Goal: Information Seeking & Learning: Compare options

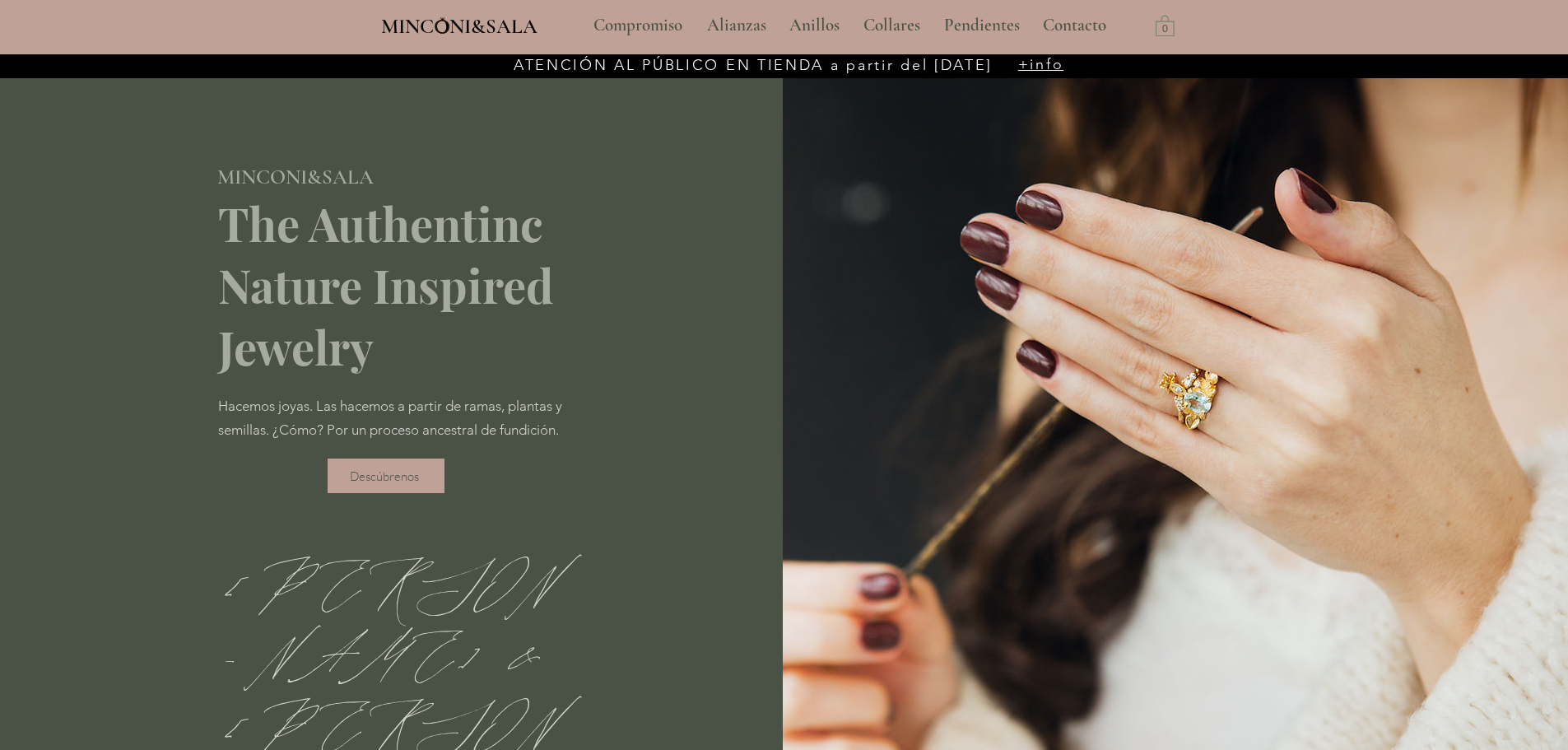
type input "**********"
select select "**********"
click at [644, 26] on p "Compromiso" at bounding box center [637, 25] width 105 height 41
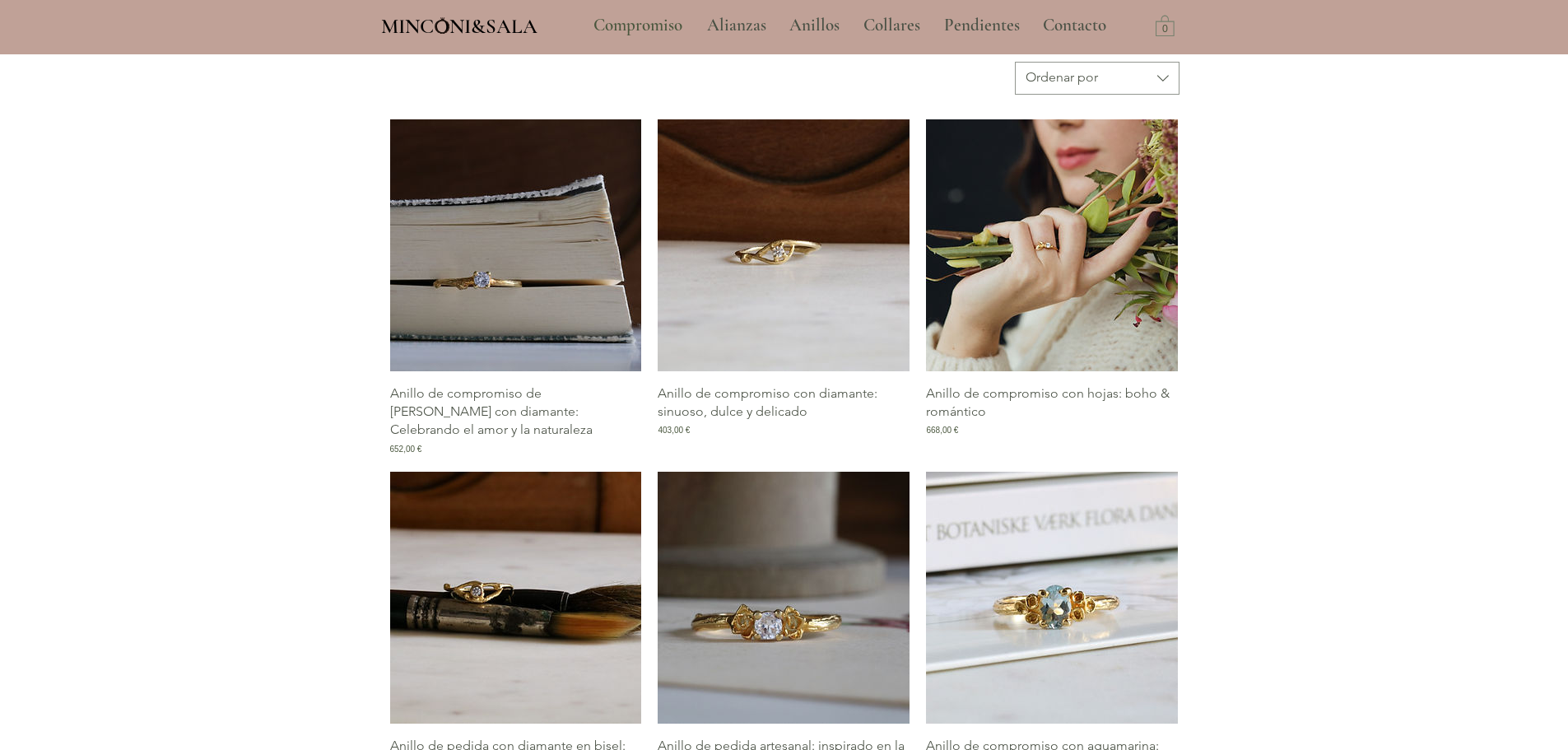
scroll to position [741, 0]
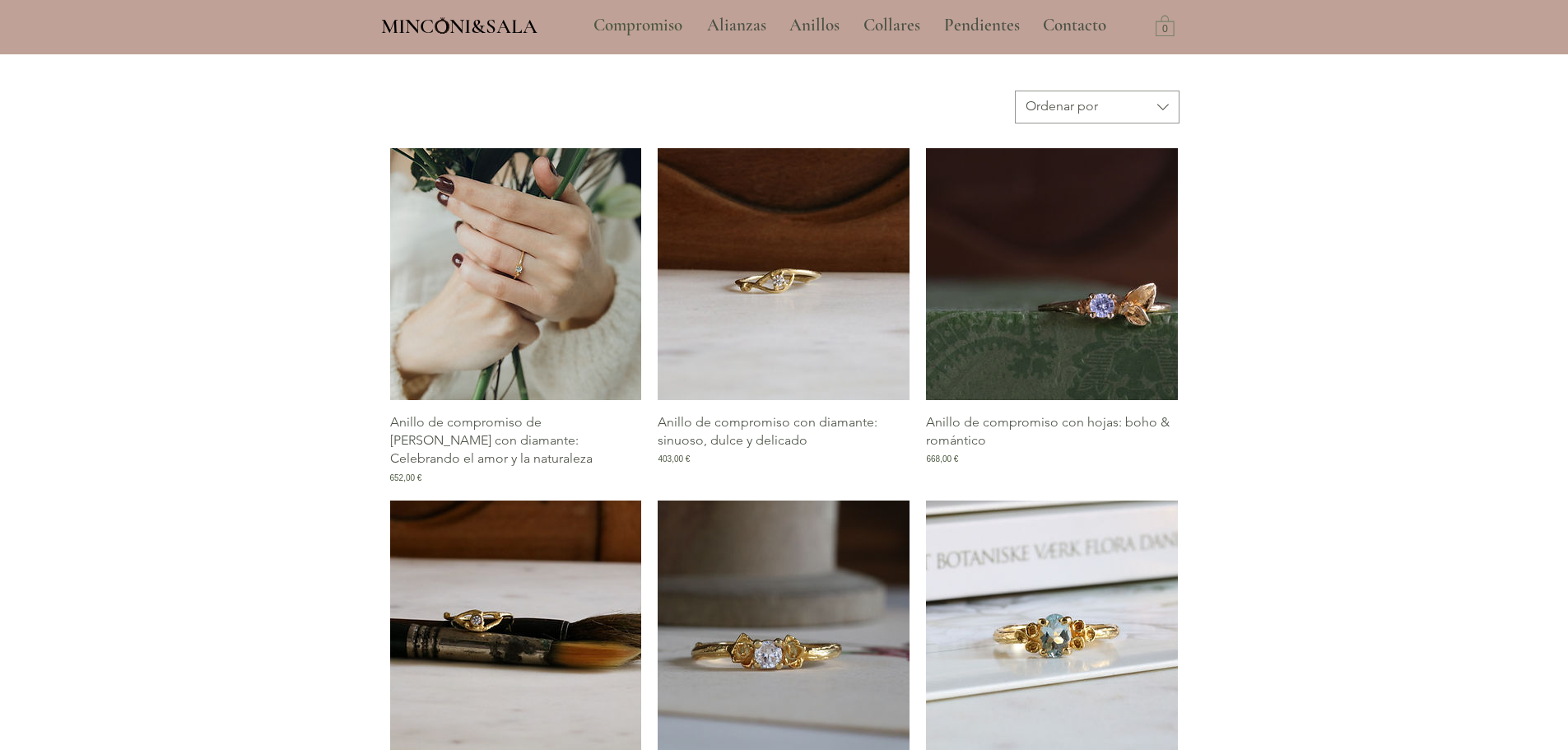
click at [533, 282] on img "Galería de Anillo de compromiso de rama con diamante: Celebrando el amor y la n…" at bounding box center [516, 274] width 252 height 252
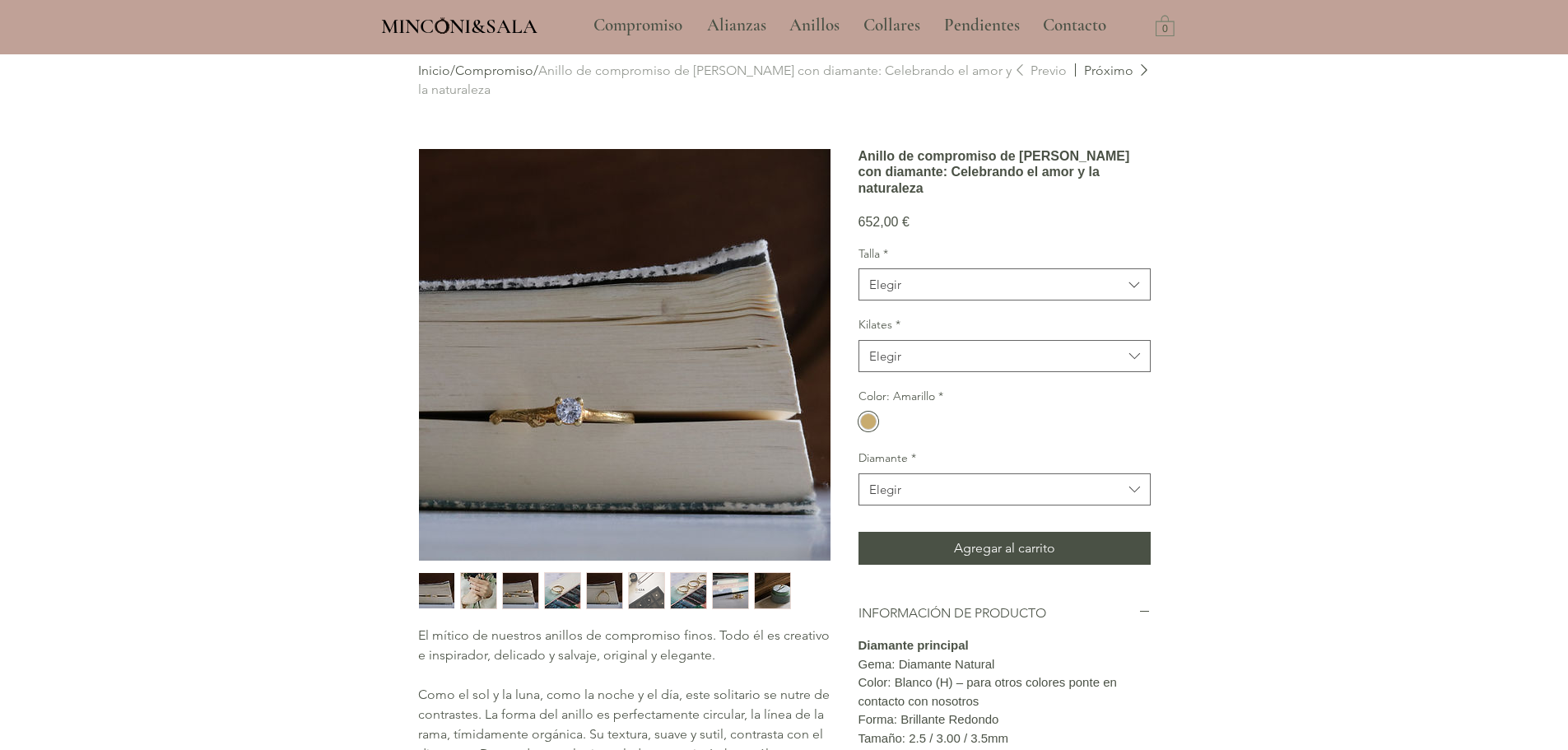
scroll to position [82, 0]
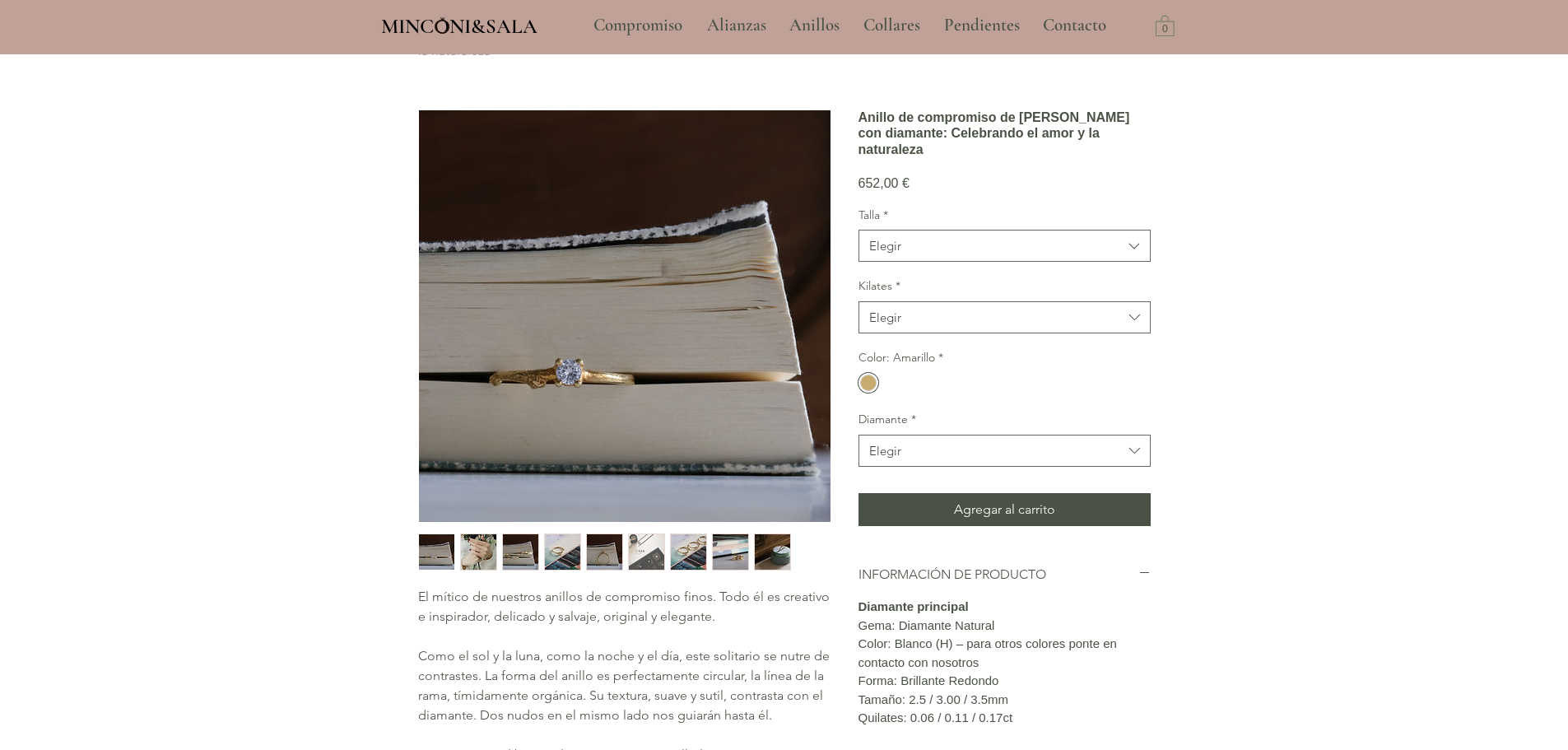
click at [444, 554] on img "1 / 9" at bounding box center [436, 551] width 35 height 35
click at [467, 553] on img "2 / 9" at bounding box center [478, 551] width 35 height 35
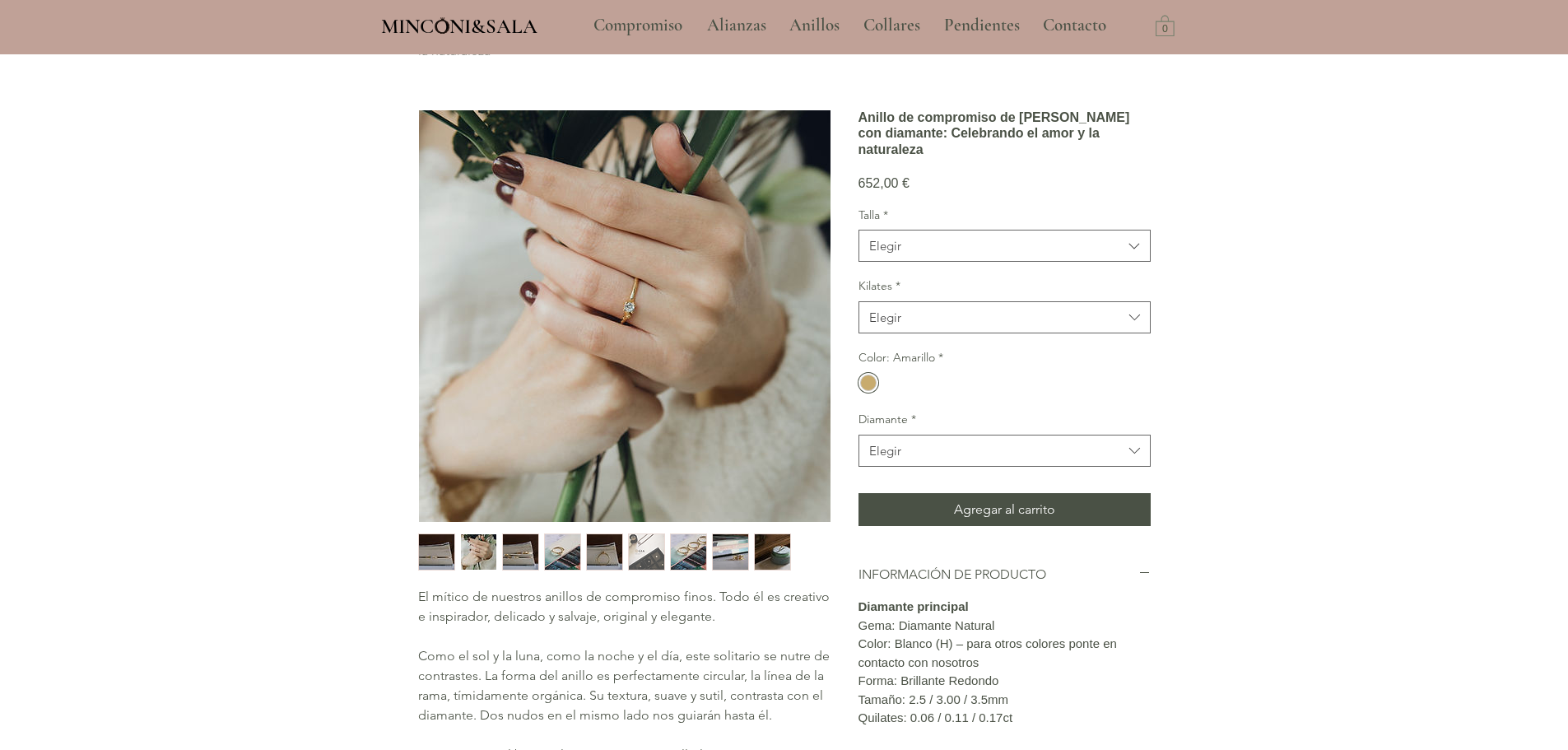
click at [518, 552] on img "3 / 9" at bounding box center [520, 551] width 35 height 35
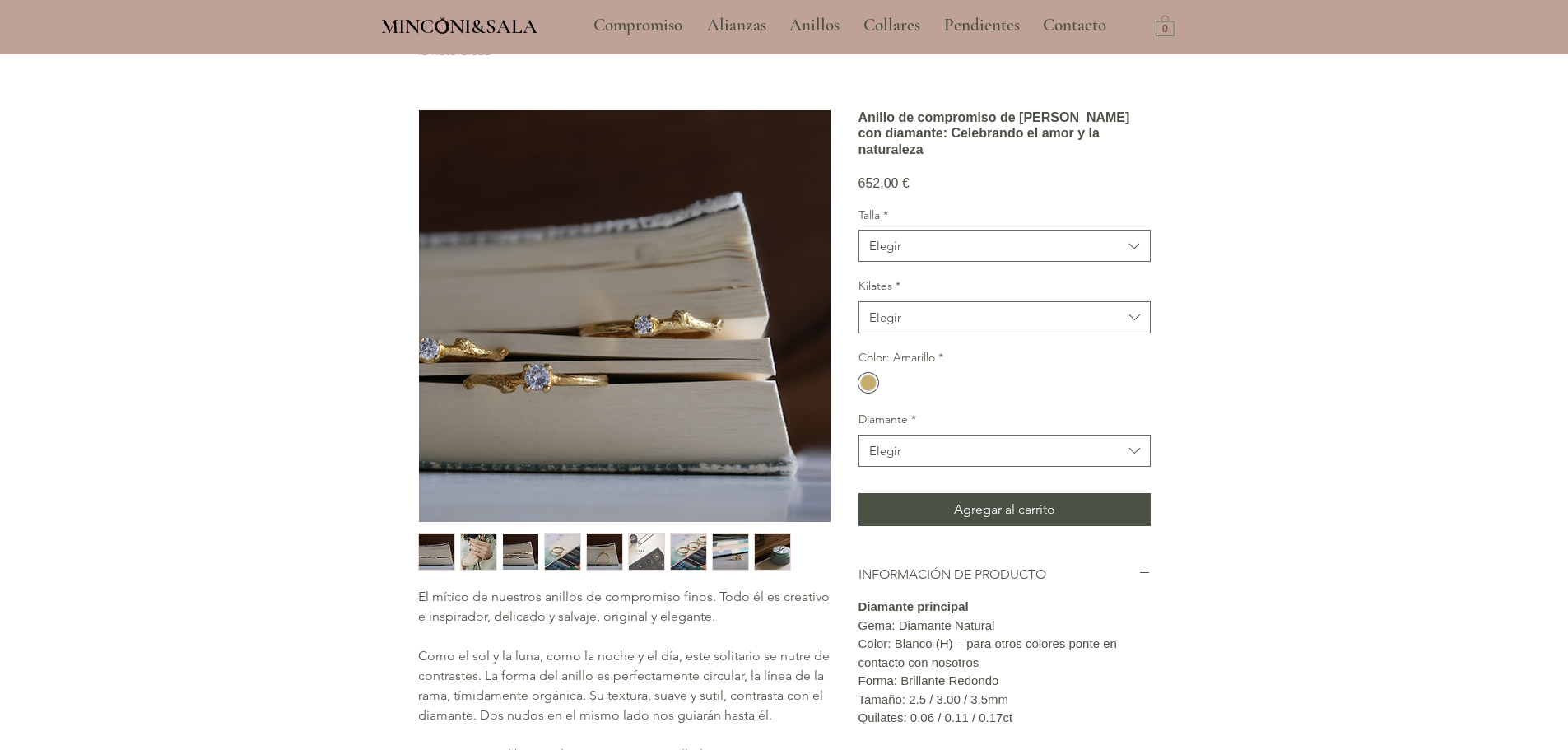
click at [550, 551] on img "4 / 9" at bounding box center [562, 551] width 35 height 35
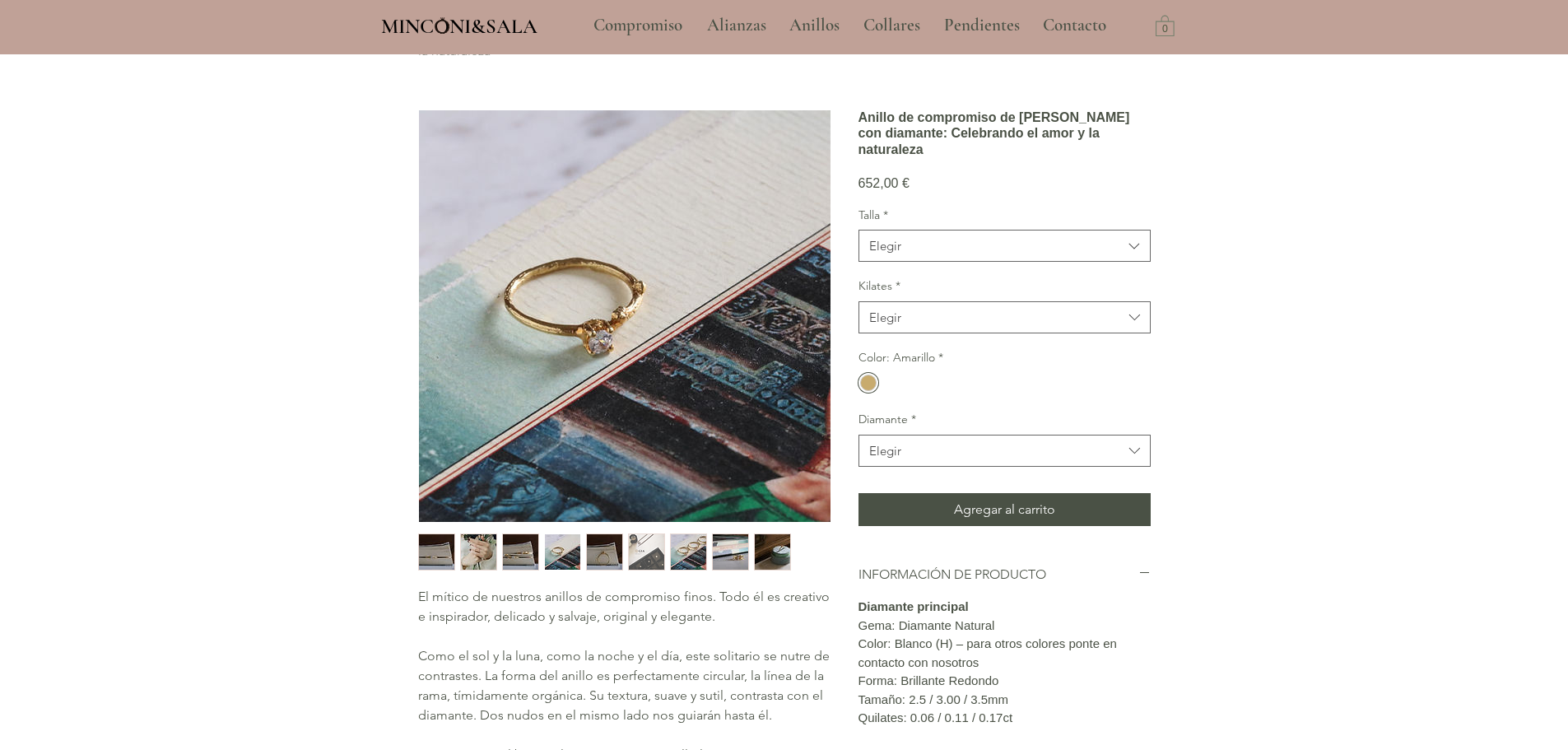
click at [590, 543] on img "5 / 9" at bounding box center [604, 551] width 35 height 35
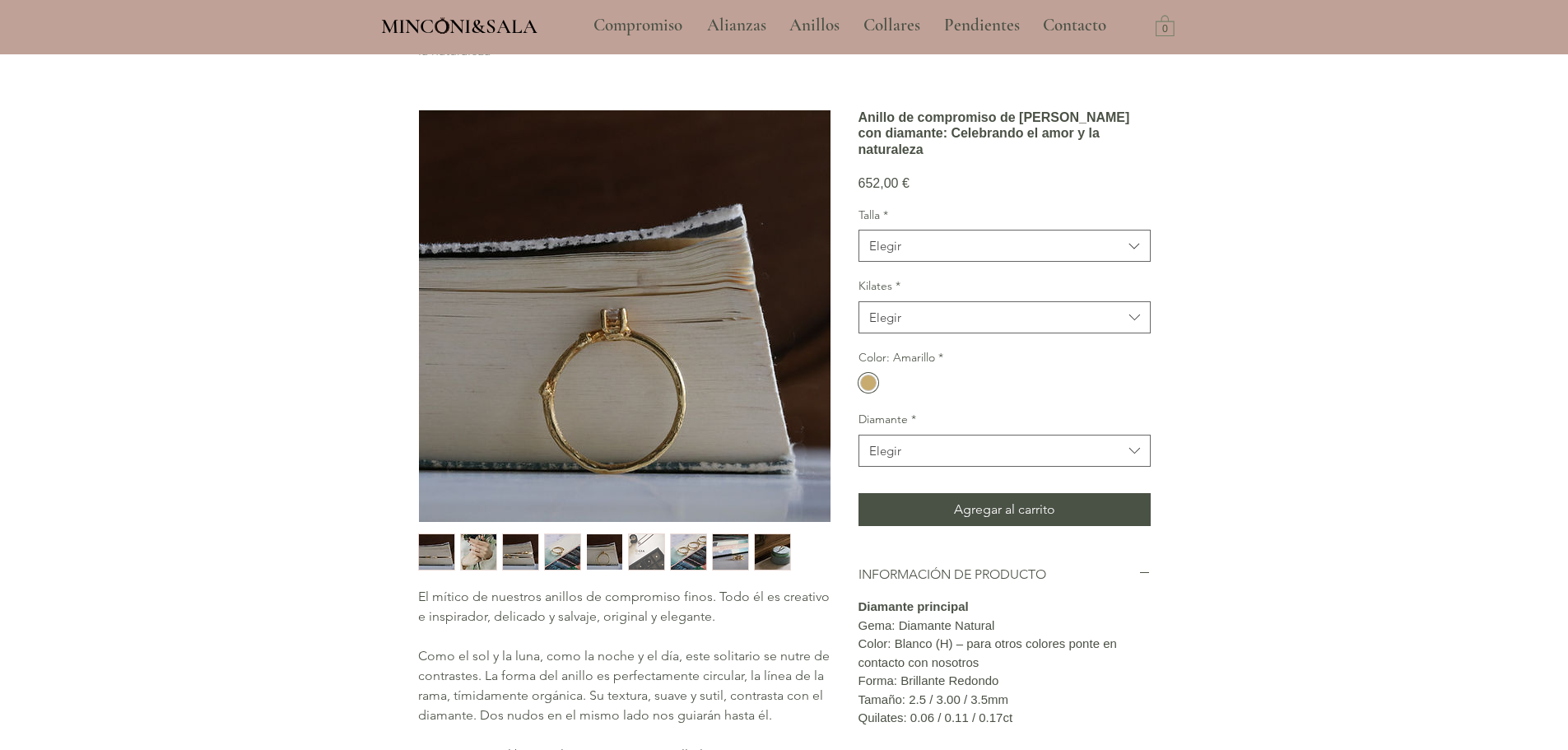
click at [645, 551] on img "6 / 9" at bounding box center [646, 551] width 35 height 35
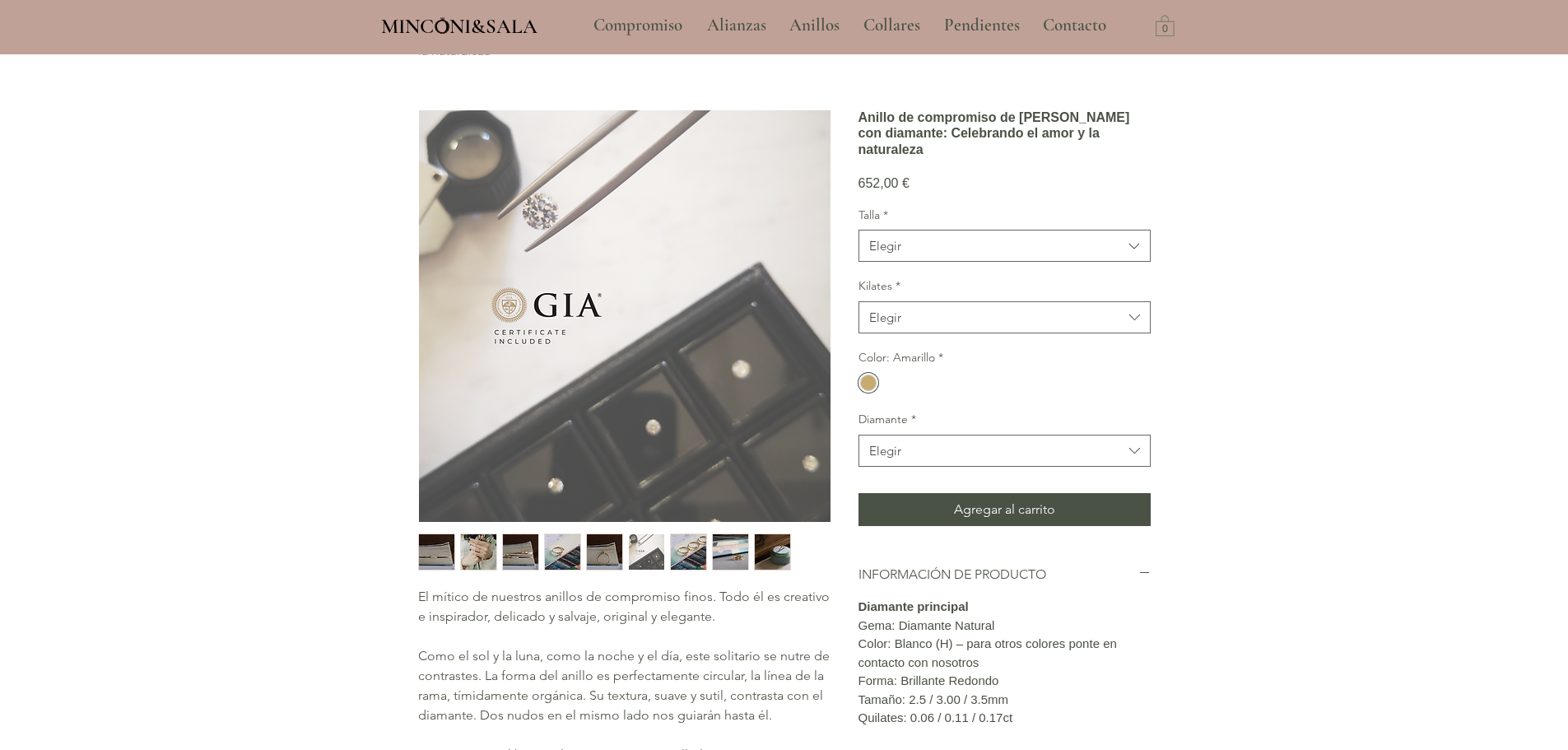
click at [687, 556] on img "7 / 9" at bounding box center [688, 551] width 35 height 35
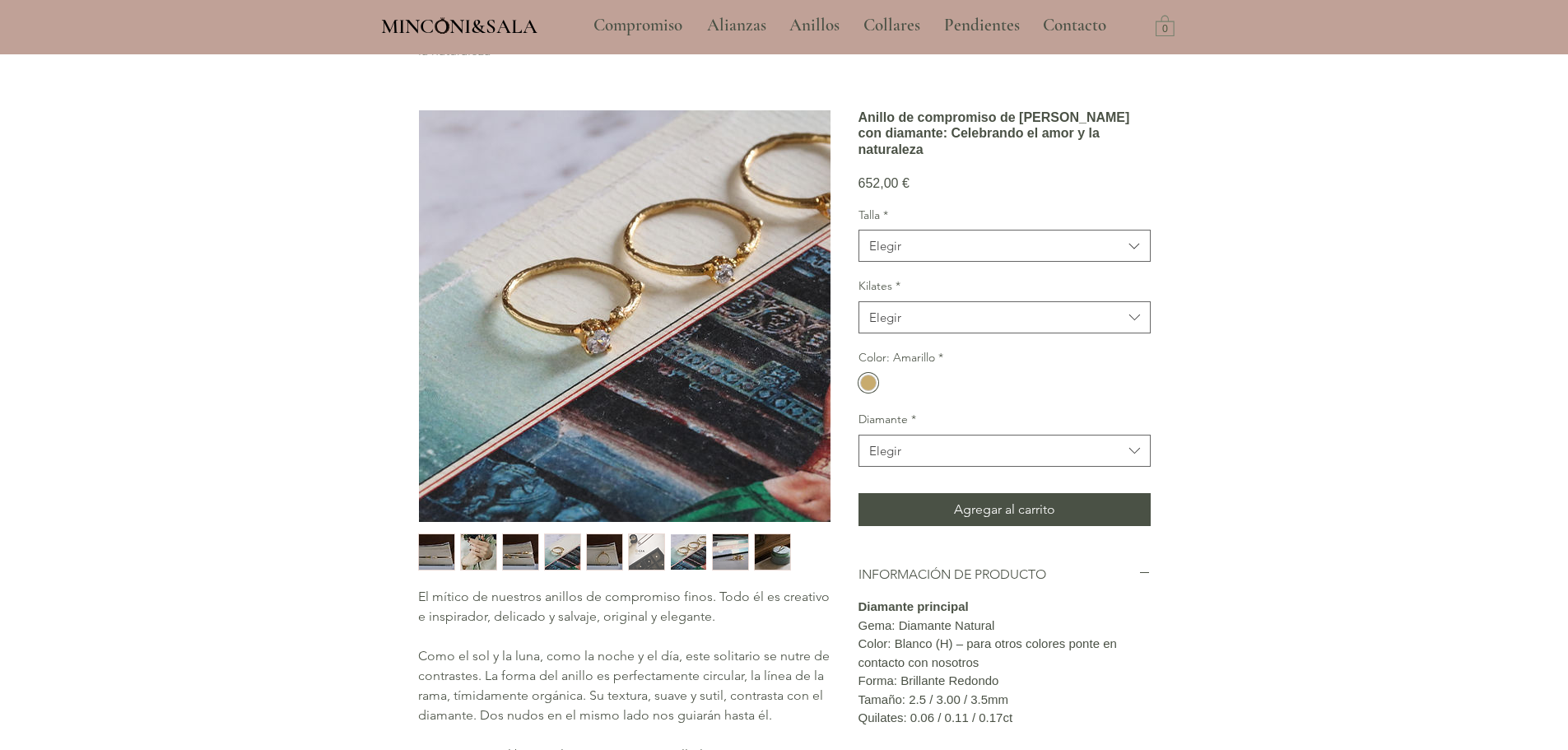
click at [682, 551] on img "7 / 9" at bounding box center [688, 551] width 35 height 35
click at [634, 556] on img "6 / 9" at bounding box center [646, 551] width 35 height 35
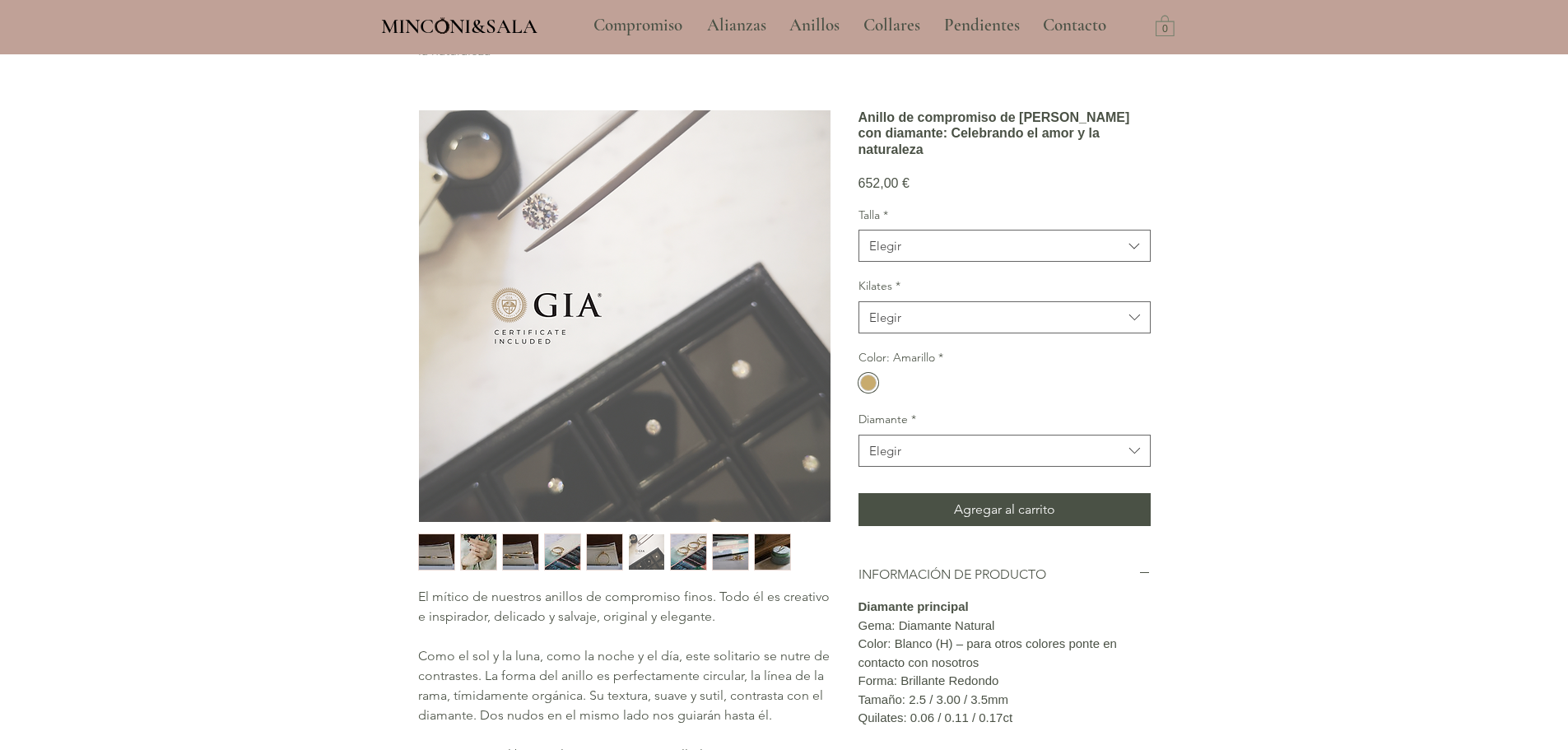
click at [606, 553] on img "5 / 9" at bounding box center [604, 551] width 35 height 35
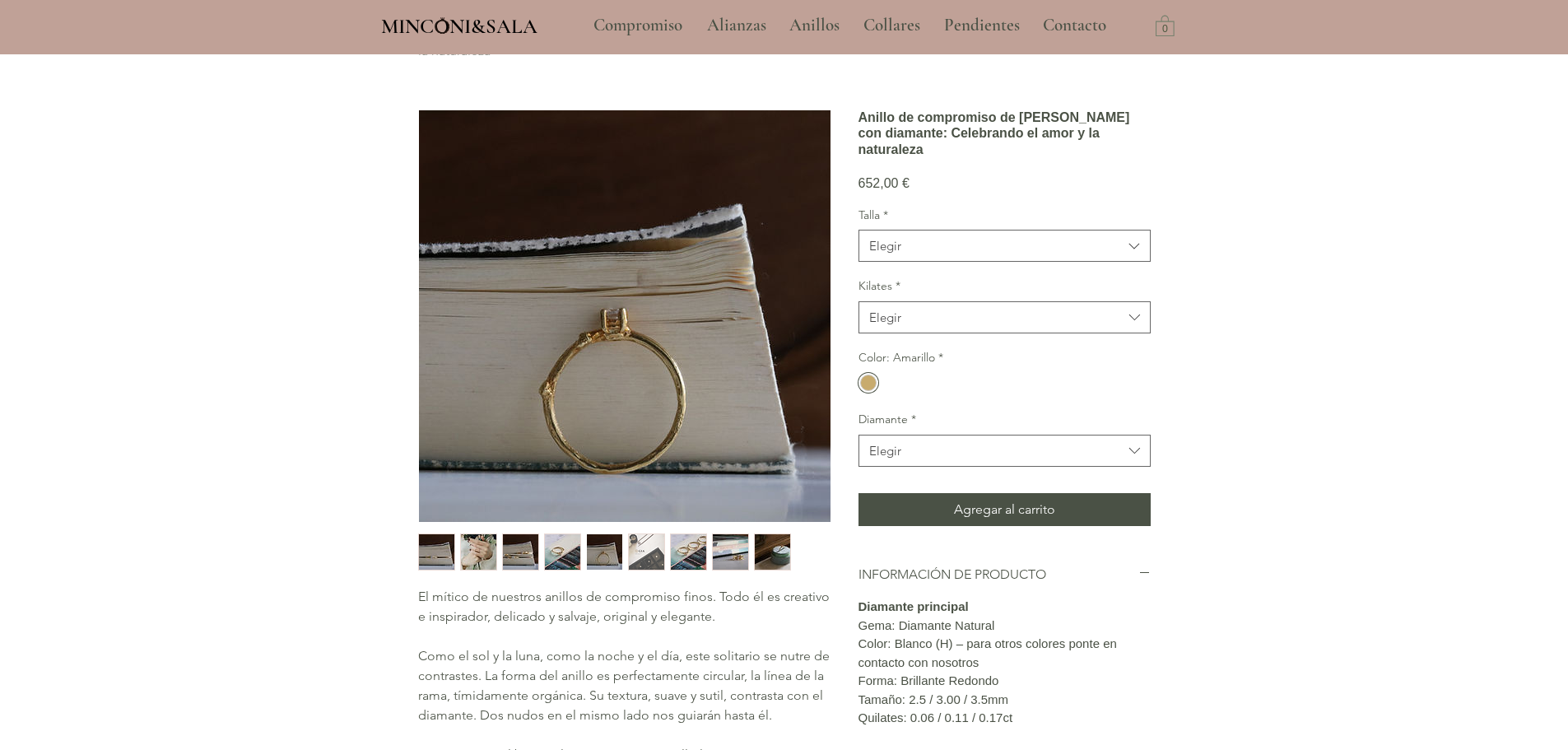
click at [575, 549] on img "4 / 9" at bounding box center [562, 551] width 35 height 35
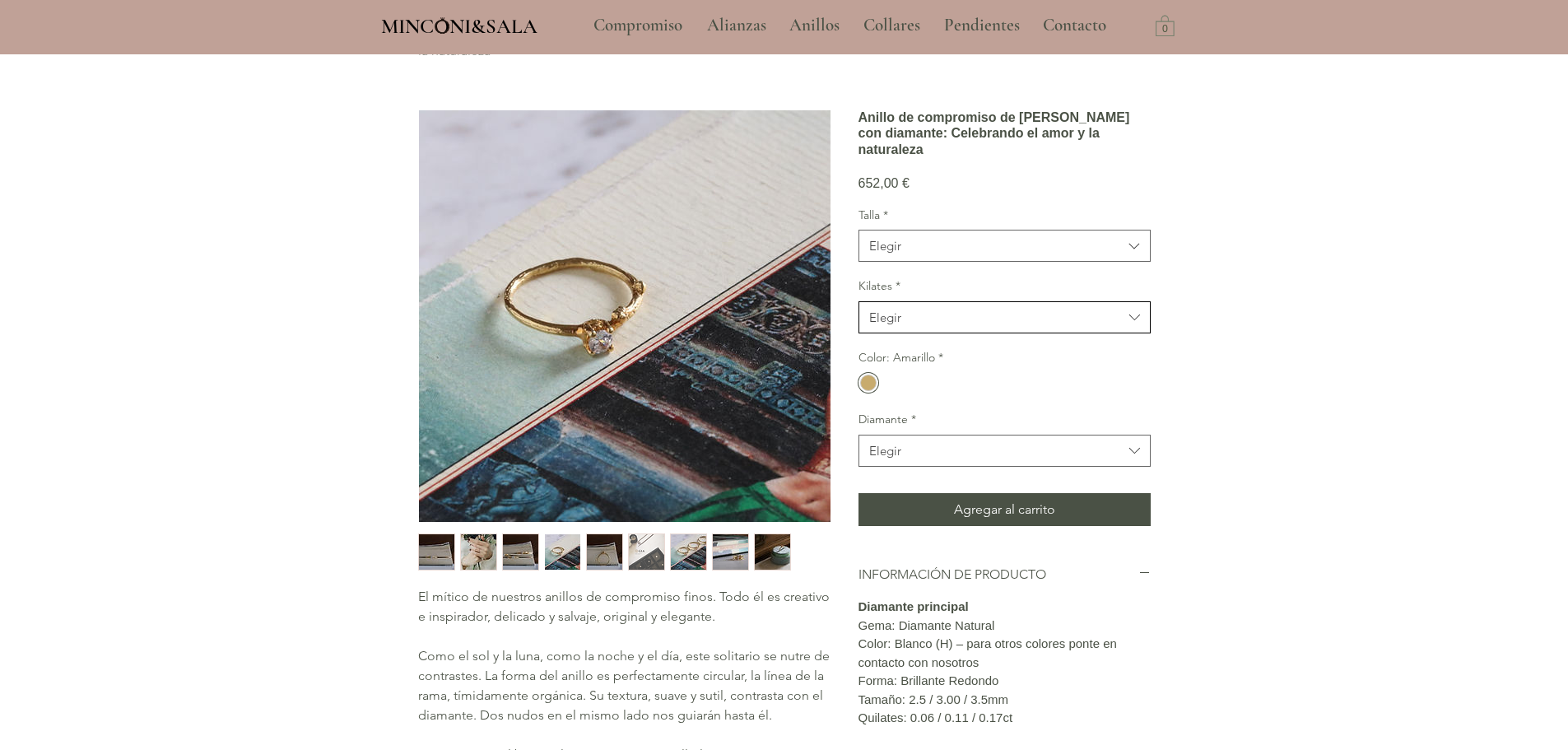
click at [960, 333] on button "Elegir" at bounding box center [1004, 317] width 292 height 32
click at [1150, 352] on div "Inicio / Compromiso / Anillo de compromiso de rama con diamante: Celebrando el …" at bounding box center [784, 562] width 806 height 1176
click at [617, 32] on p "Compromiso" at bounding box center [637, 25] width 105 height 41
click at [709, 23] on p "Alianzas" at bounding box center [737, 25] width 76 height 41
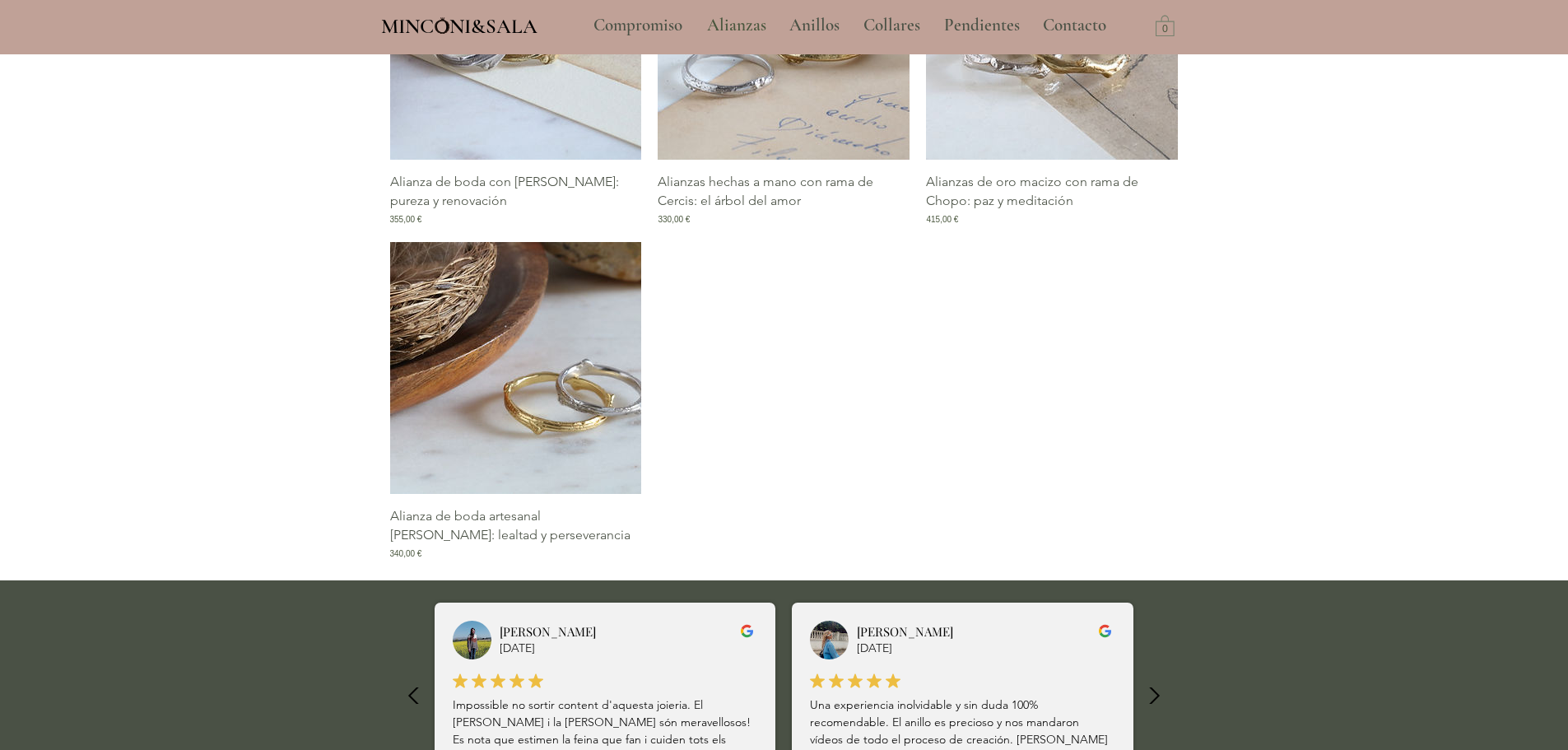
scroll to position [1317, 0]
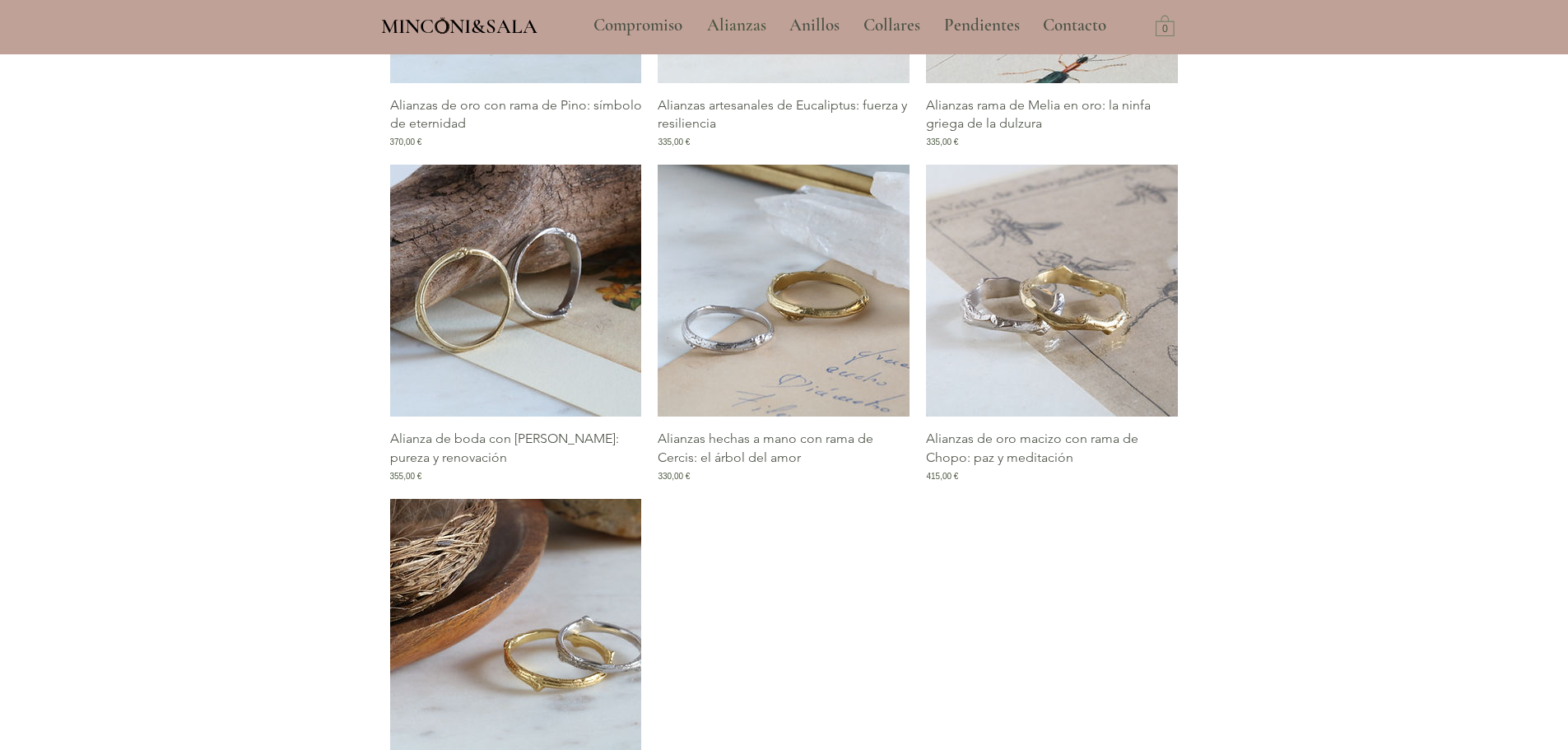
click at [536, 337] on img "Galería de Alianza de boda con rama de Naranjo: pureza y renovación" at bounding box center [516, 291] width 252 height 252
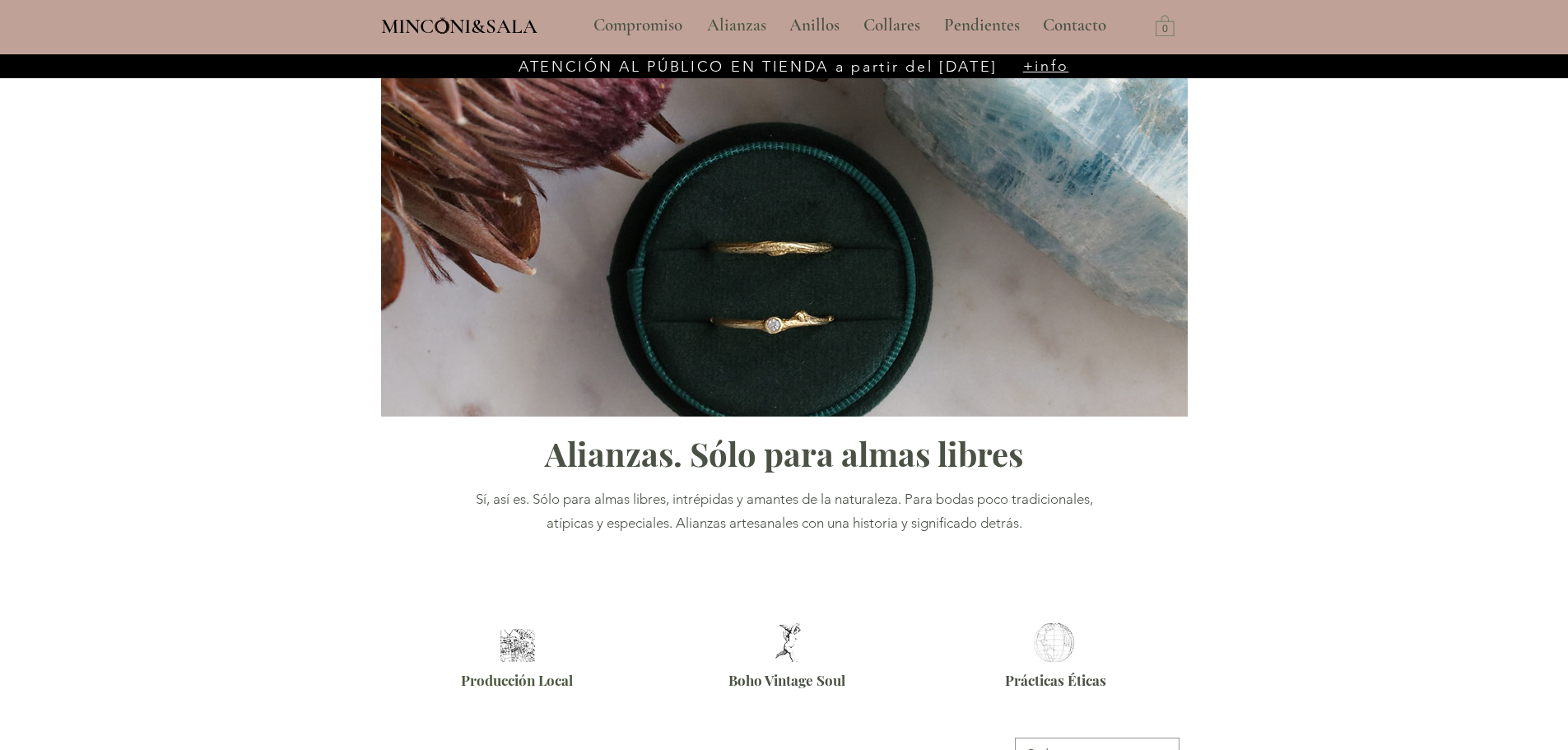
scroll to position [1266, 0]
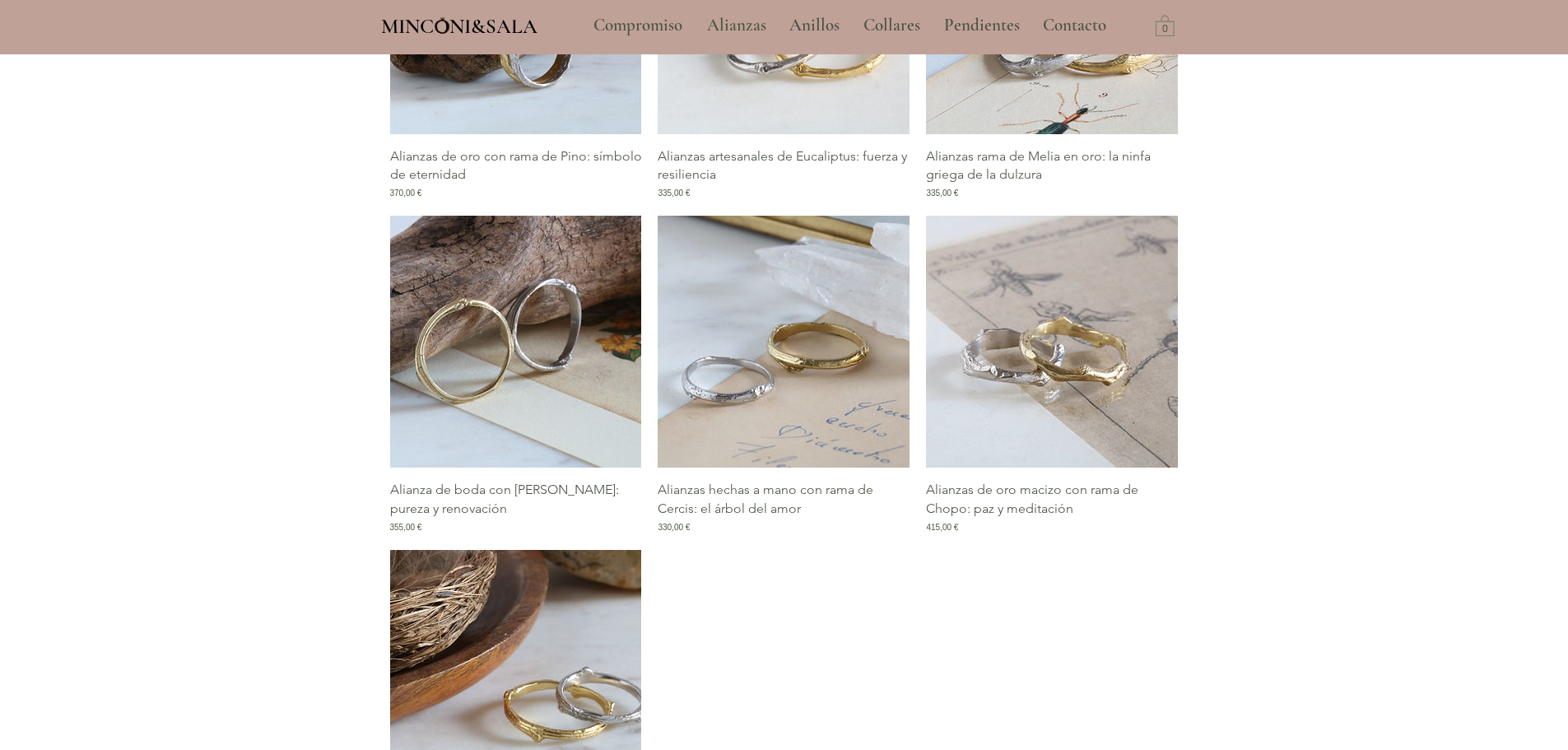
click at [573, 316] on img "Galería de Alianza de boda con rama de Naranjo: pureza y renovación" at bounding box center [516, 342] width 252 height 252
click at [540, 360] on img "Galería de Alianza de boda con rama de Naranjo: pureza y renovación" at bounding box center [516, 342] width 252 height 252
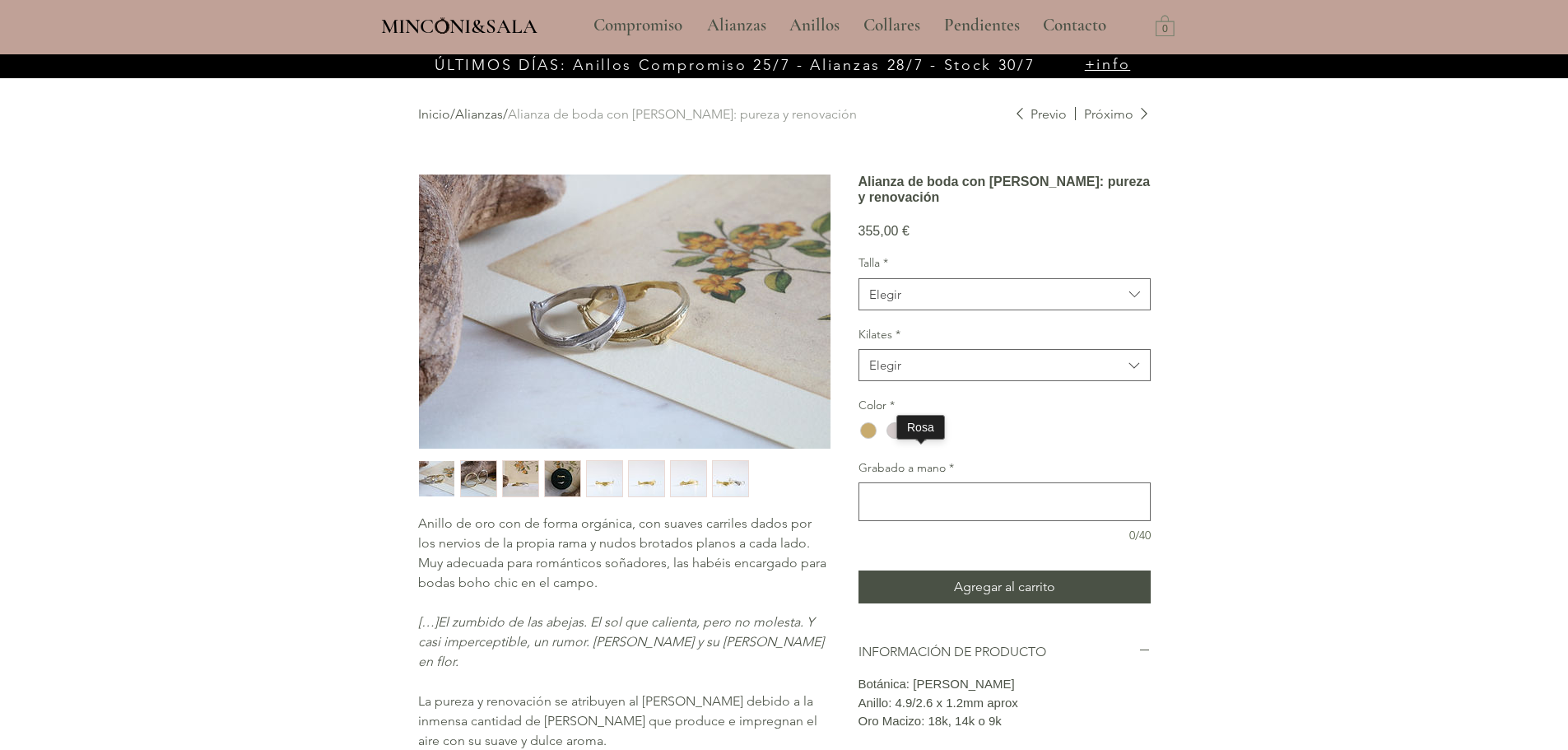
click at [924, 439] on div "main content" at bounding box center [921, 430] width 16 height 16
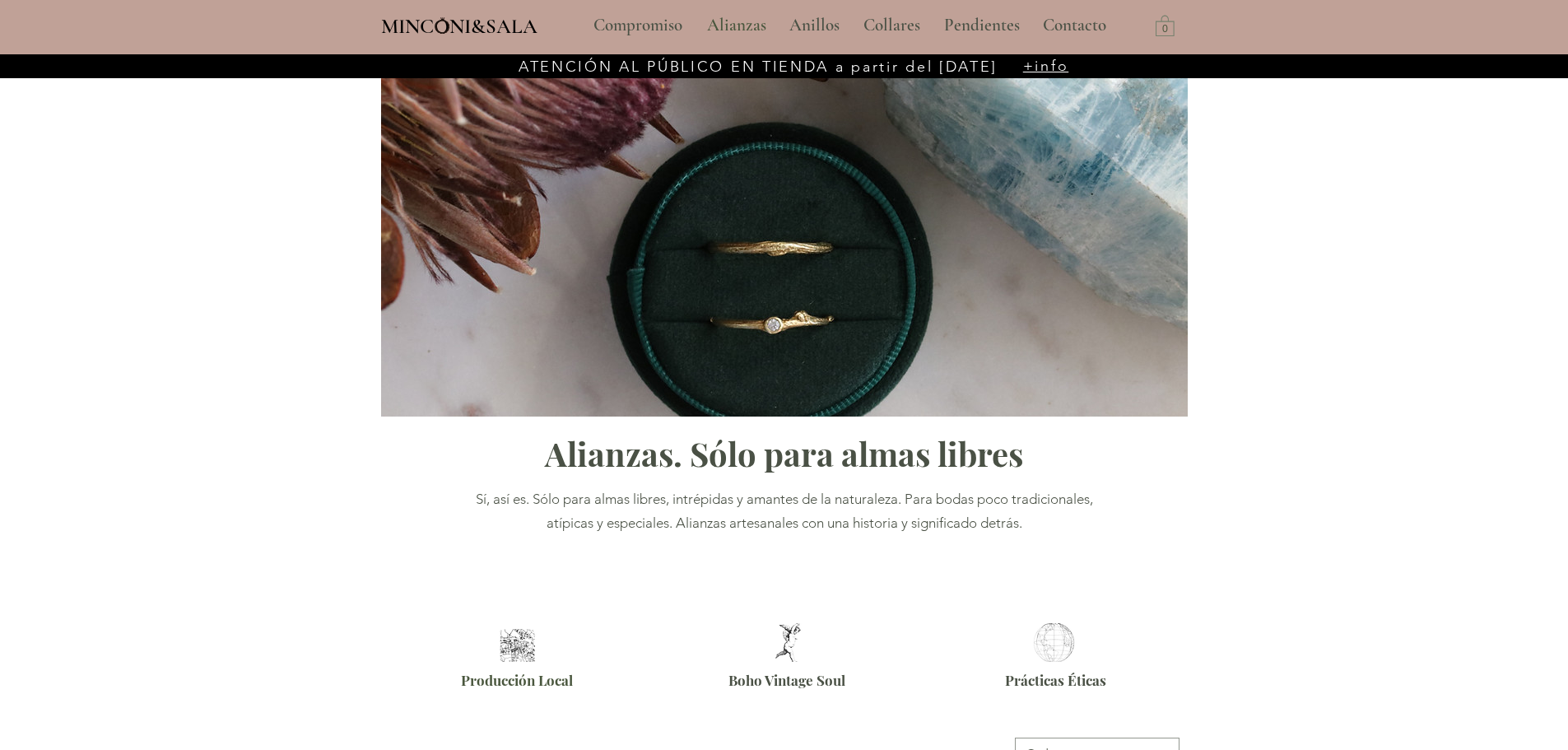
scroll to position [1266, 0]
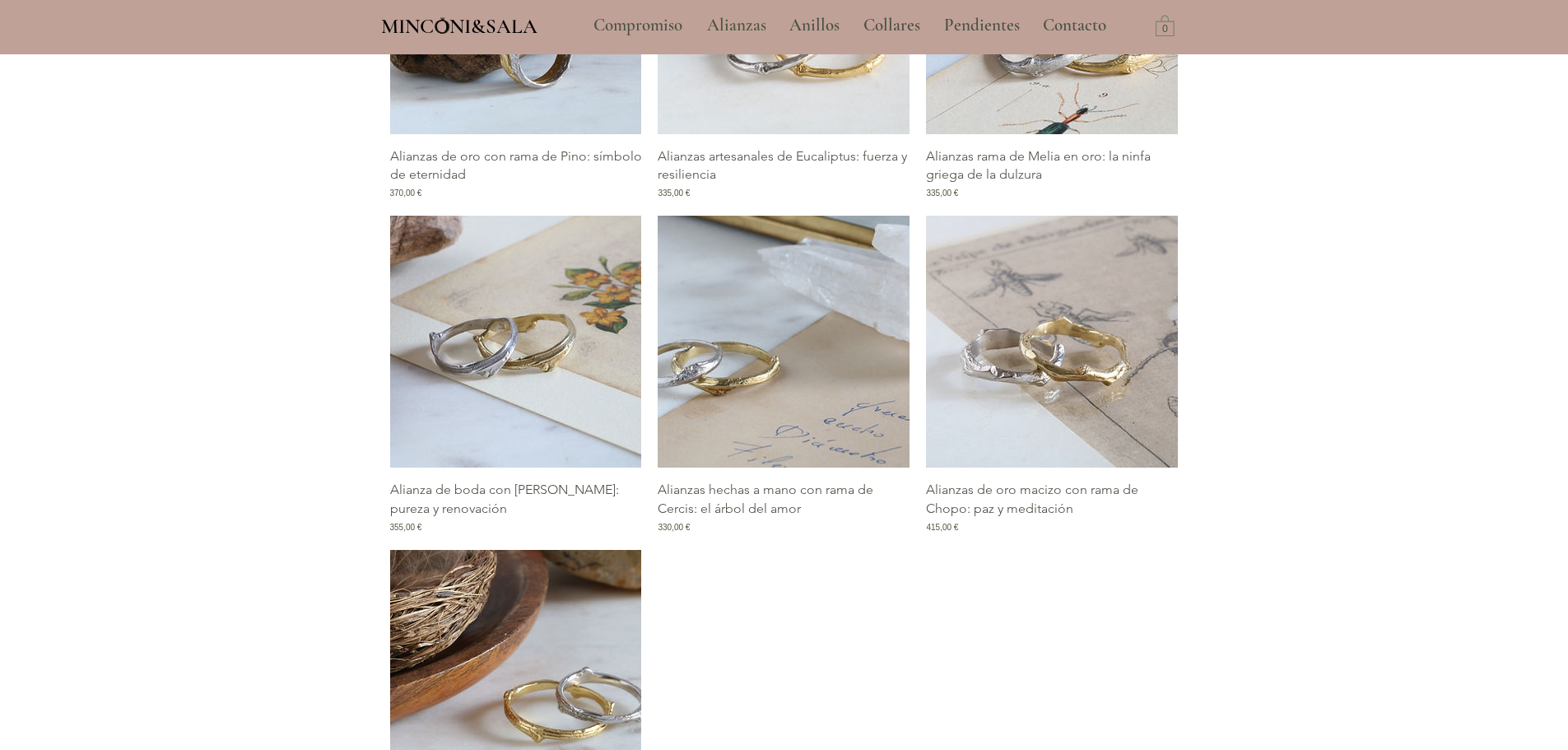
click at [728, 369] on img "Galería de Alianzas hechas a mano con rama de Cercis: el árbol del amor" at bounding box center [784, 342] width 252 height 252
click at [747, 347] on img "Galería de Alianzas hechas a mano con rama de Cercis: el árbol del amor" at bounding box center [784, 342] width 252 height 252
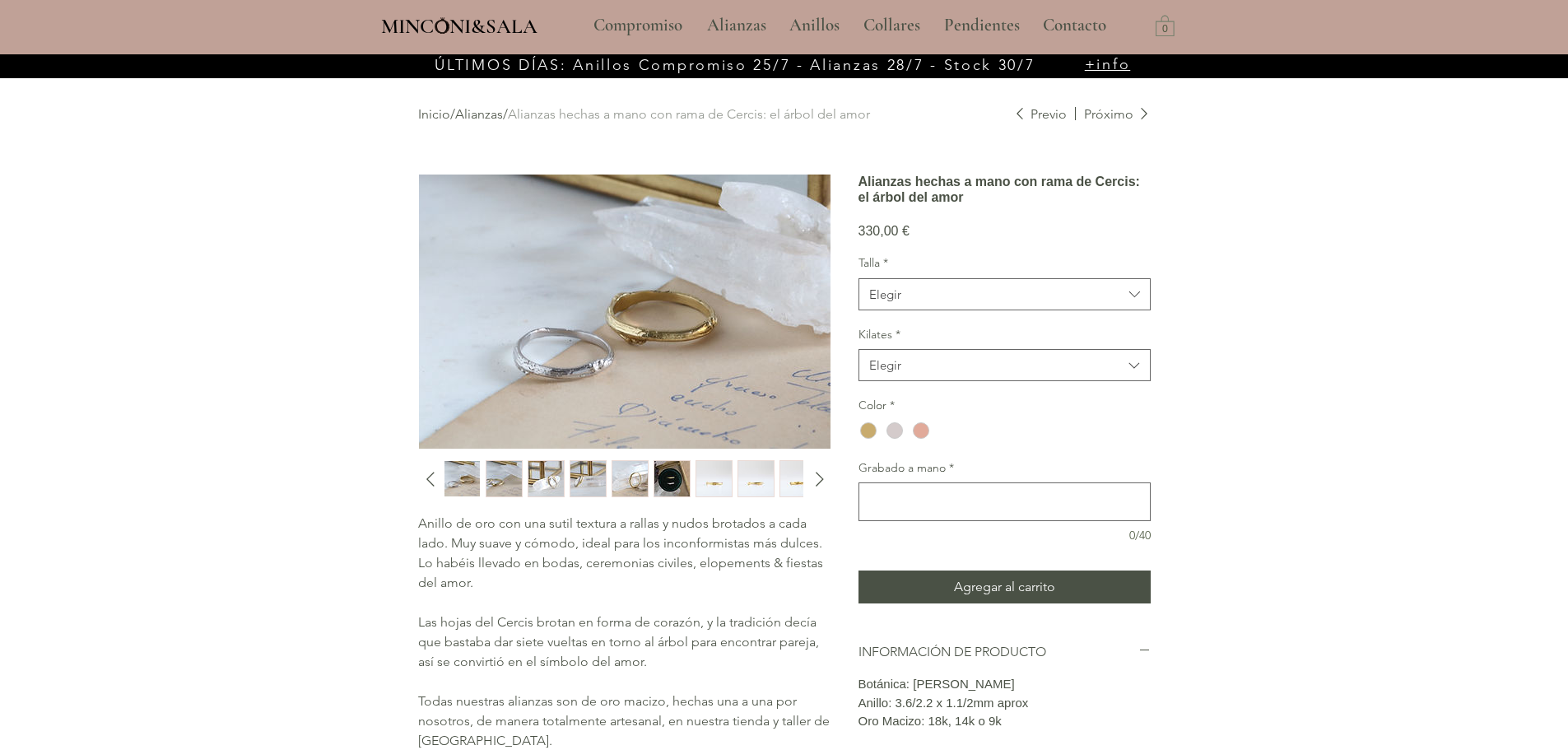
click at [462, 482] on img "1 / 11" at bounding box center [461, 478] width 35 height 35
click at [500, 480] on img "2 / 11" at bounding box center [503, 478] width 35 height 35
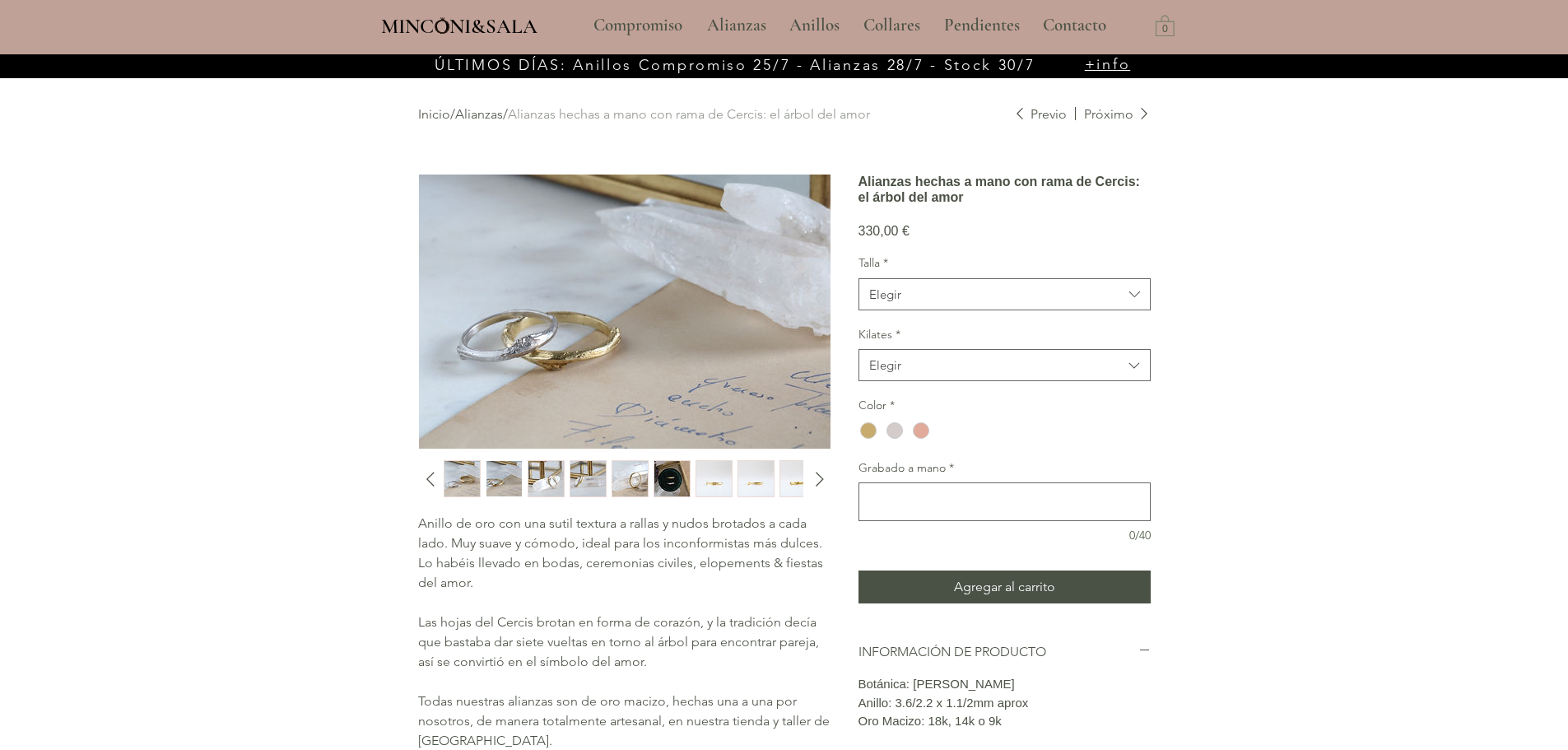
click at [714, 482] on img "7 / 11" at bounding box center [713, 478] width 35 height 35
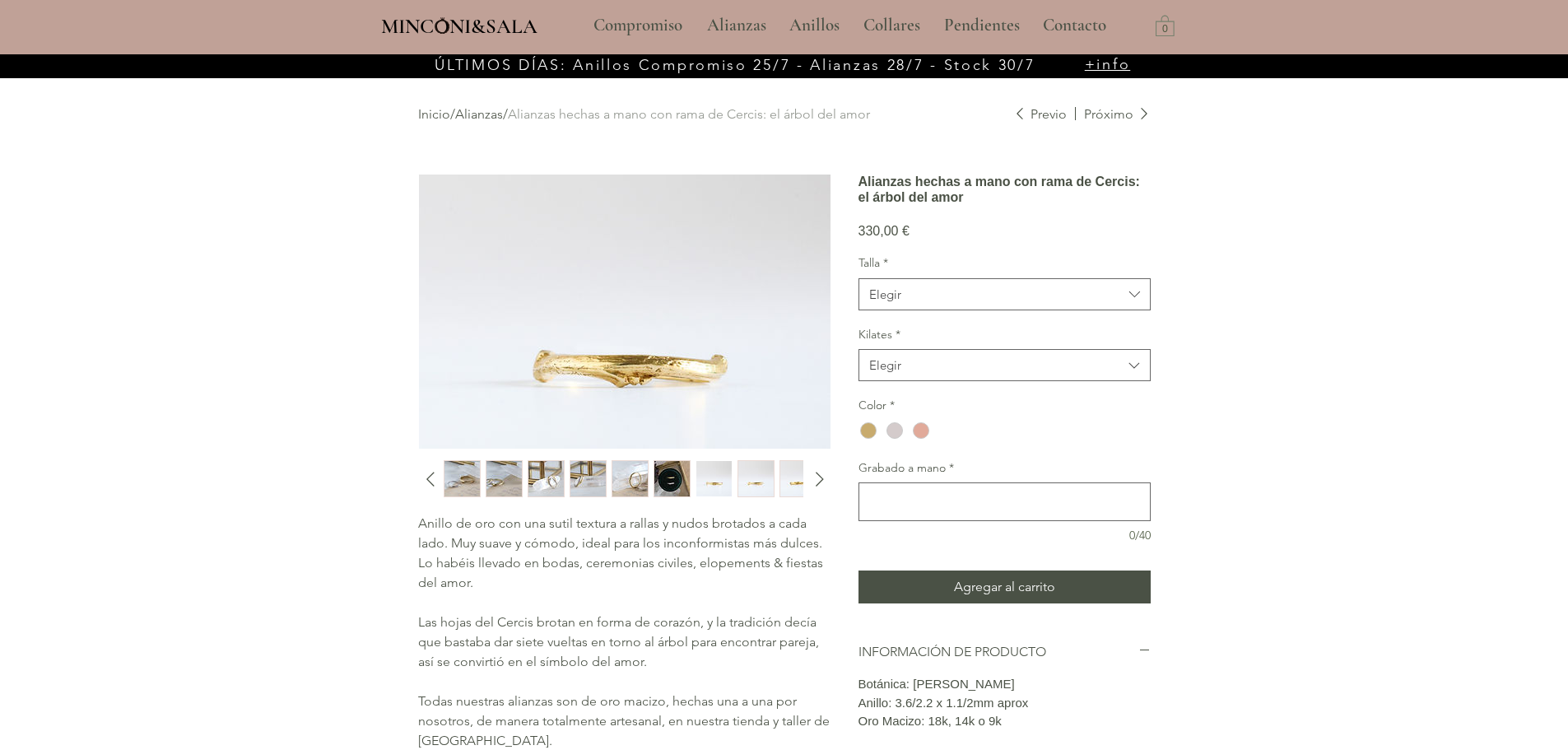
click at [608, 485] on div "main content" at bounding box center [622, 478] width 357 height 37
click at [589, 486] on img "4 / 11" at bounding box center [587, 478] width 35 height 35
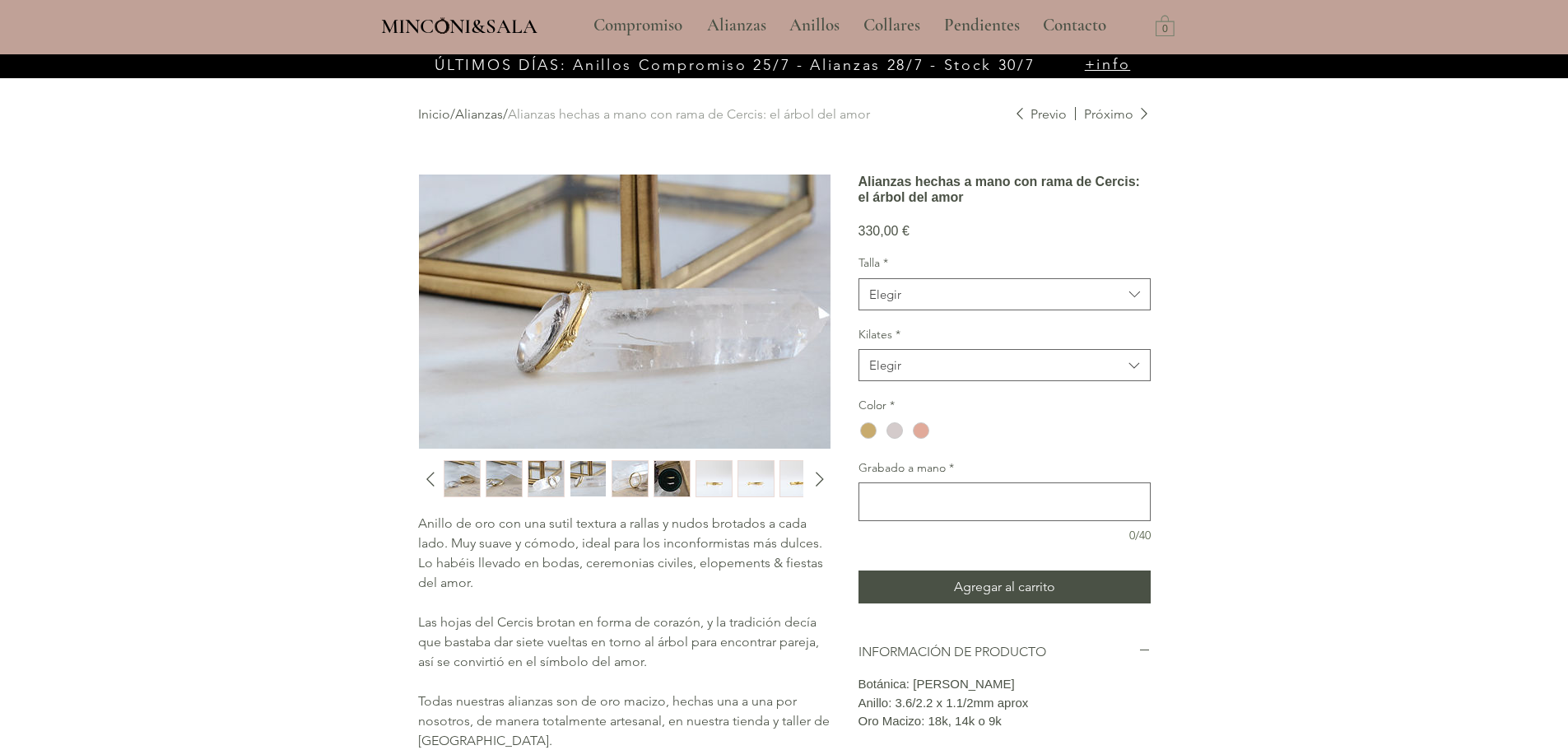
click at [620, 483] on img "5 / 11" at bounding box center [629, 478] width 35 height 35
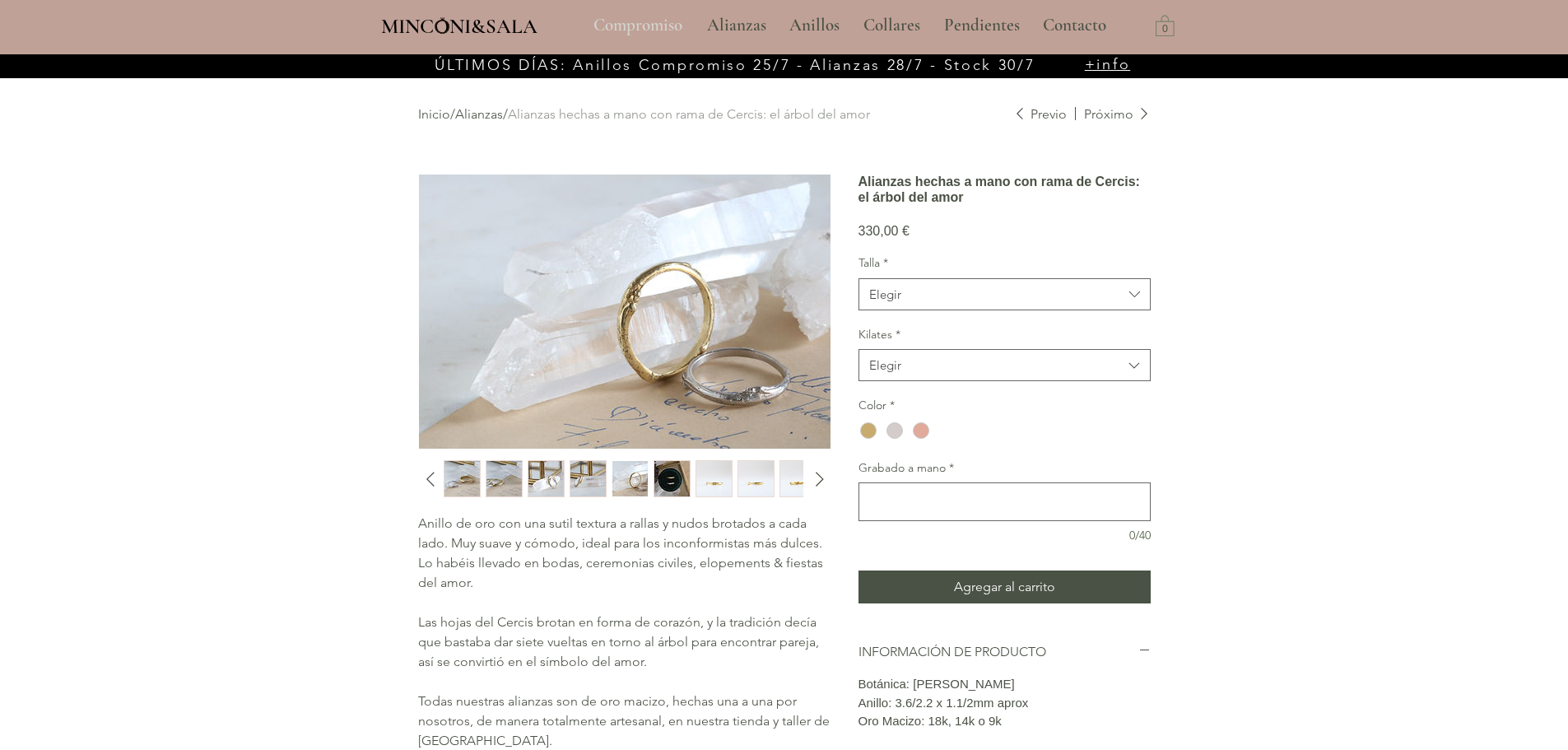
click at [625, 26] on p "Compromiso" at bounding box center [637, 25] width 105 height 41
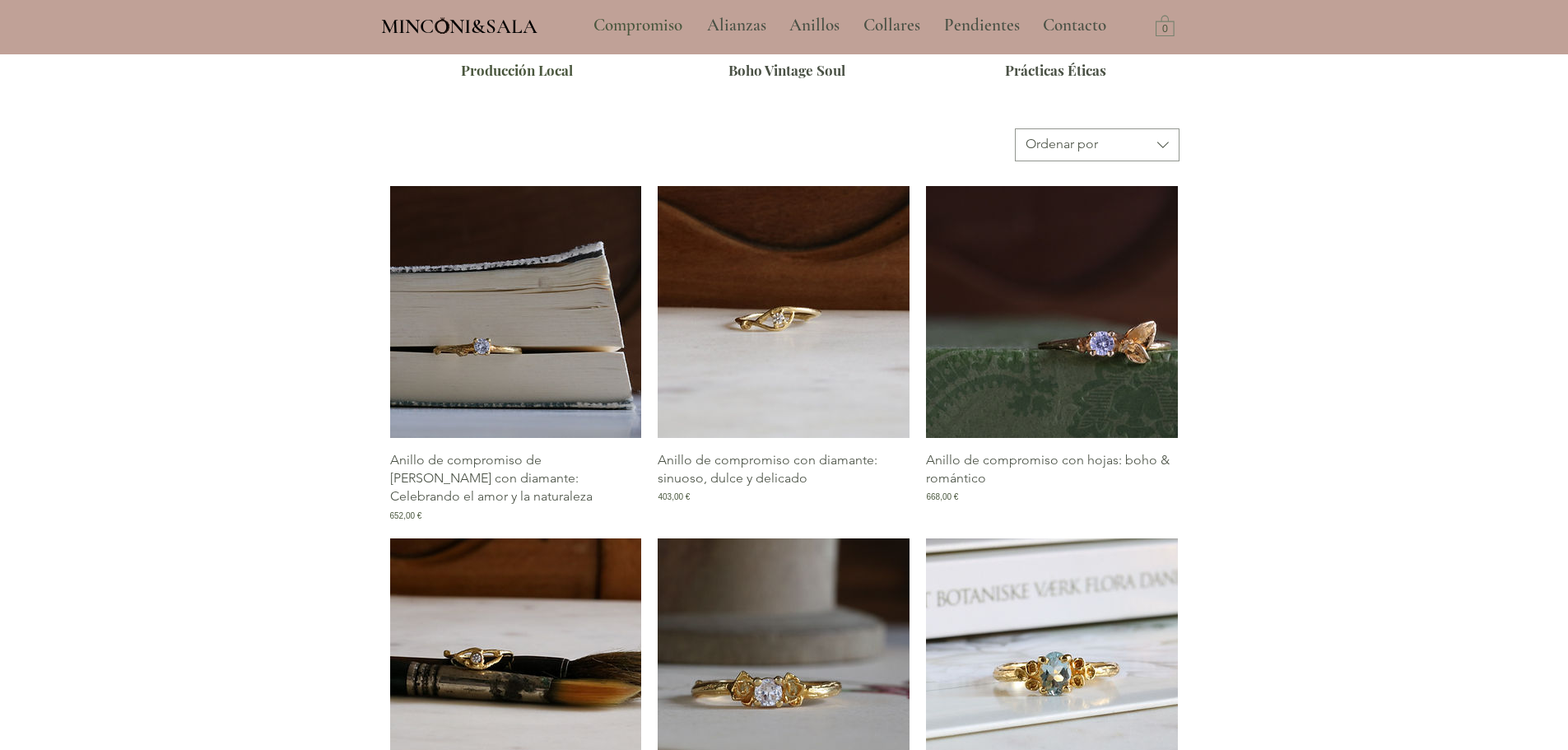
scroll to position [823, 0]
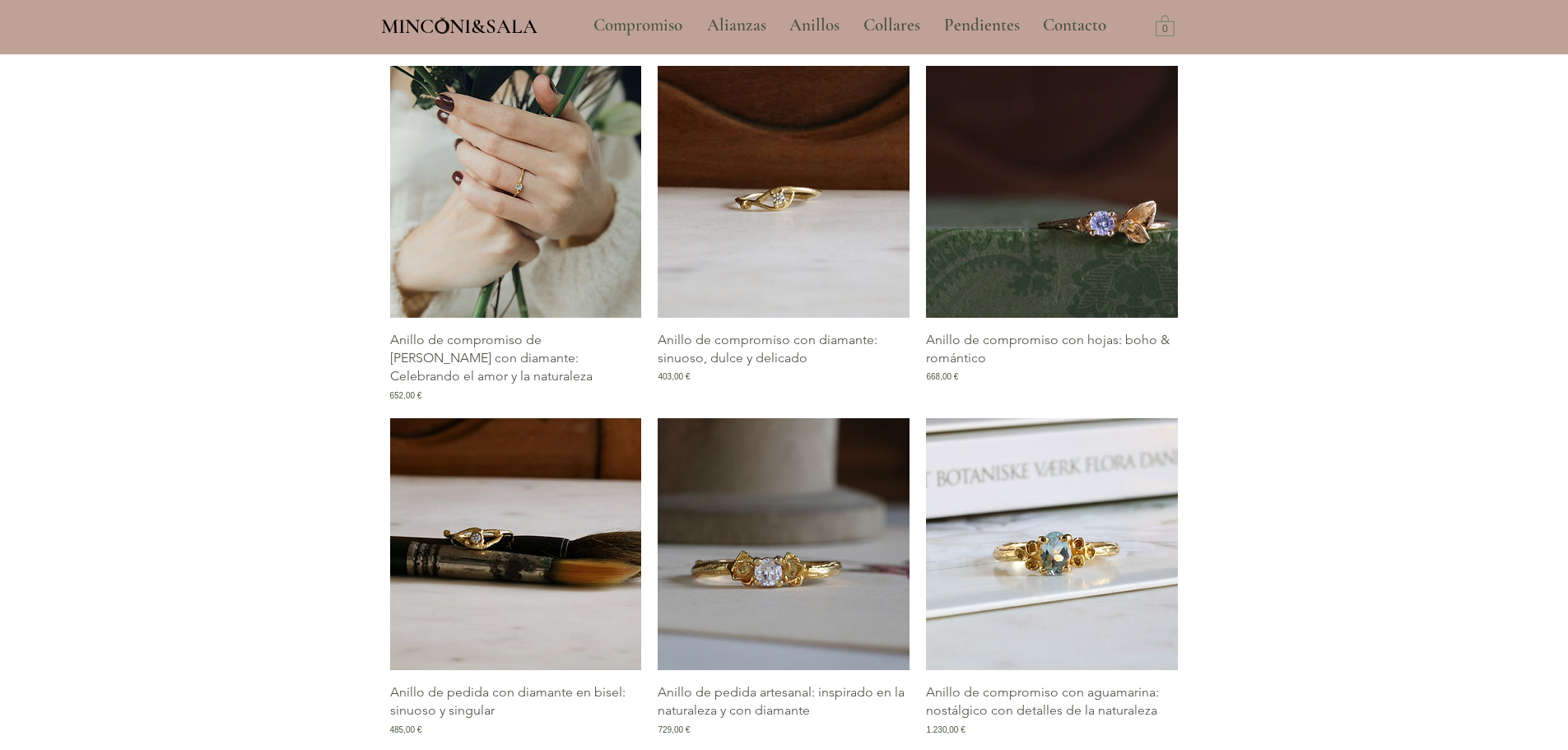
click at [502, 243] on img "Galería de Anillo de compromiso de rama con diamante: Celebrando el amor y la n…" at bounding box center [516, 192] width 252 height 252
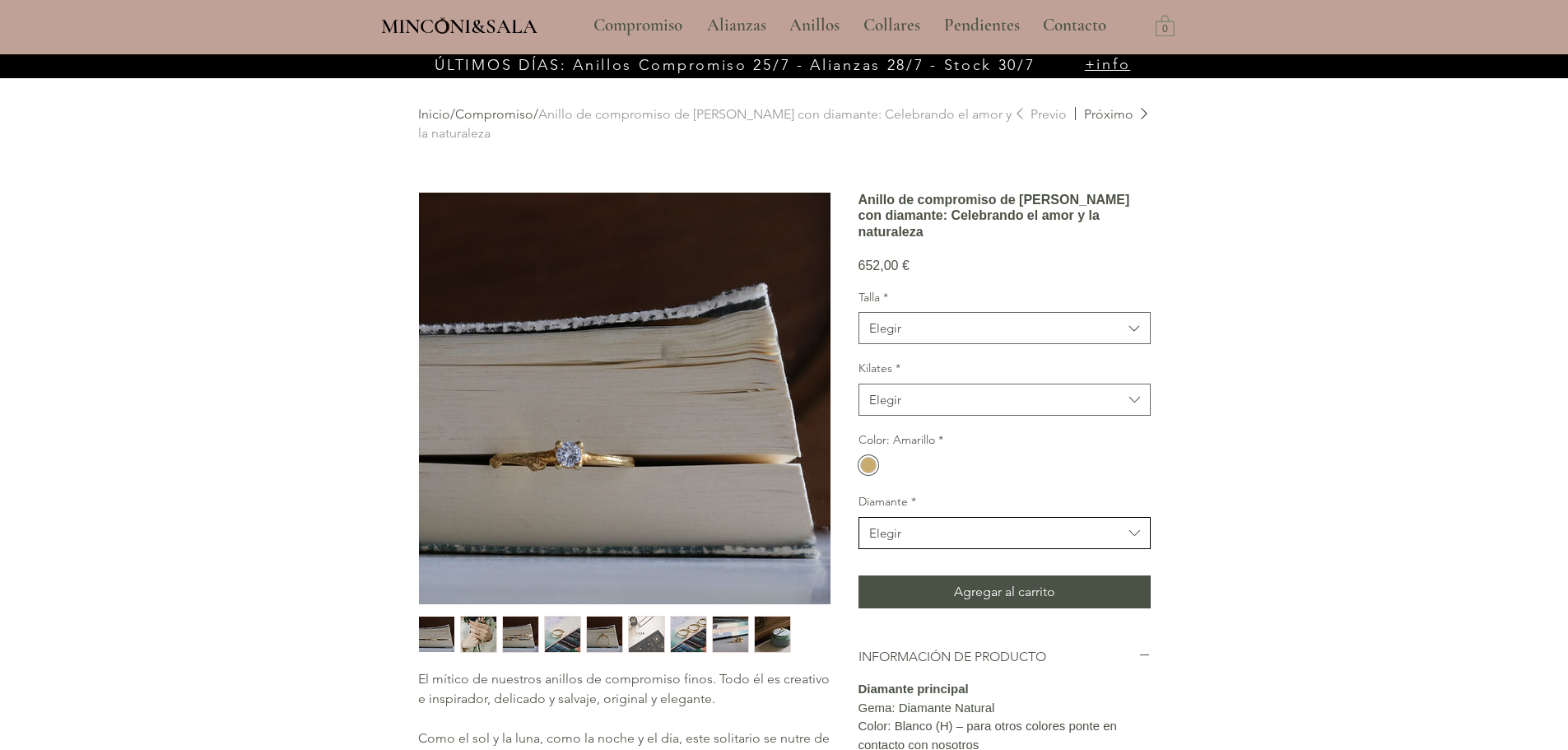
click at [957, 541] on span "Elegir" at bounding box center [995, 532] width 253 height 17
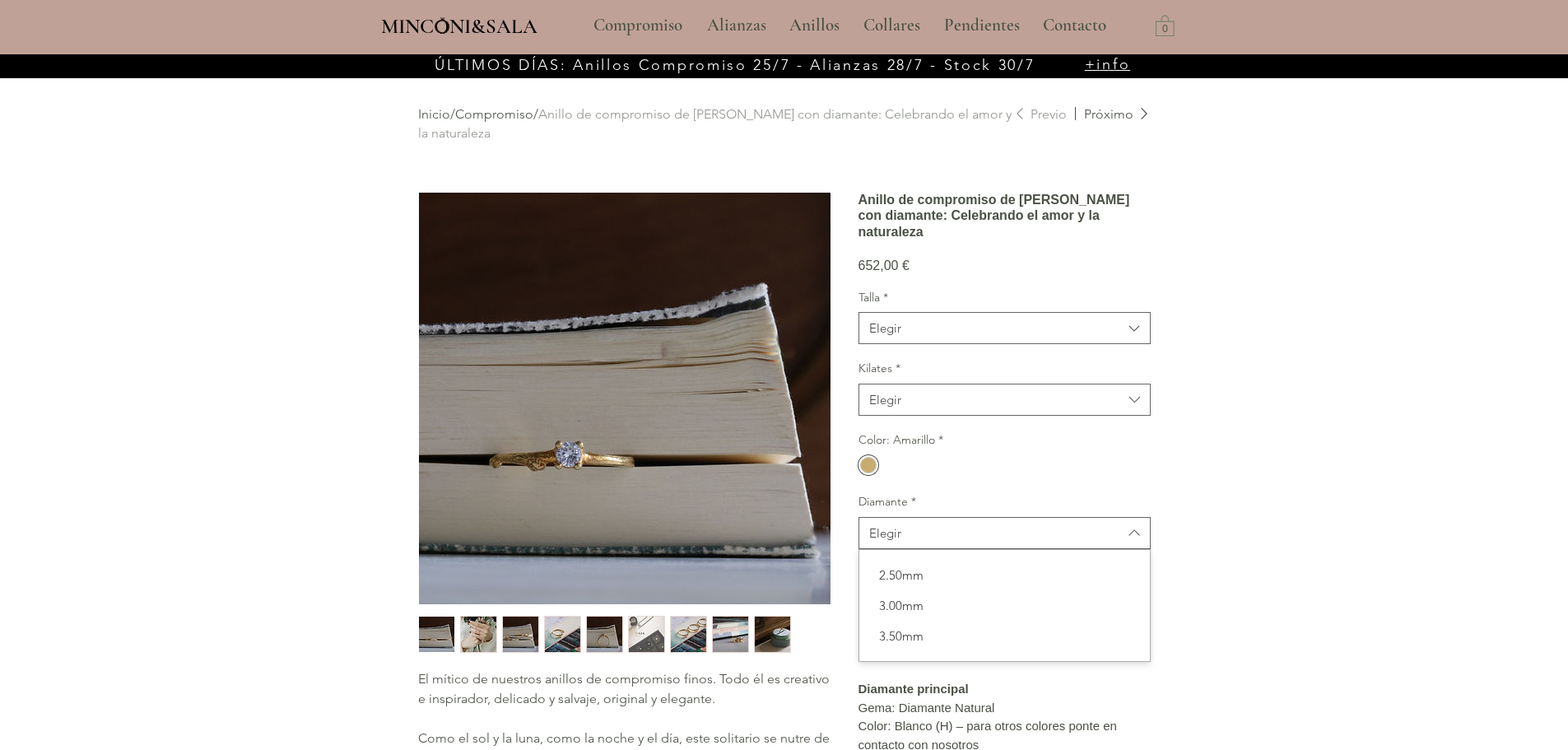
click at [1197, 595] on div "main content" at bounding box center [784, 654] width 1568 height 1201
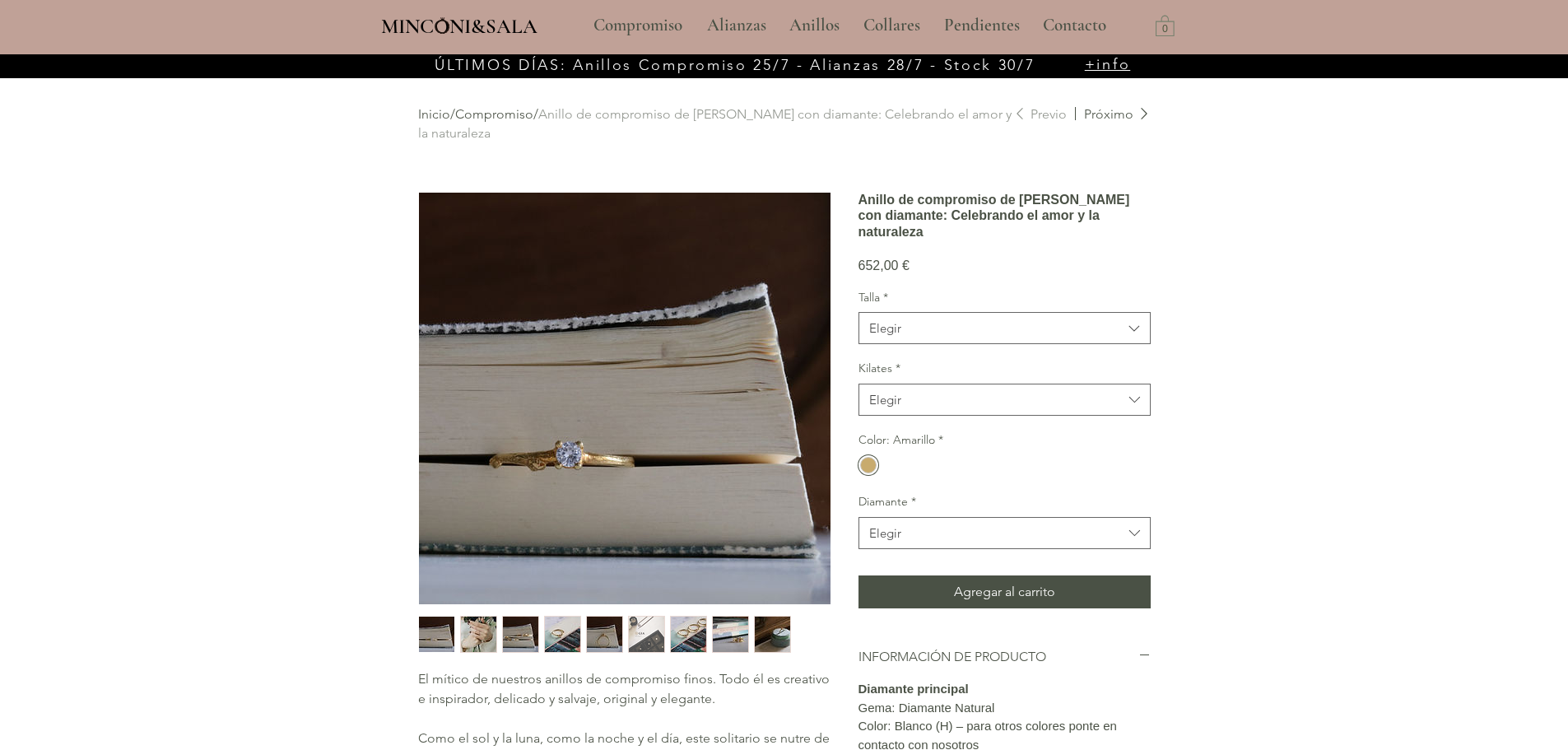
scroll to position [685, 0]
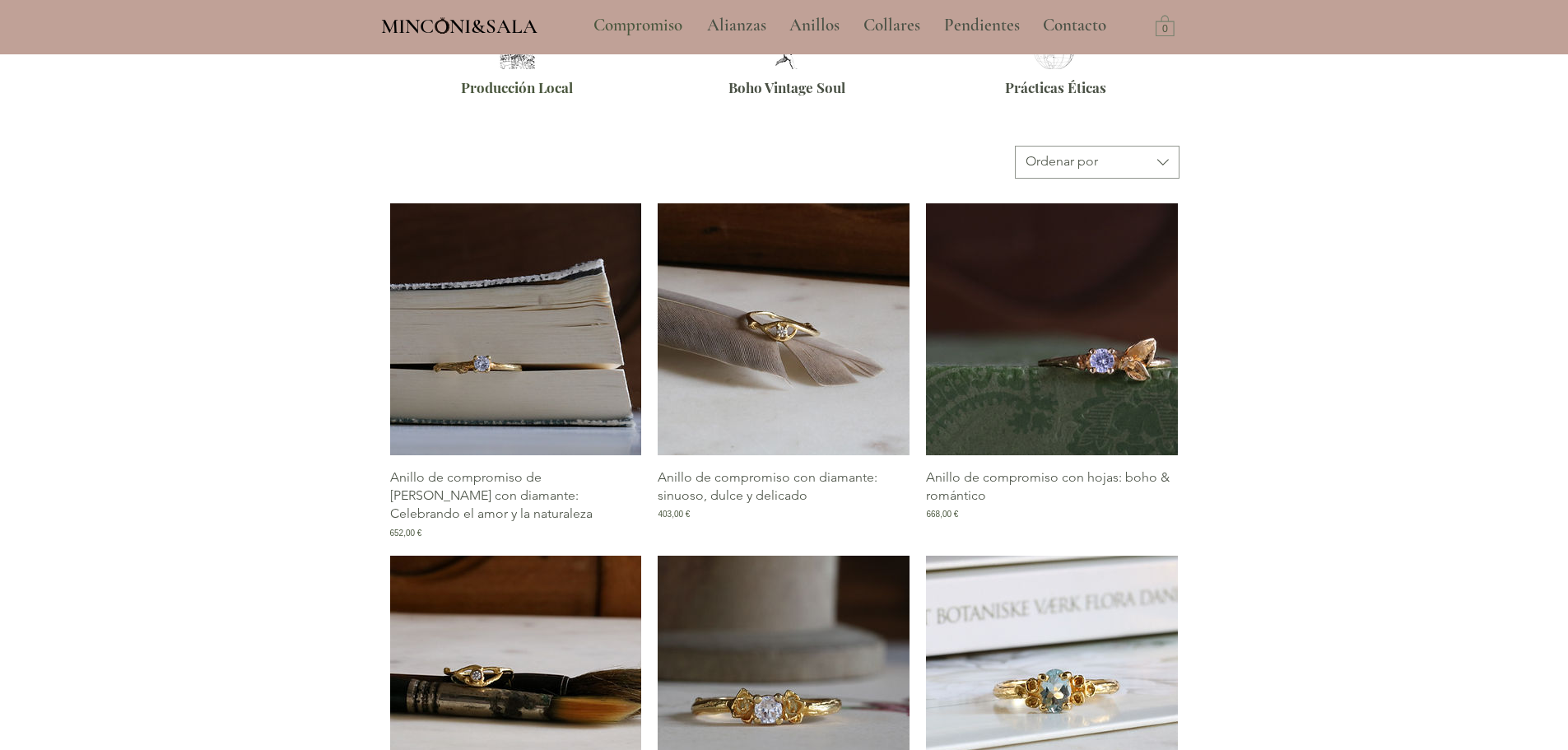
click at [778, 367] on img "Galería de Anillo de compromiso con diamante: sinuoso, dulce y delicado" at bounding box center [784, 329] width 252 height 252
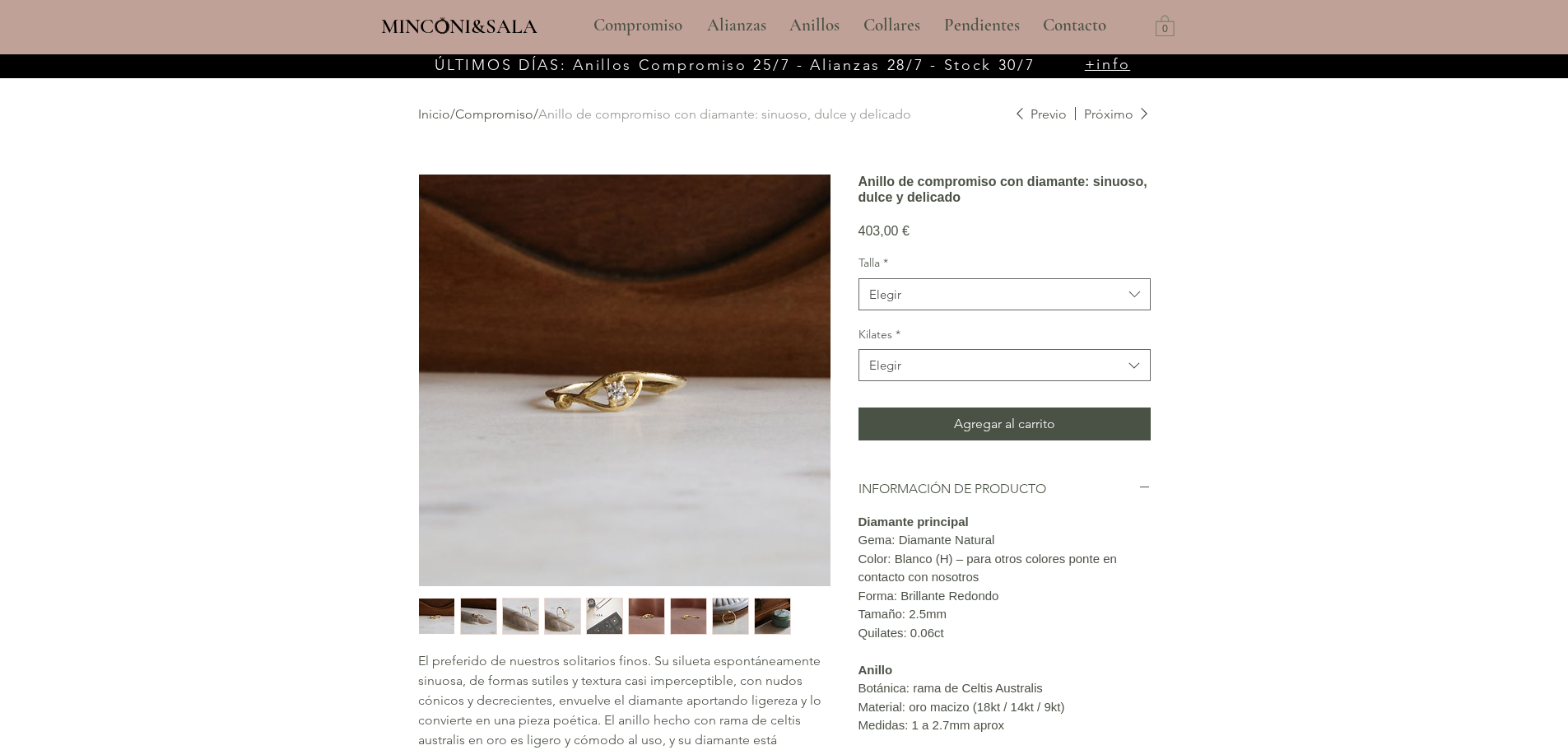
click at [515, 610] on img "3 / 9" at bounding box center [520, 615] width 35 height 35
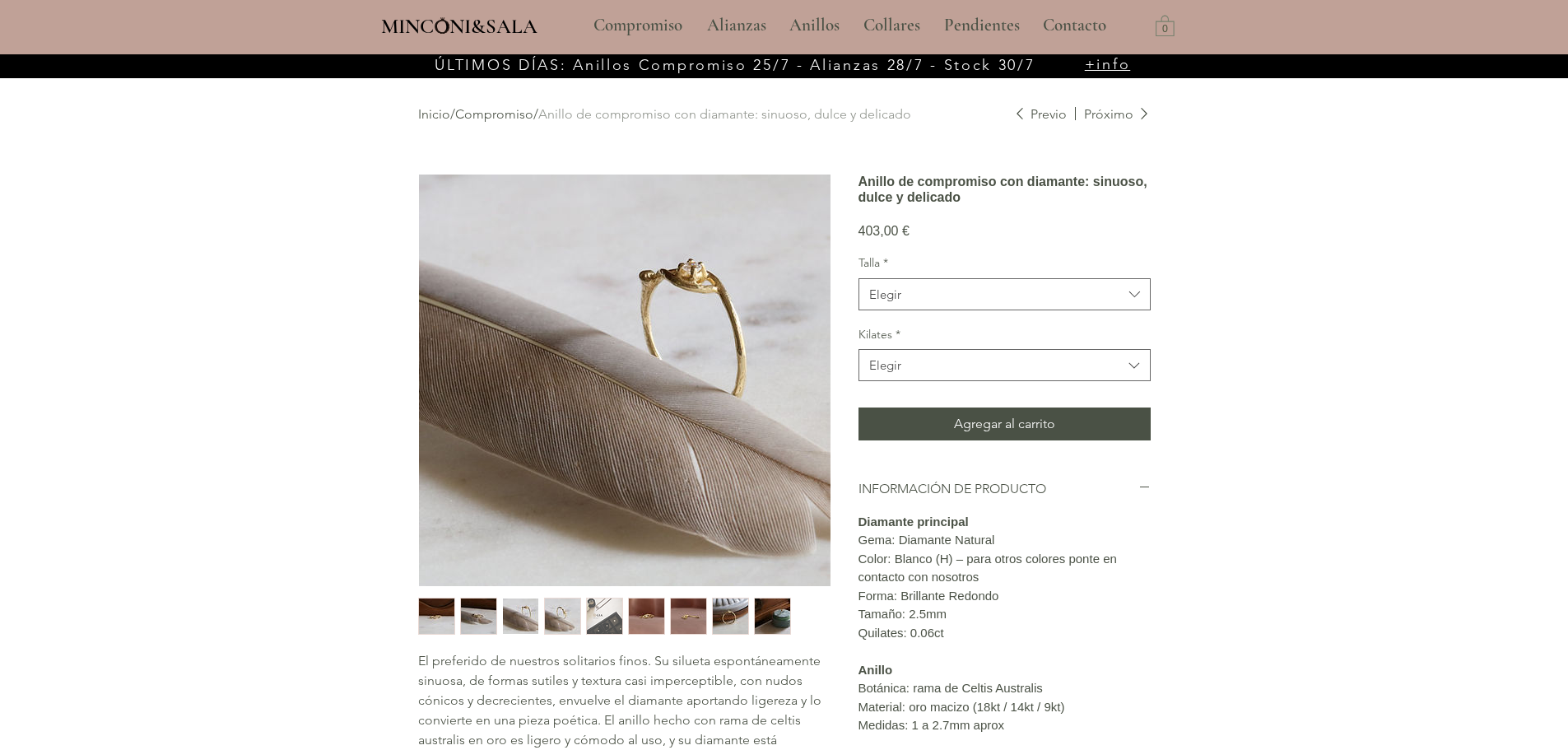
click at [491, 618] on img "2 / 9" at bounding box center [478, 615] width 35 height 35
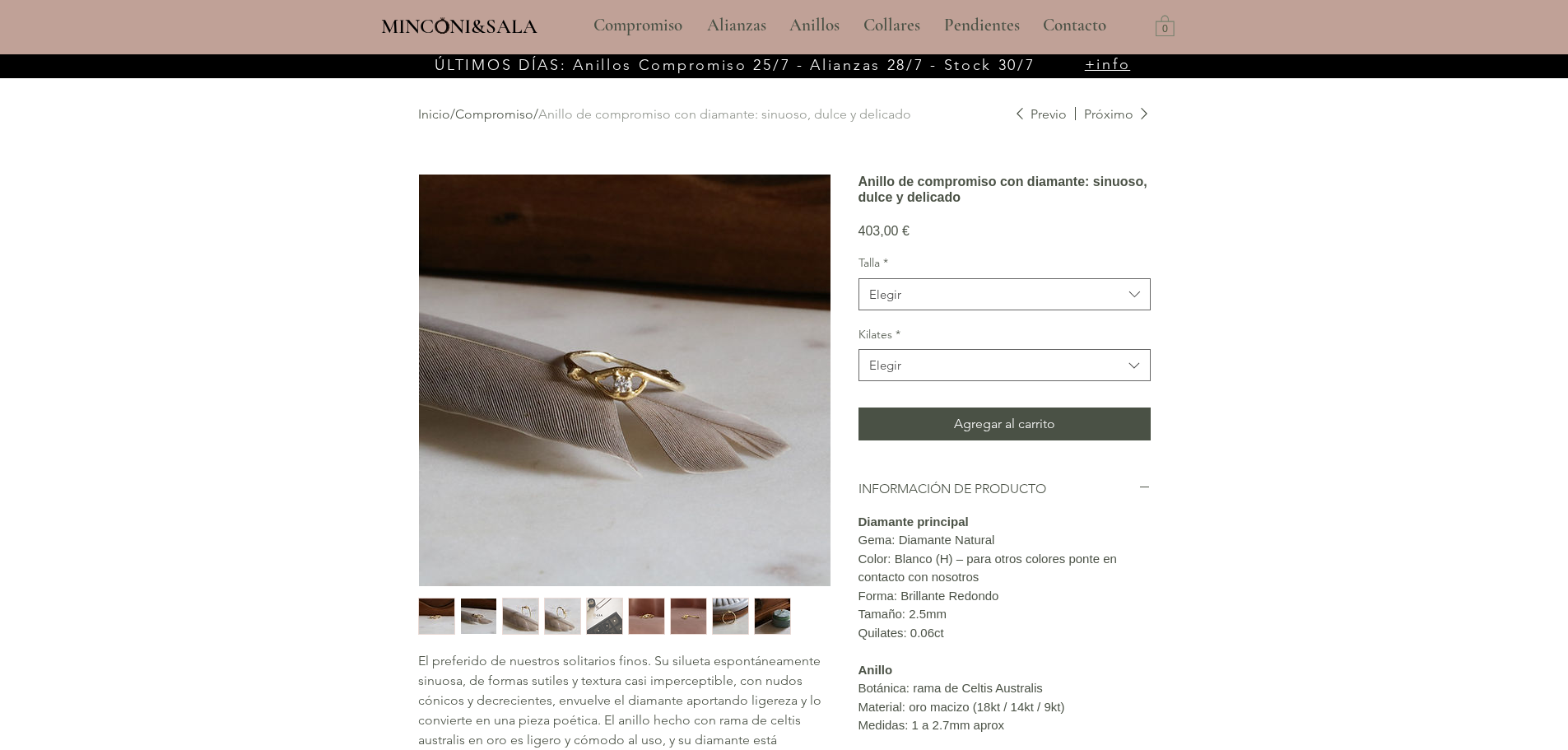
click at [616, 375] on img "main content" at bounding box center [624, 379] width 411 height 411
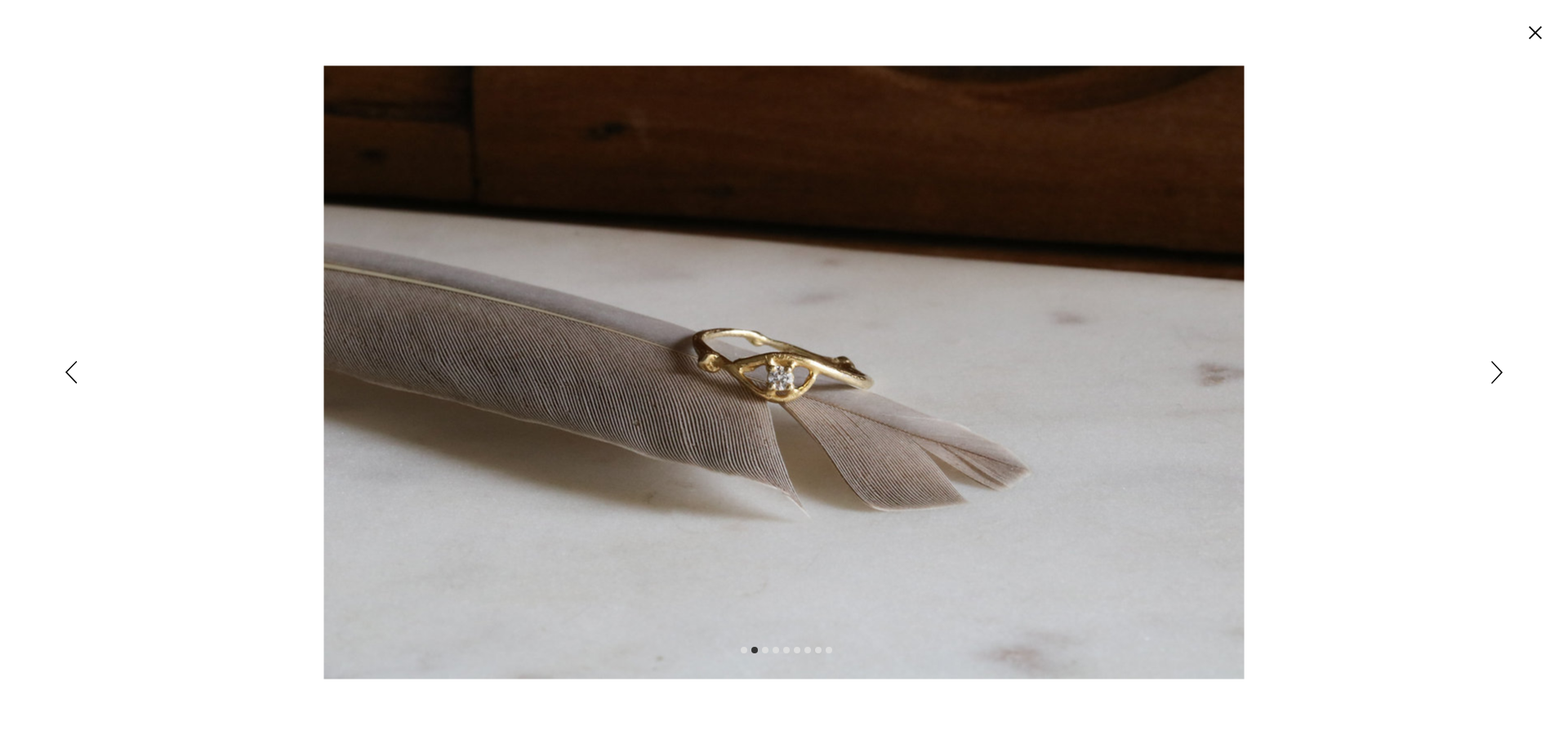
click at [1491, 376] on div "Expanded image viewer" at bounding box center [784, 372] width 1568 height 744
click at [1497, 373] on icon "Siguiente" at bounding box center [1498, 372] width 12 height 23
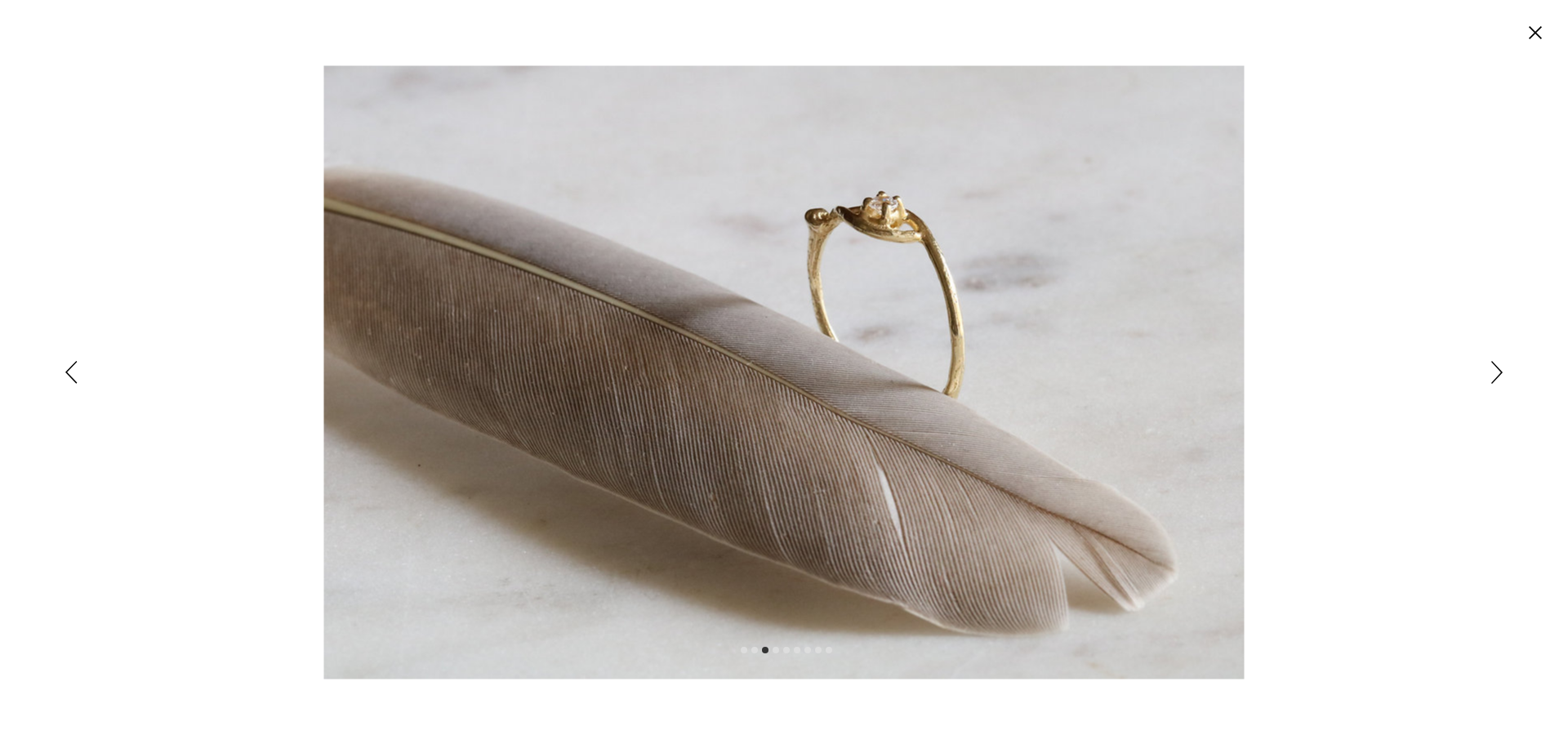
click at [1497, 373] on icon "Siguiente" at bounding box center [1498, 372] width 12 height 23
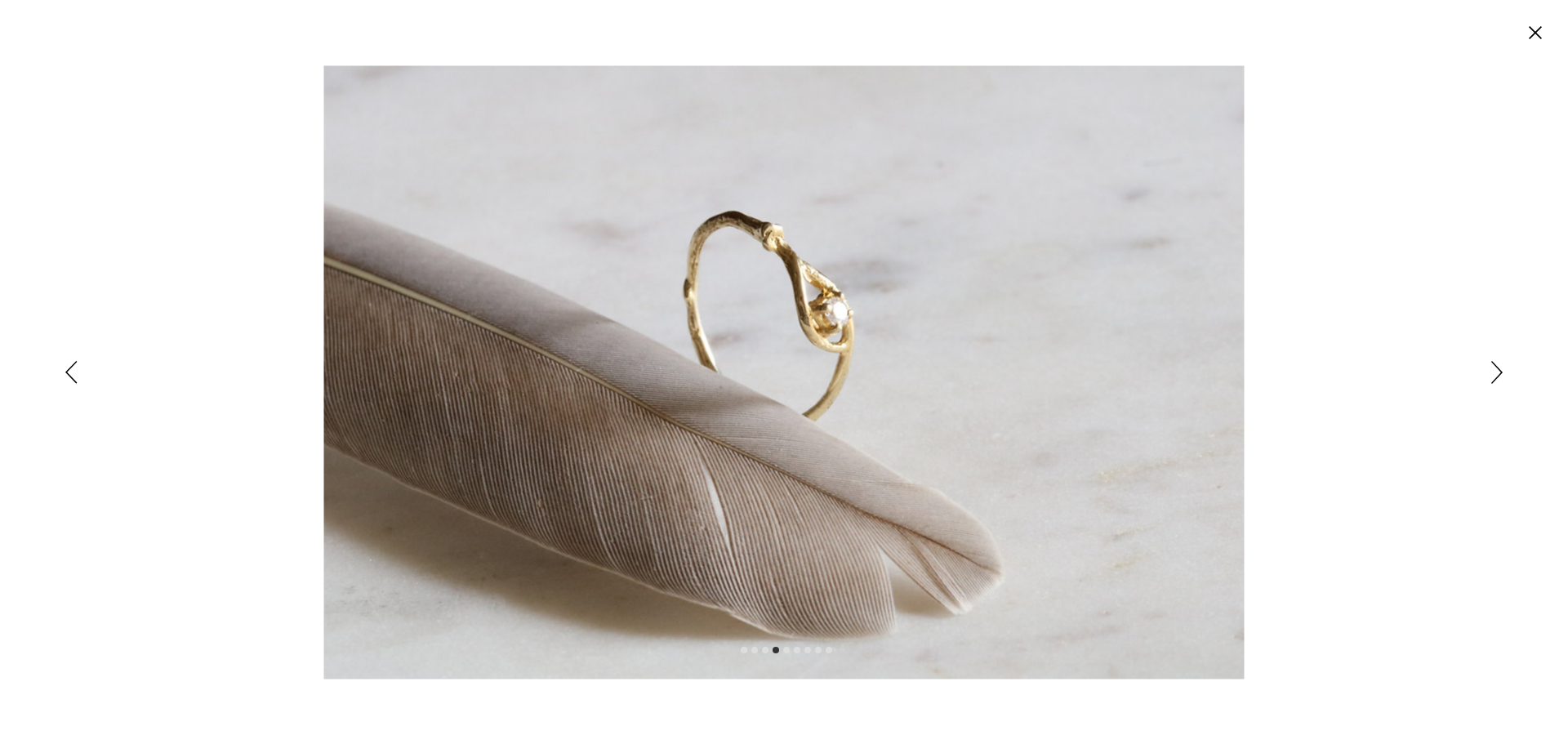
click at [1497, 373] on icon "Siguiente" at bounding box center [1498, 372] width 12 height 23
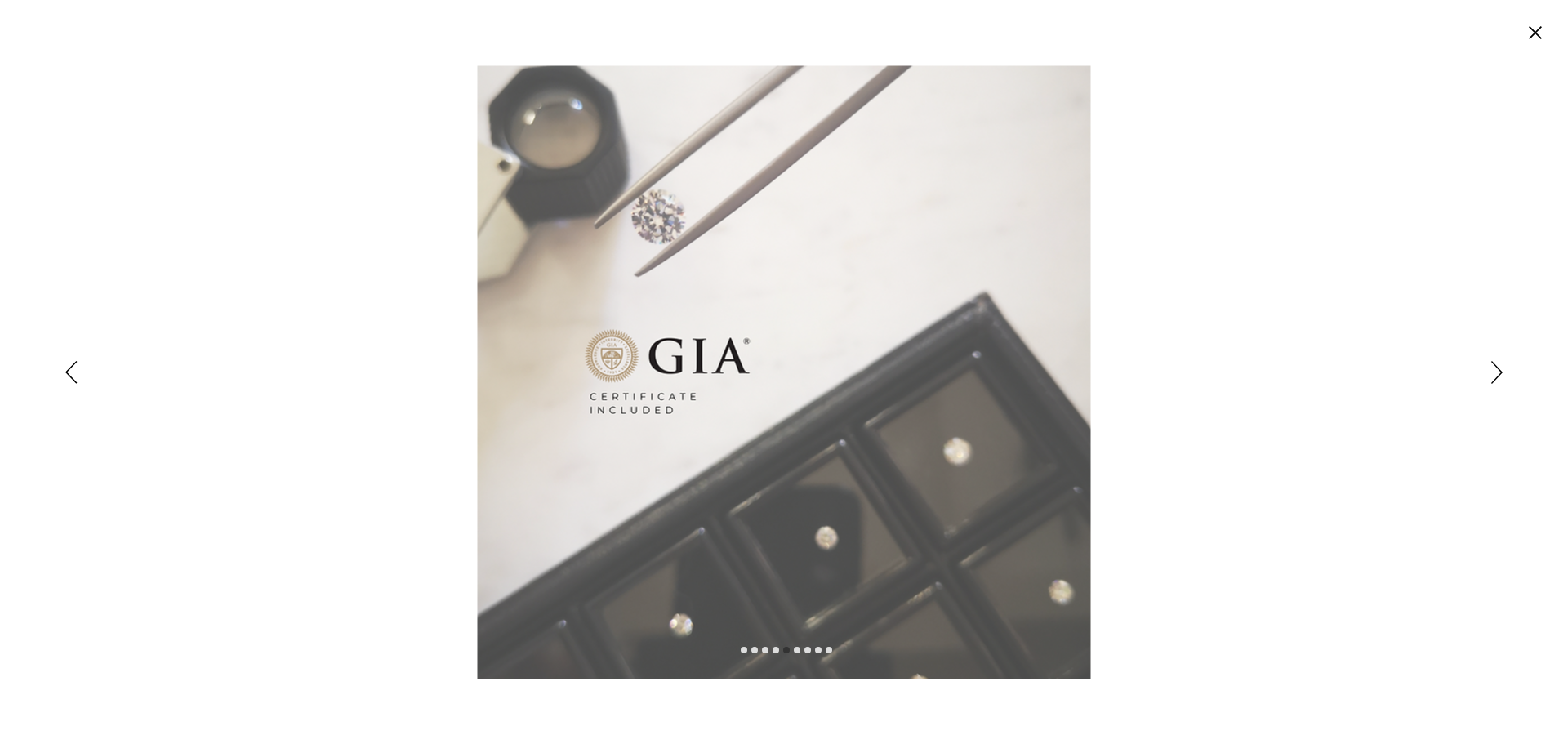
click at [1497, 373] on icon "Siguiente" at bounding box center [1498, 372] width 12 height 23
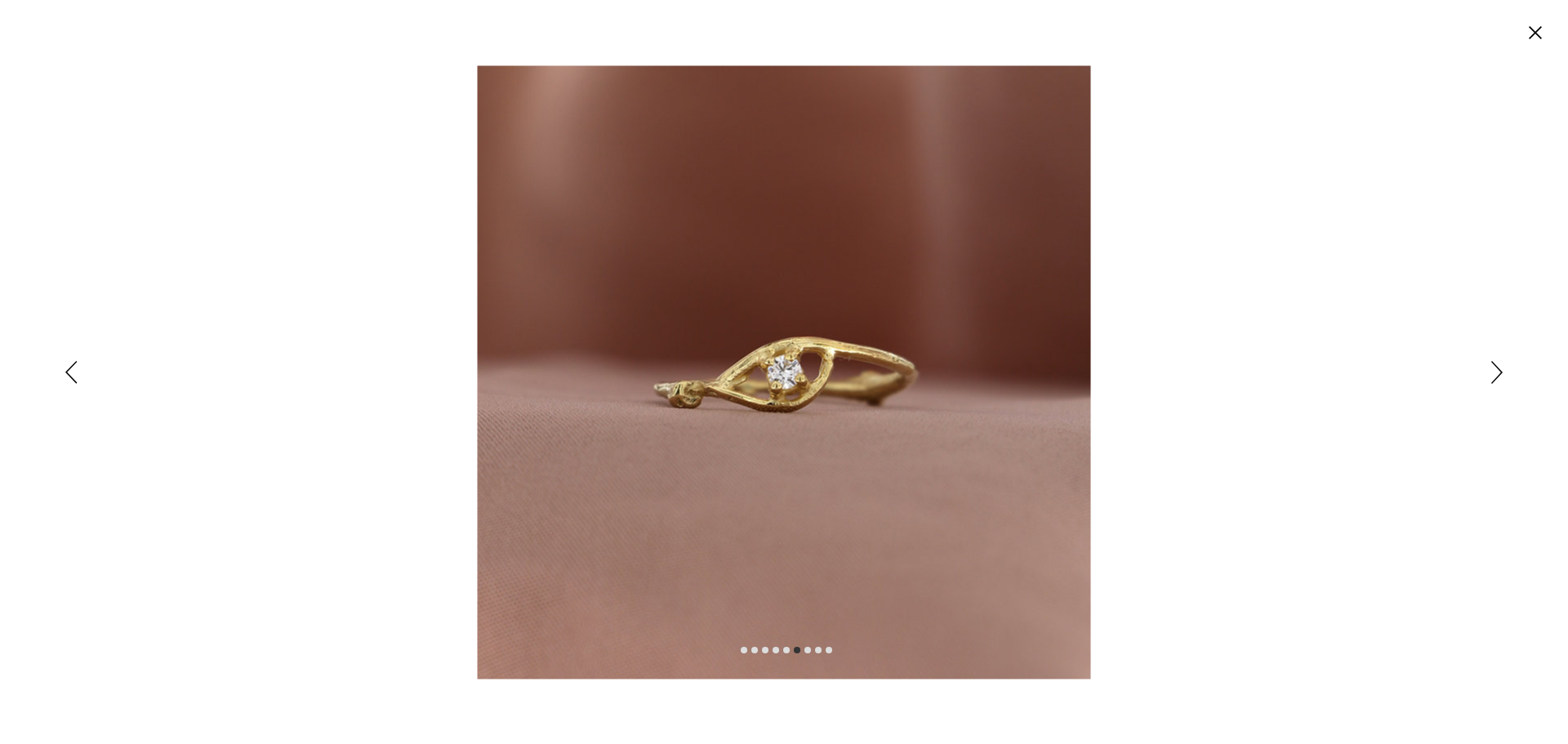
click at [1542, 33] on circle "Cerrar" at bounding box center [1535, 33] width 26 height 26
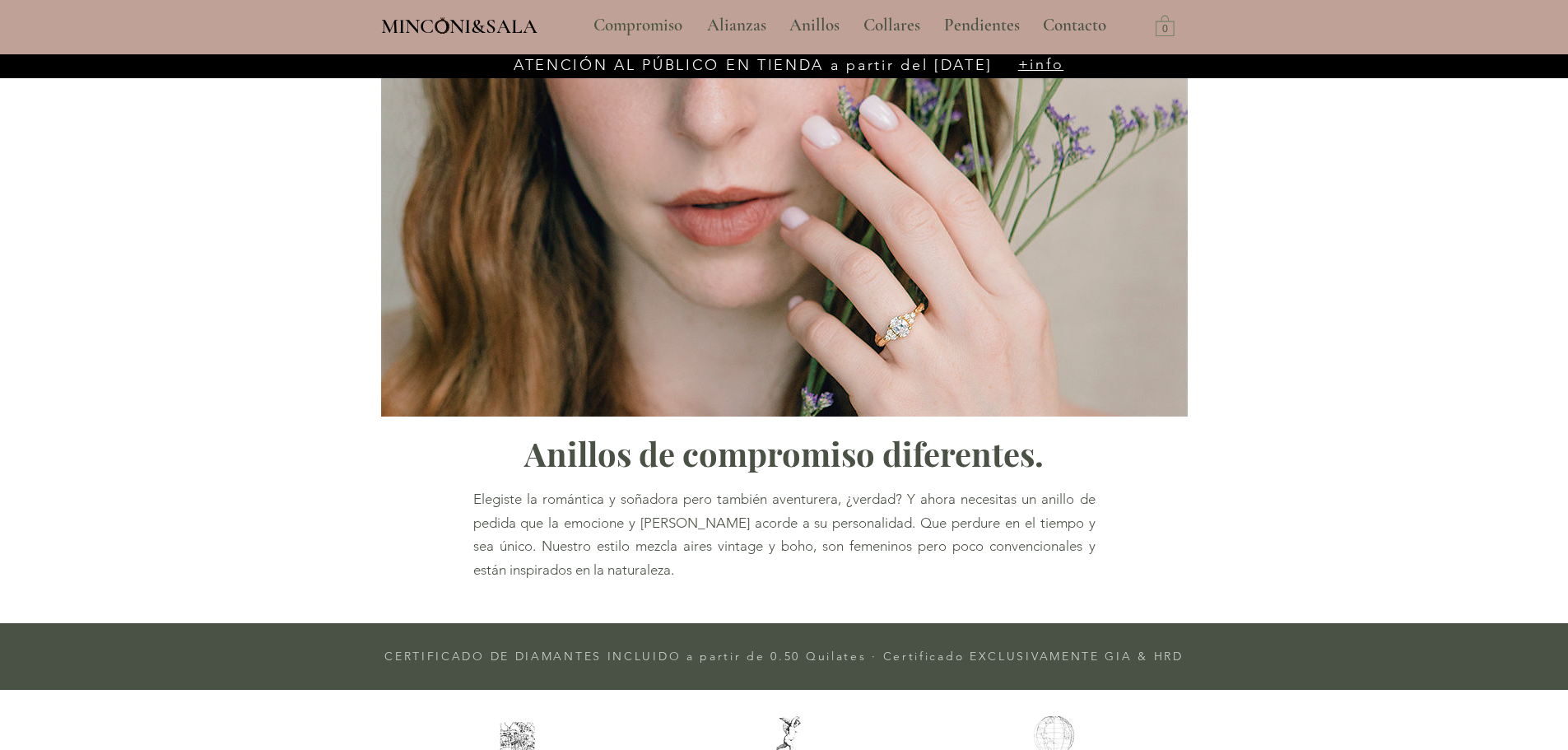
scroll to position [685, 0]
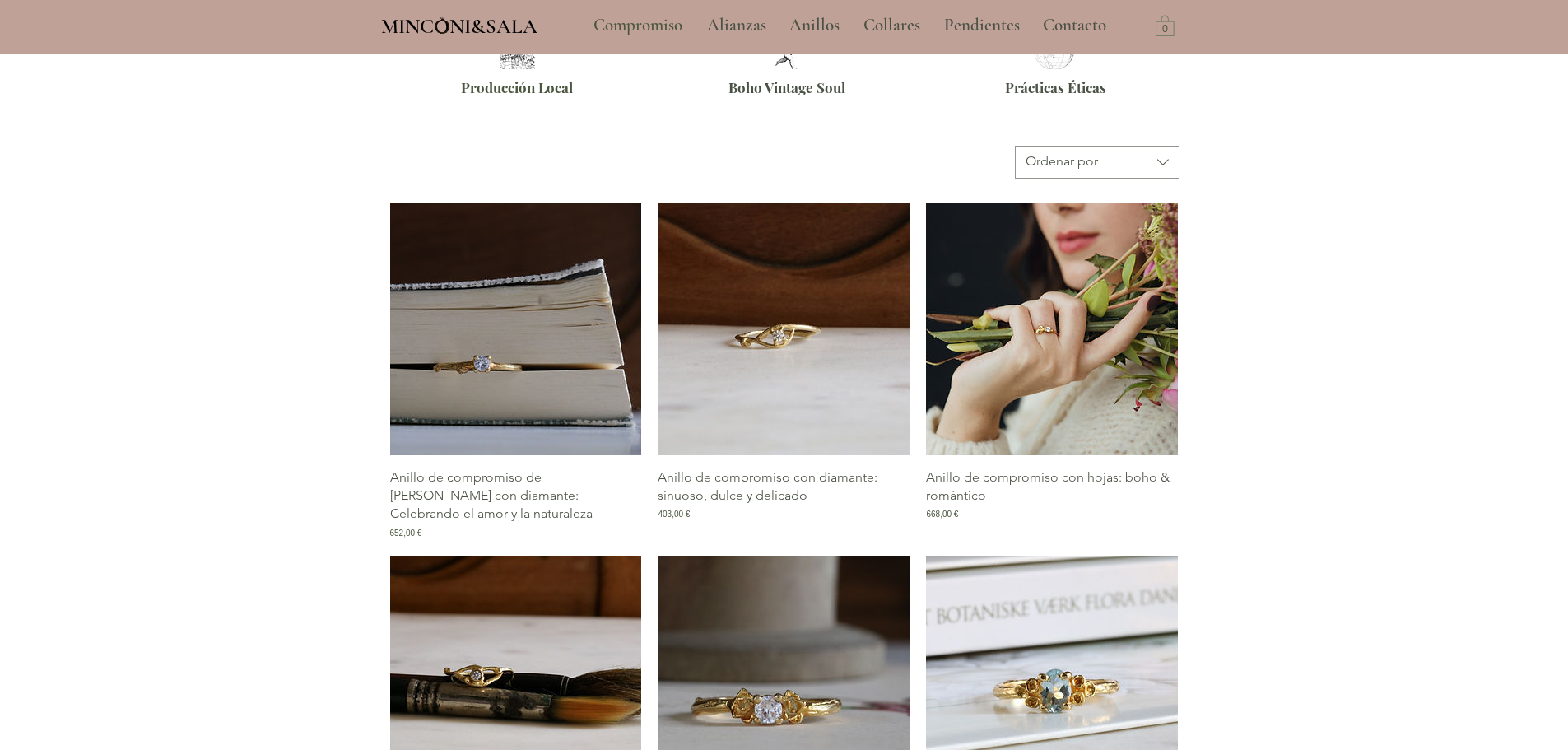
click at [1071, 337] on img "Galería de Anillo de compromiso con hojas: boho & romántico" at bounding box center [1052, 329] width 252 height 252
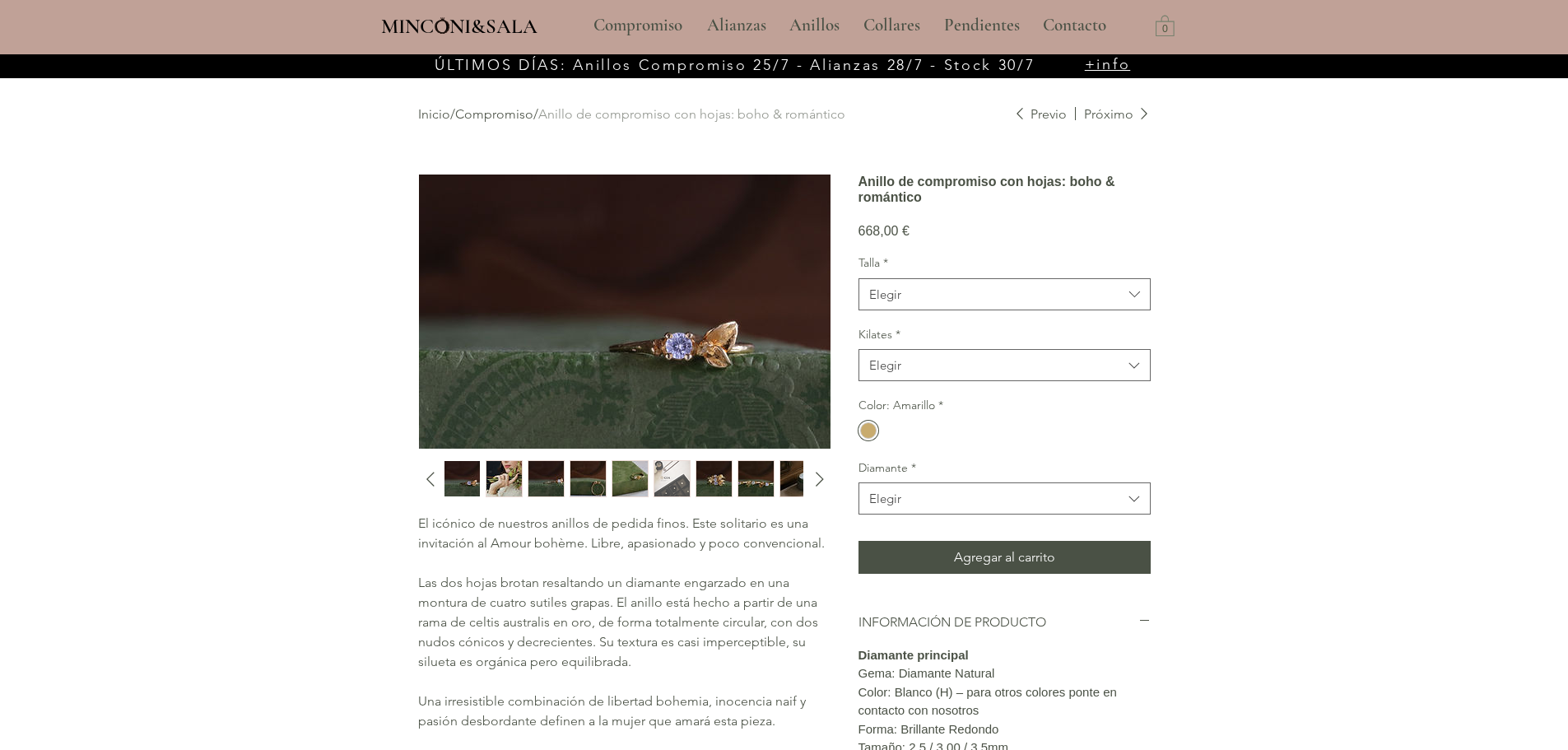
click at [473, 475] on img "1 / 10" at bounding box center [461, 478] width 35 height 35
click at [539, 485] on img "3 / 10" at bounding box center [545, 478] width 35 height 35
click at [584, 485] on img "4 / 10" at bounding box center [587, 478] width 35 height 35
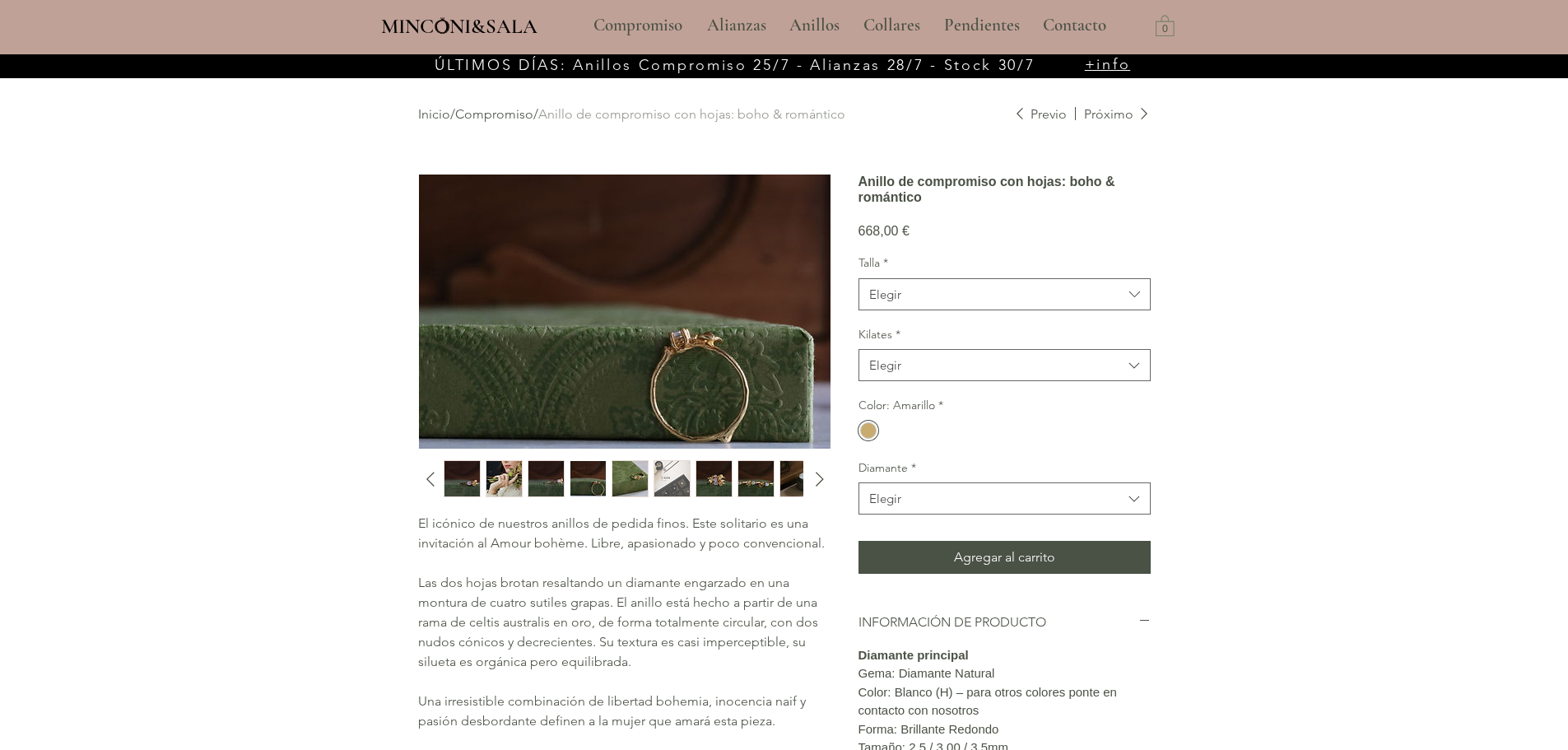
click at [734, 353] on img "main content" at bounding box center [624, 311] width 411 height 274
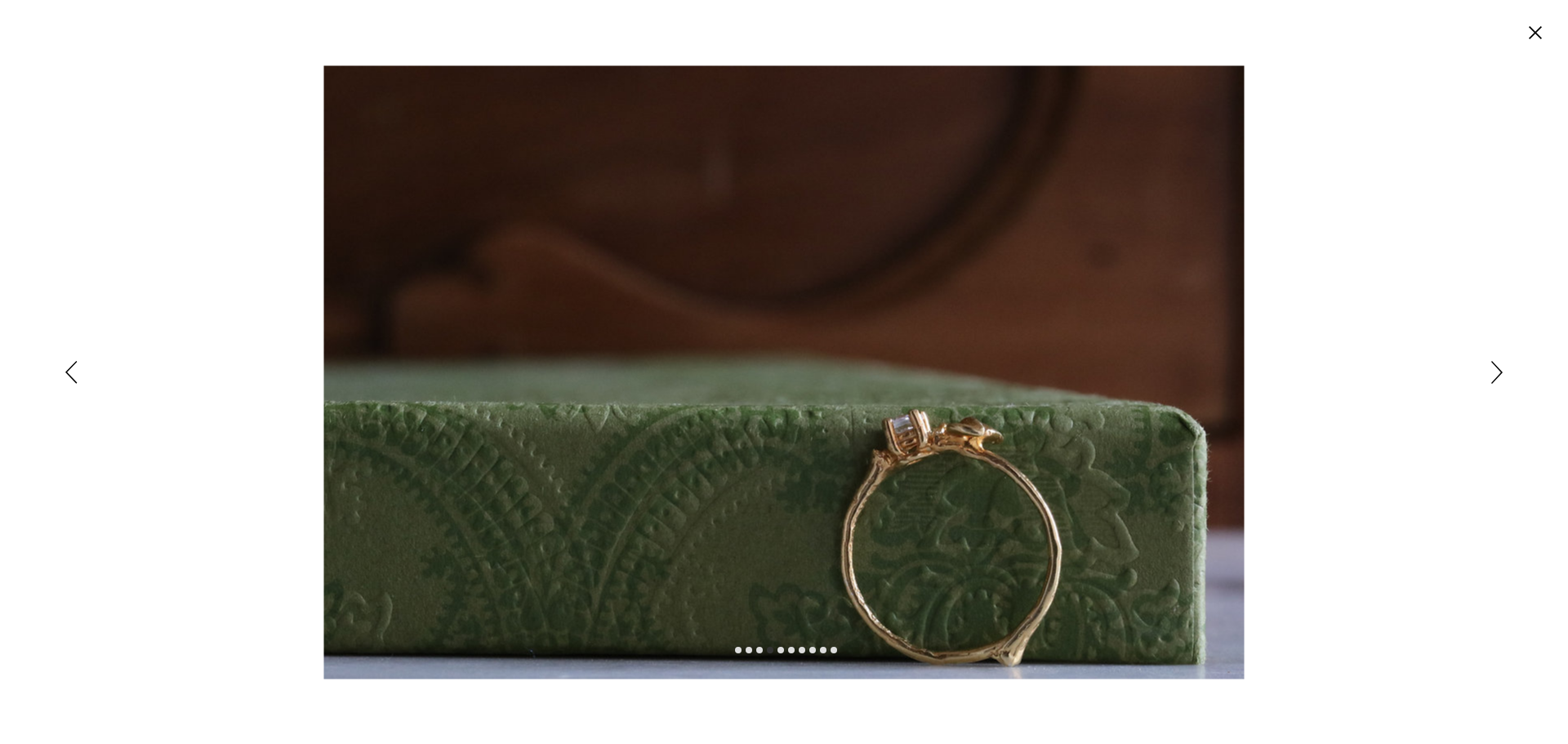
click at [1487, 367] on div "Expanded image viewer" at bounding box center [784, 372] width 1568 height 744
click at [1497, 368] on icon "Siguiente" at bounding box center [1498, 372] width 12 height 23
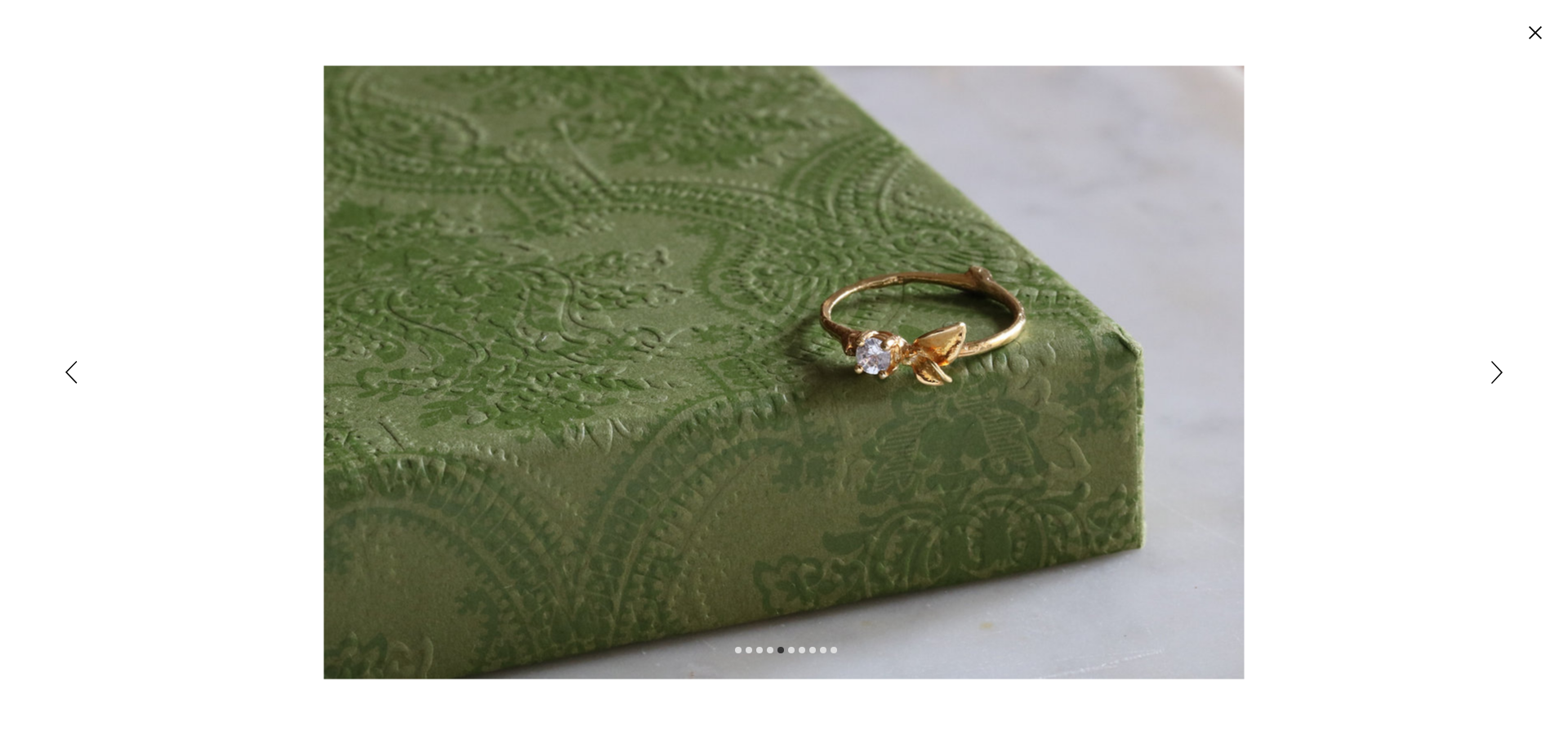
click at [1492, 369] on icon "Siguiente" at bounding box center [1498, 372] width 12 height 23
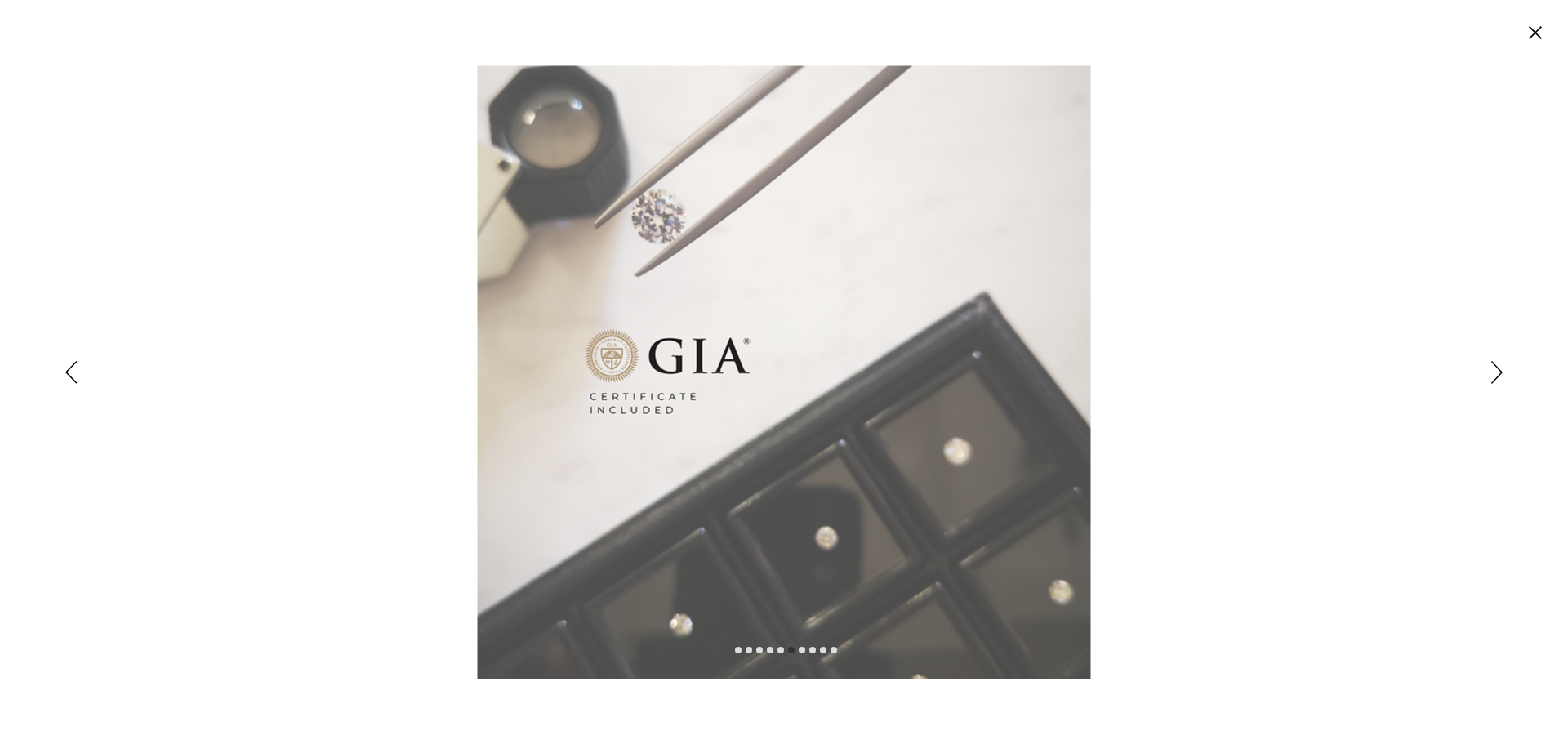
click at [1491, 368] on div "Expanded image viewer" at bounding box center [784, 372] width 1568 height 744
click at [1496, 366] on icon "Siguiente" at bounding box center [1498, 372] width 12 height 23
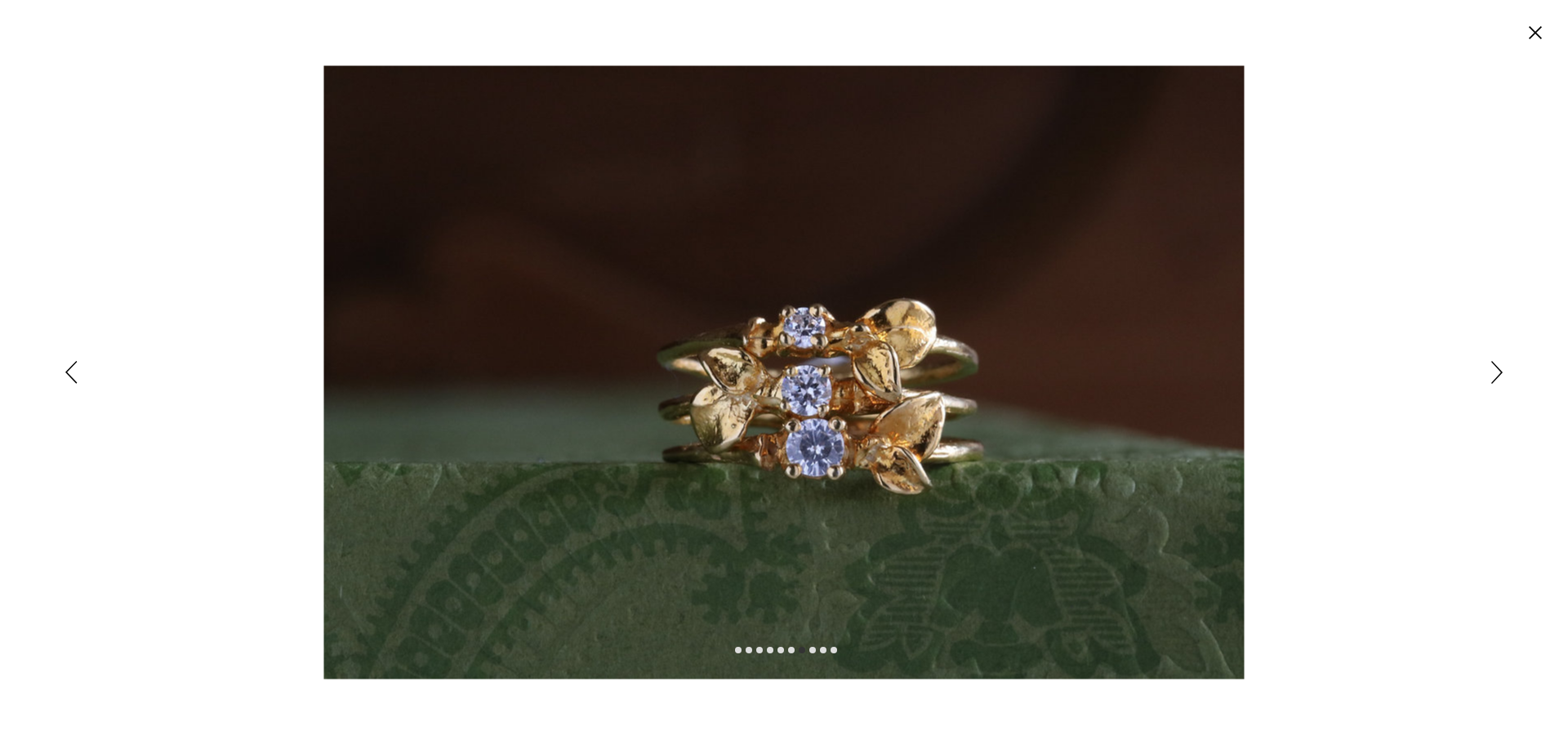
click at [1487, 371] on div "Expanded image viewer" at bounding box center [784, 372] width 1568 height 744
click at [1493, 372] on icon "Siguiente" at bounding box center [1498, 372] width 12 height 23
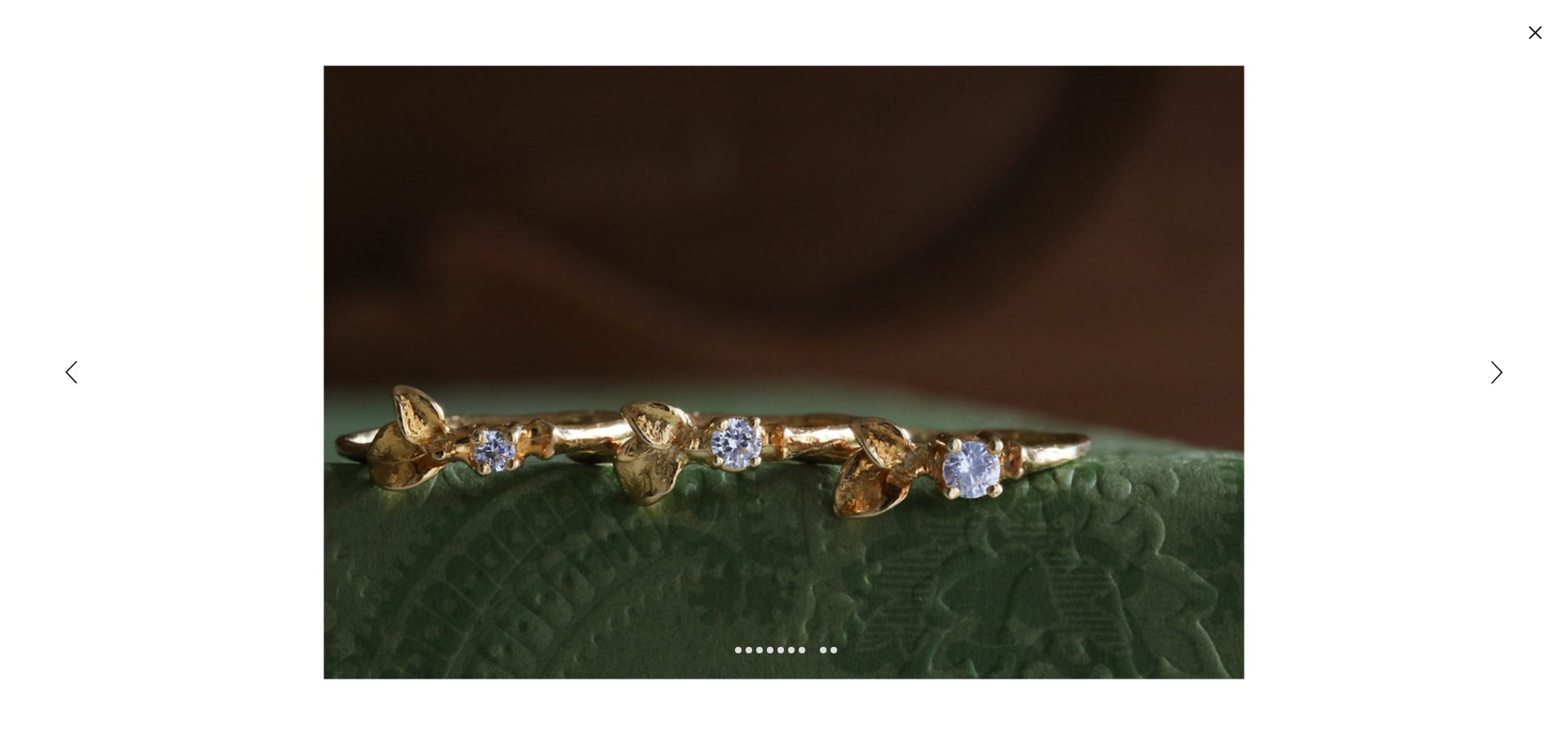
click at [1496, 365] on icon "Siguiente" at bounding box center [1498, 372] width 12 height 23
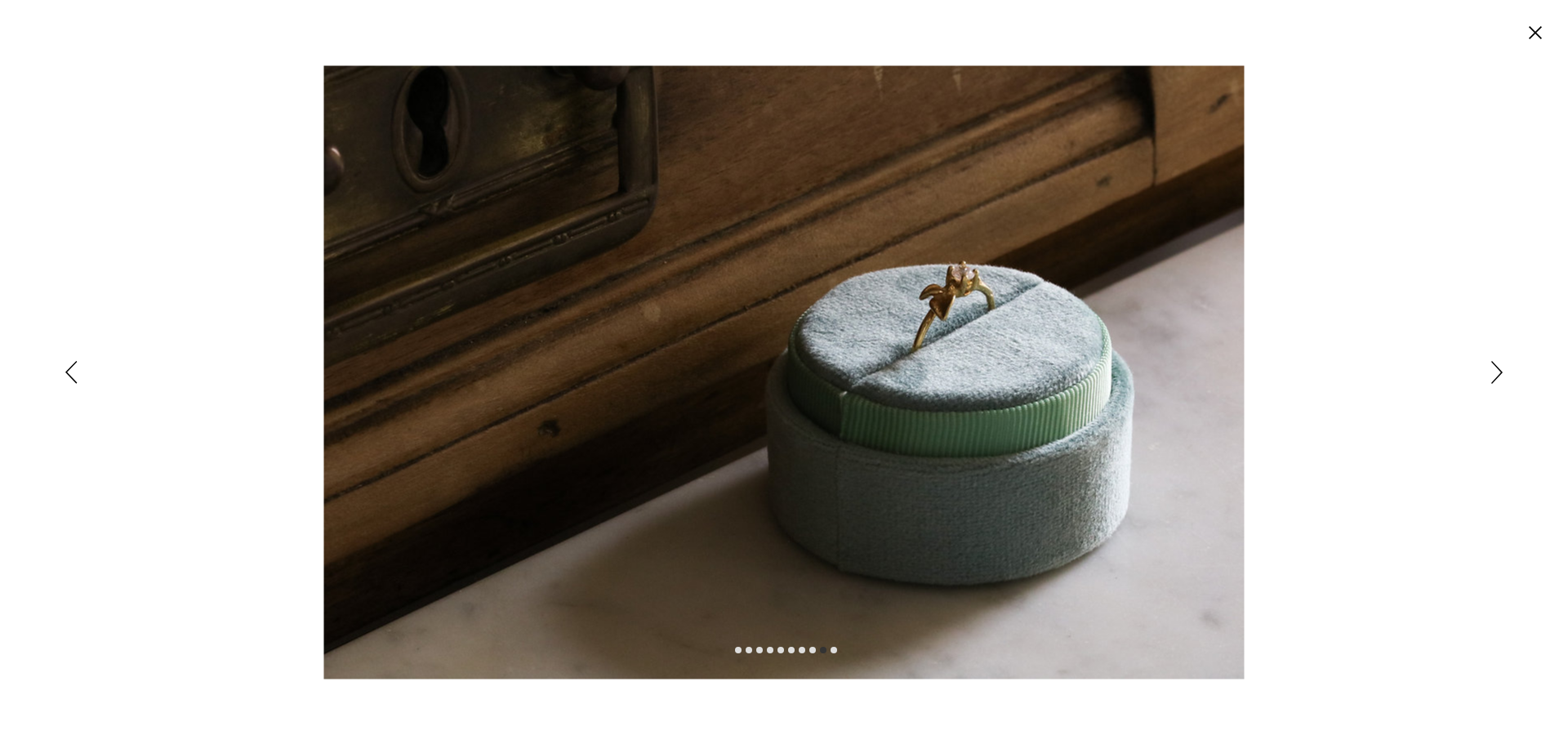
click at [1502, 366] on icon "Siguiente" at bounding box center [1498, 372] width 12 height 23
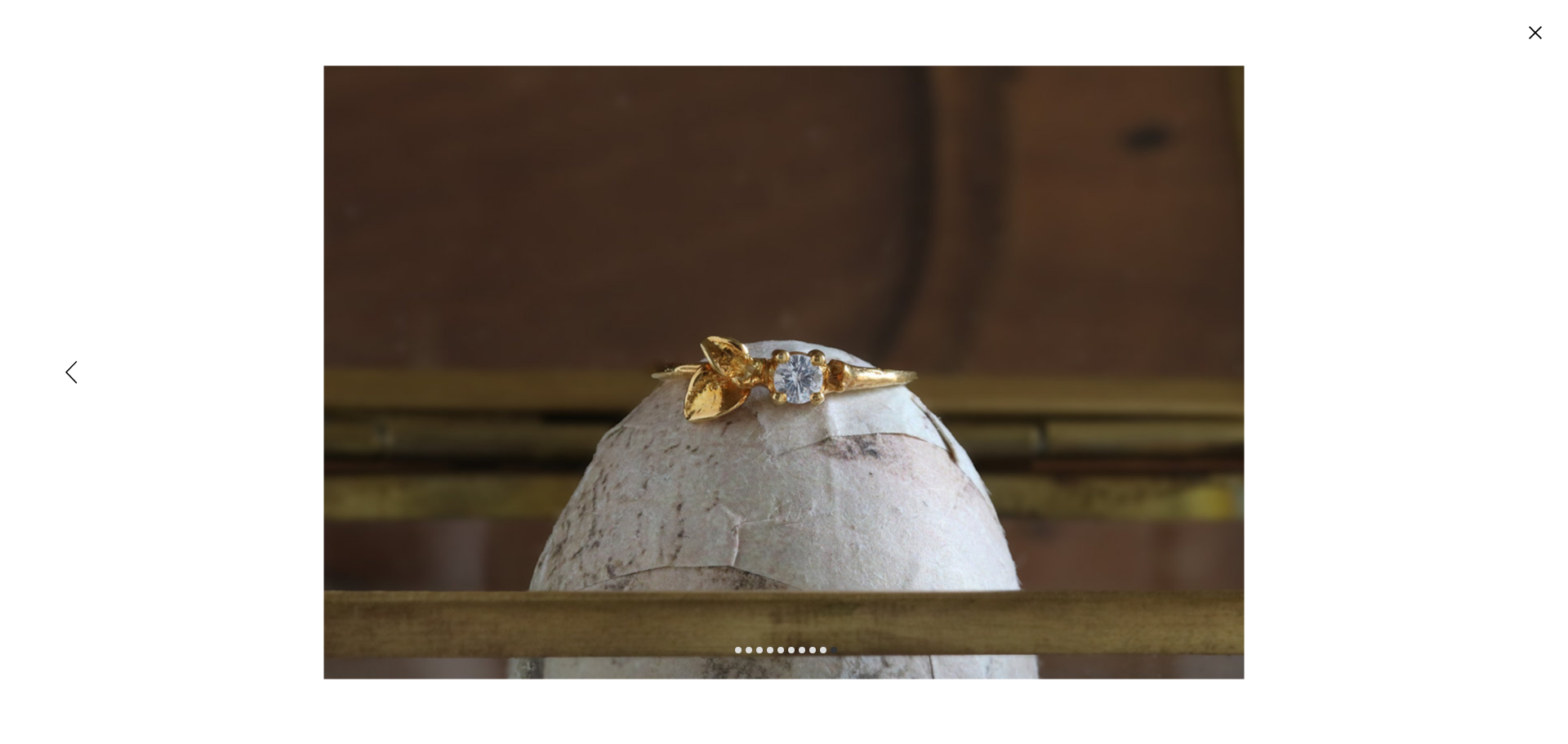
click at [1528, 31] on circle "Cerrar" at bounding box center [1535, 33] width 26 height 26
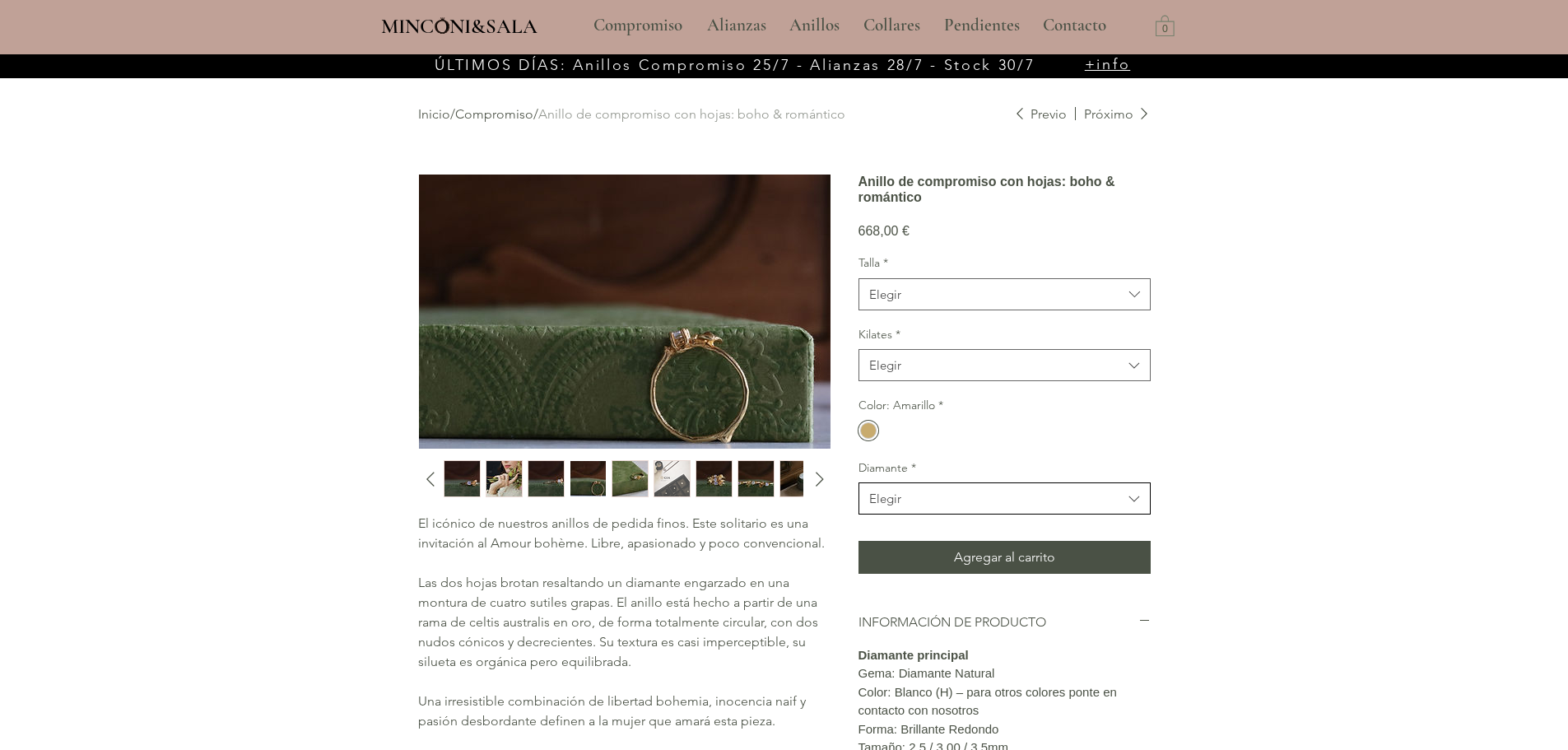
click at [1003, 507] on span "Elegir" at bounding box center [995, 498] width 253 height 17
click at [1229, 387] on div "main content" at bounding box center [784, 646] width 1568 height 1184
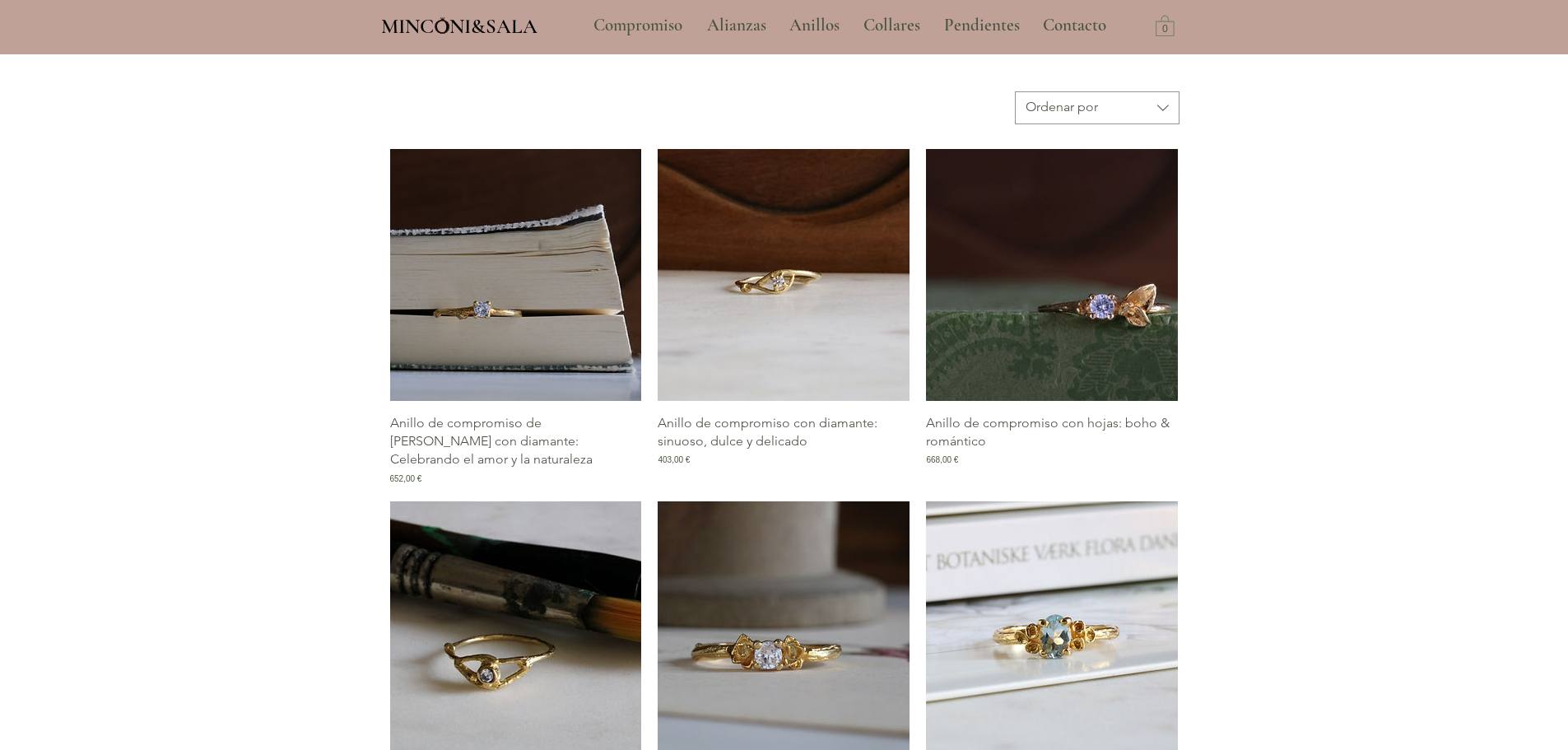
scroll to position [768, 0]
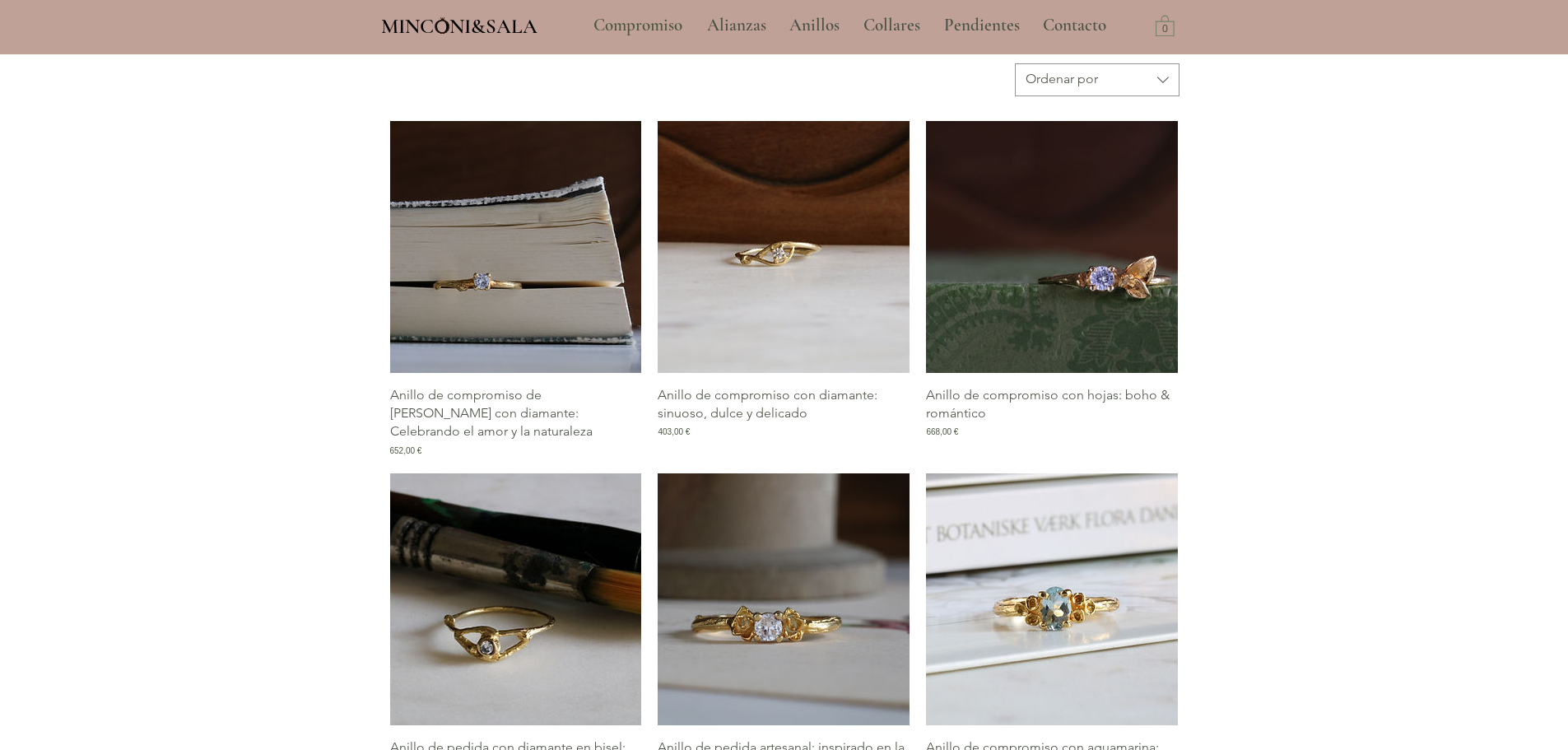
click at [530, 595] on img "Galería de Anillo de pedida con diamante en bisel: sinuoso y singular" at bounding box center [516, 599] width 252 height 252
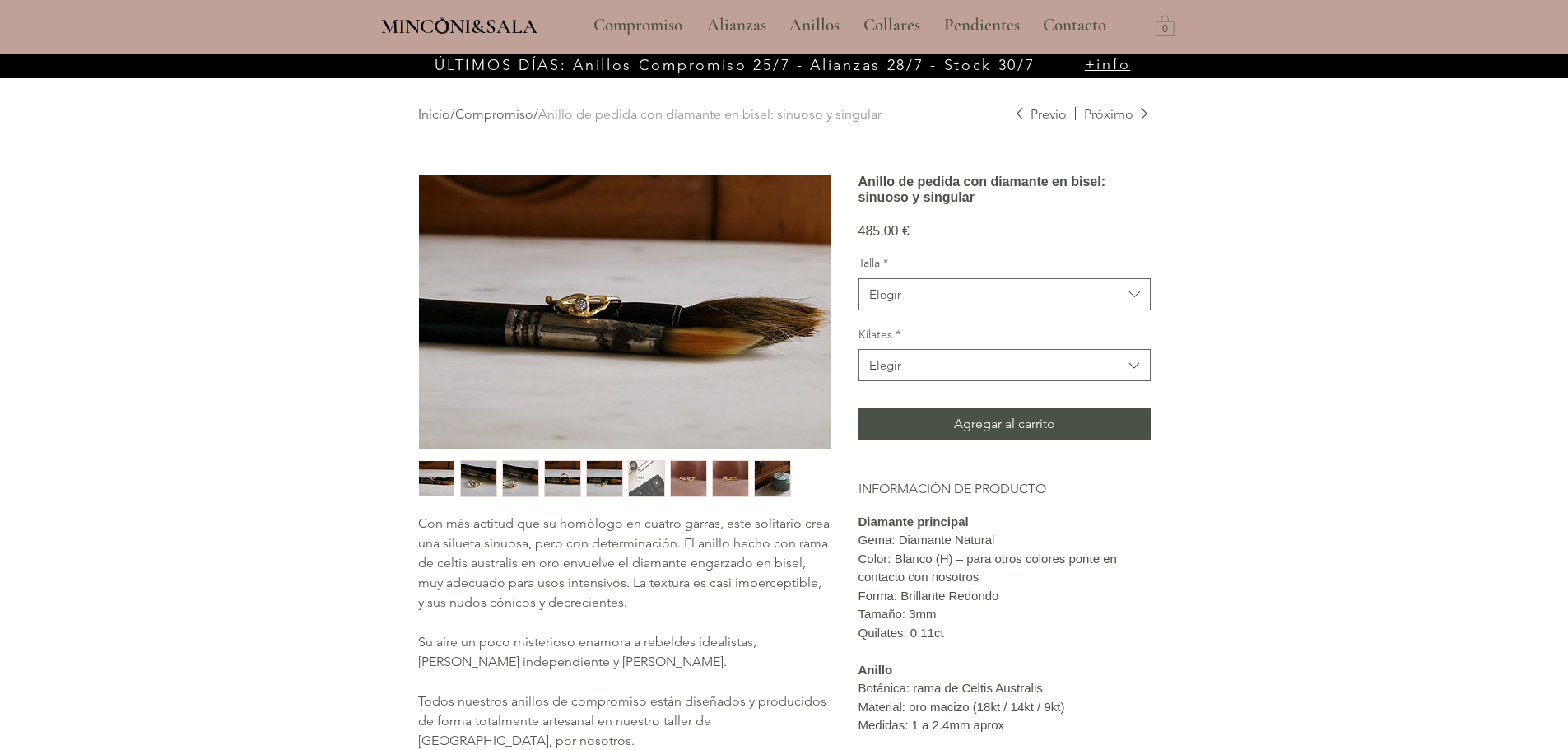
click at [447, 475] on img "1 / 9" at bounding box center [436, 478] width 35 height 35
click at [927, 374] on span "Elegir" at bounding box center [995, 364] width 253 height 17
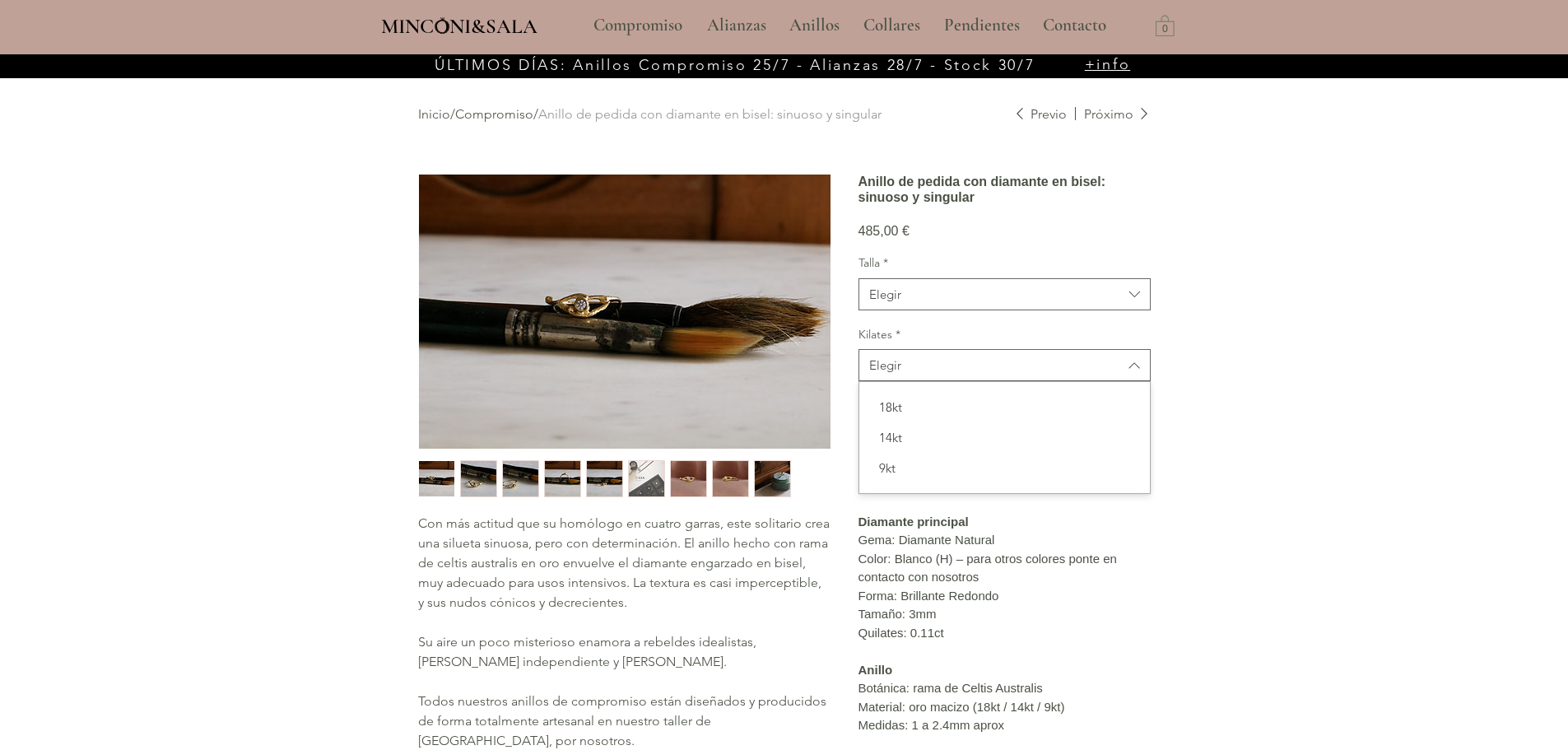
click at [1257, 404] on div "main content" at bounding box center [784, 570] width 1568 height 1033
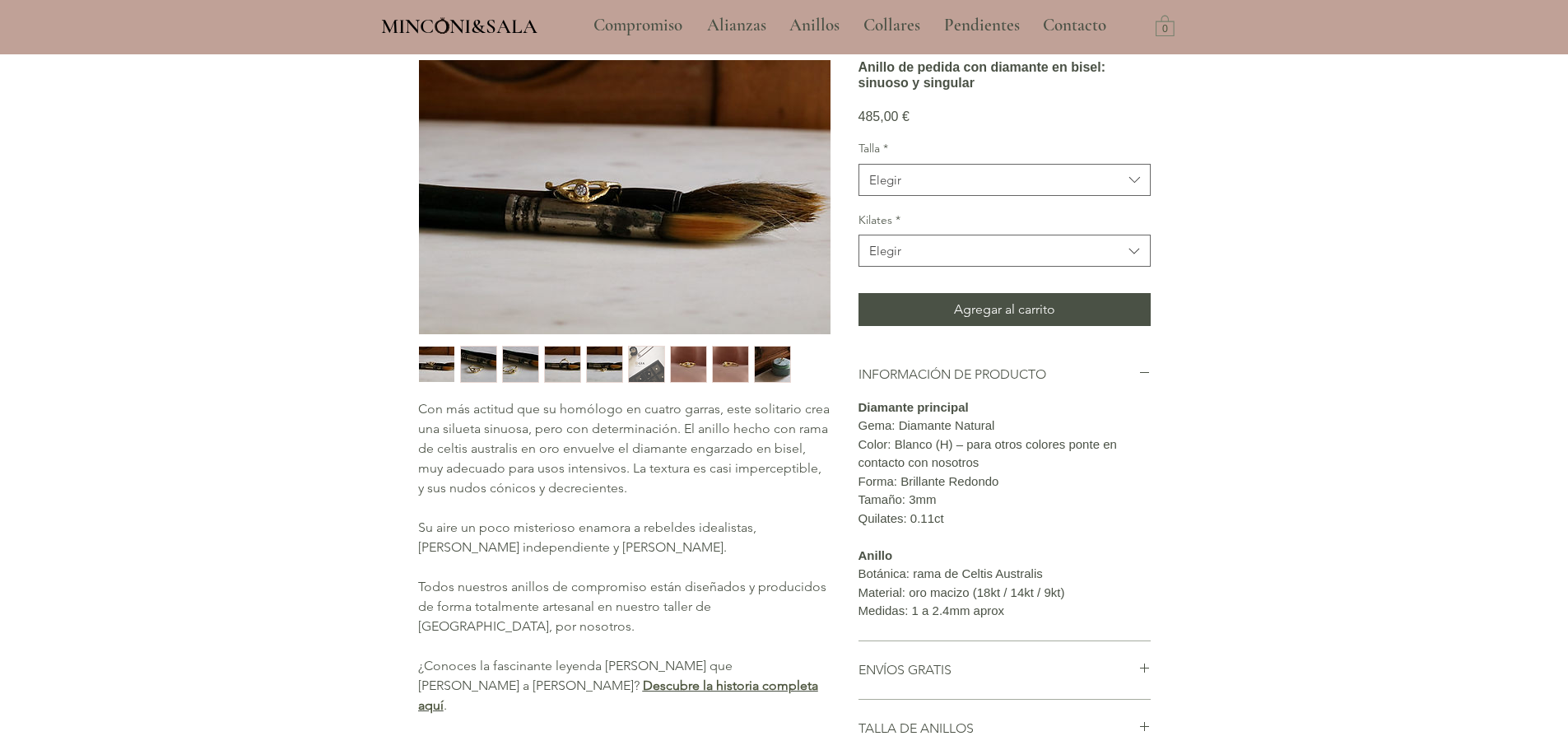
scroll to position [165, 0]
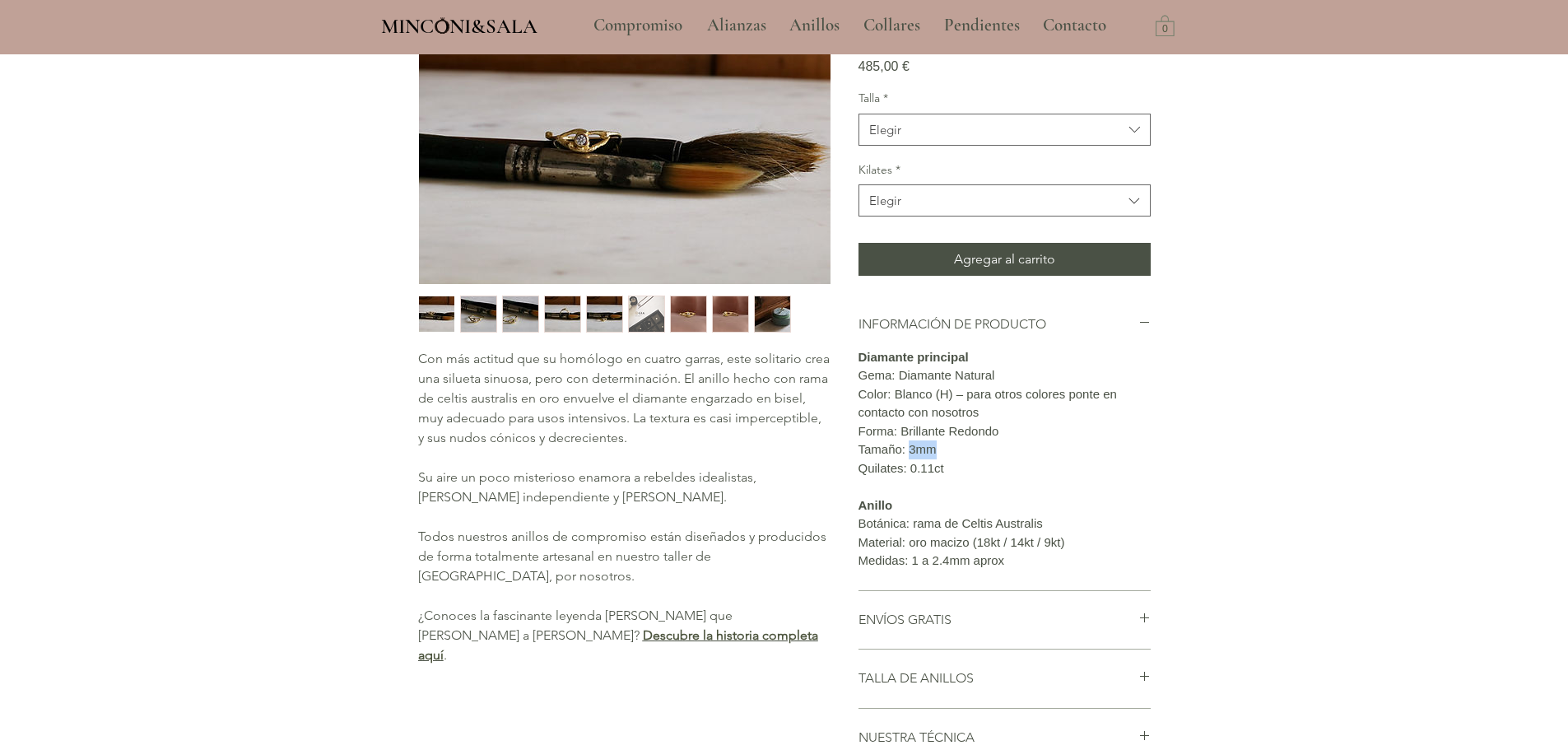
drag, startPoint x: 941, startPoint y: 508, endPoint x: 909, endPoint y: 513, distance: 32.6
click at [909, 459] on p "Tamaño: 3mm" at bounding box center [1004, 449] width 292 height 19
click at [469, 318] on img "2 / 9" at bounding box center [478, 313] width 35 height 35
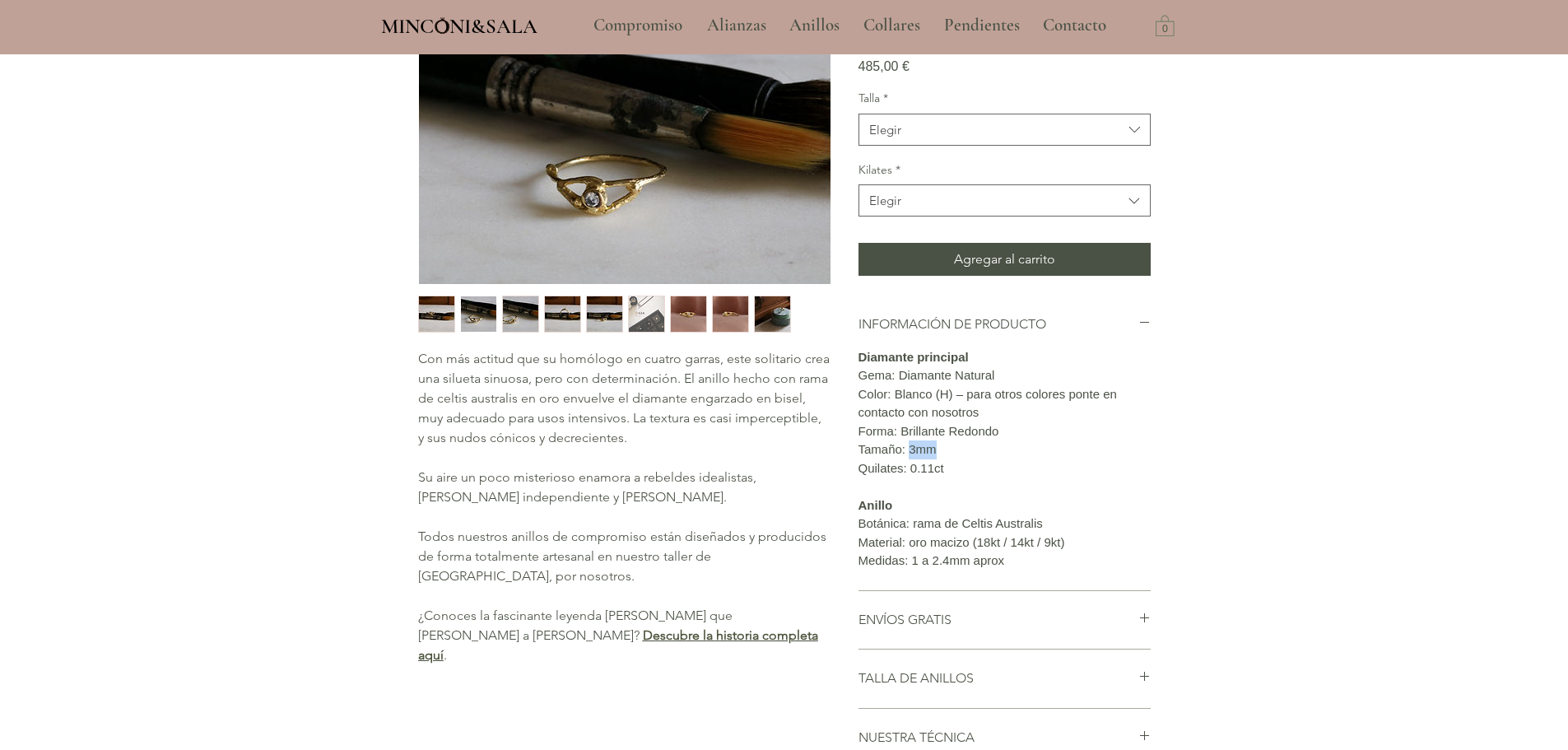
click at [568, 184] on img "main content" at bounding box center [624, 147] width 411 height 274
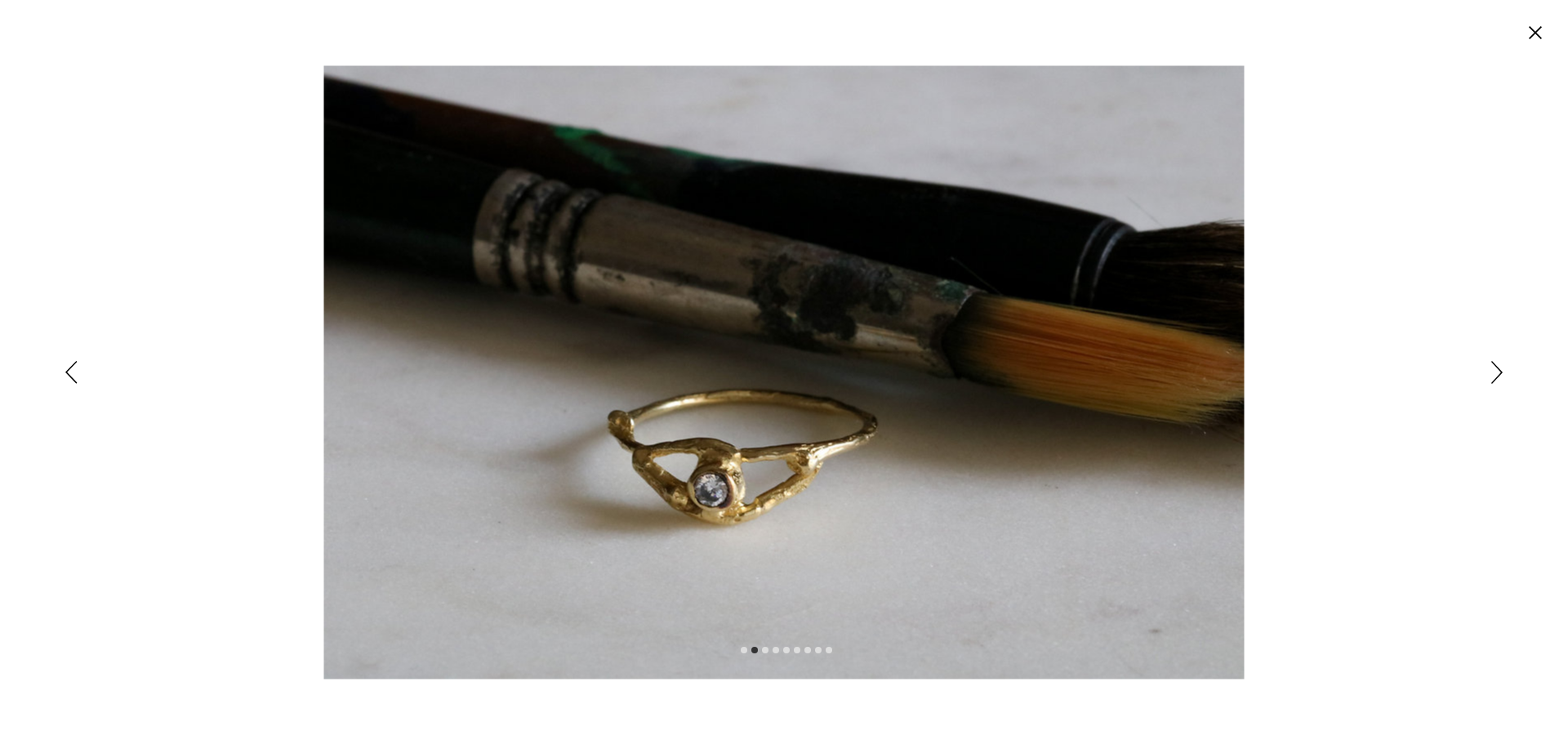
click at [742, 491] on img "Expanded image viewer" at bounding box center [784, 372] width 920 height 613
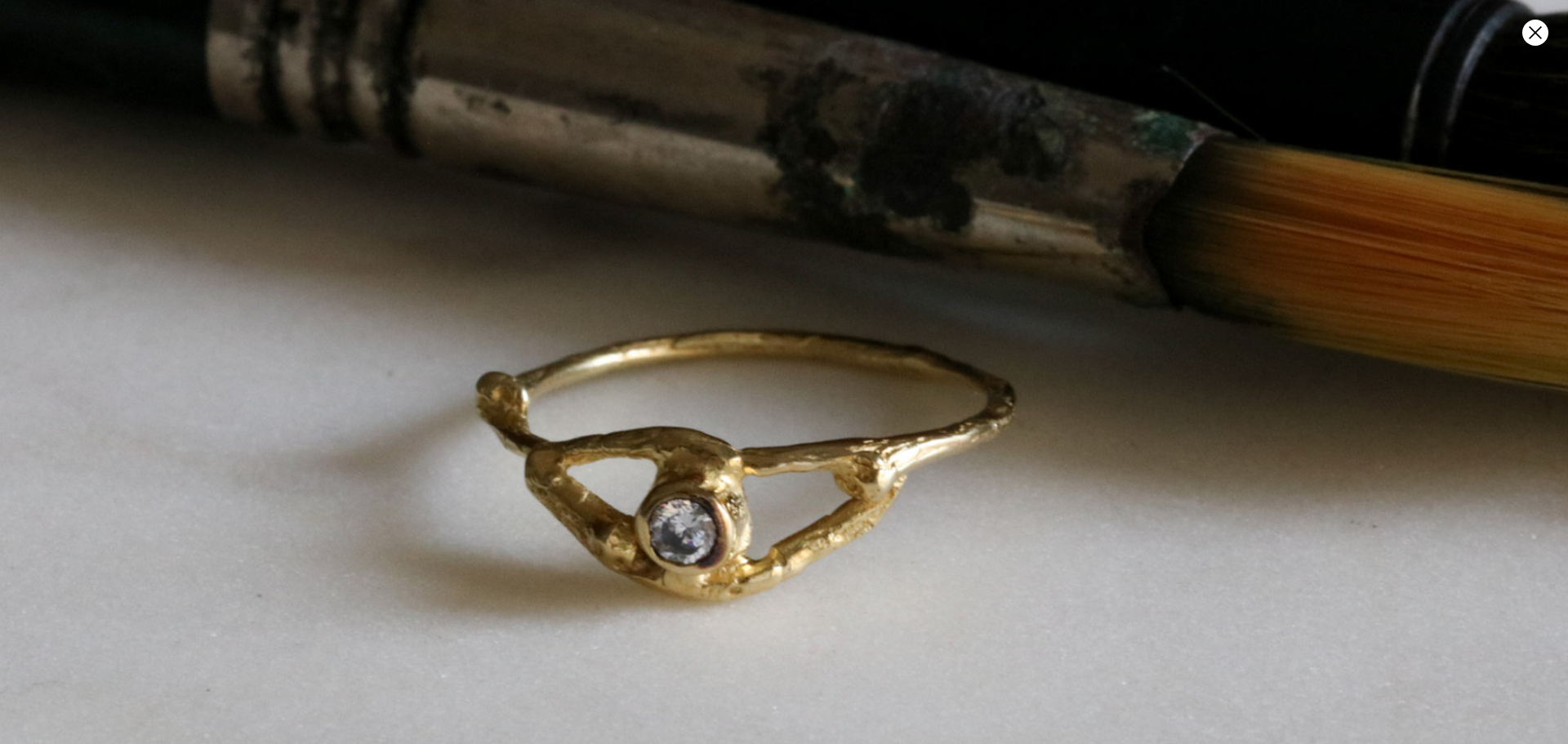
click at [699, 567] on img "Expanded image viewer" at bounding box center [828, 296] width 1841 height 1226
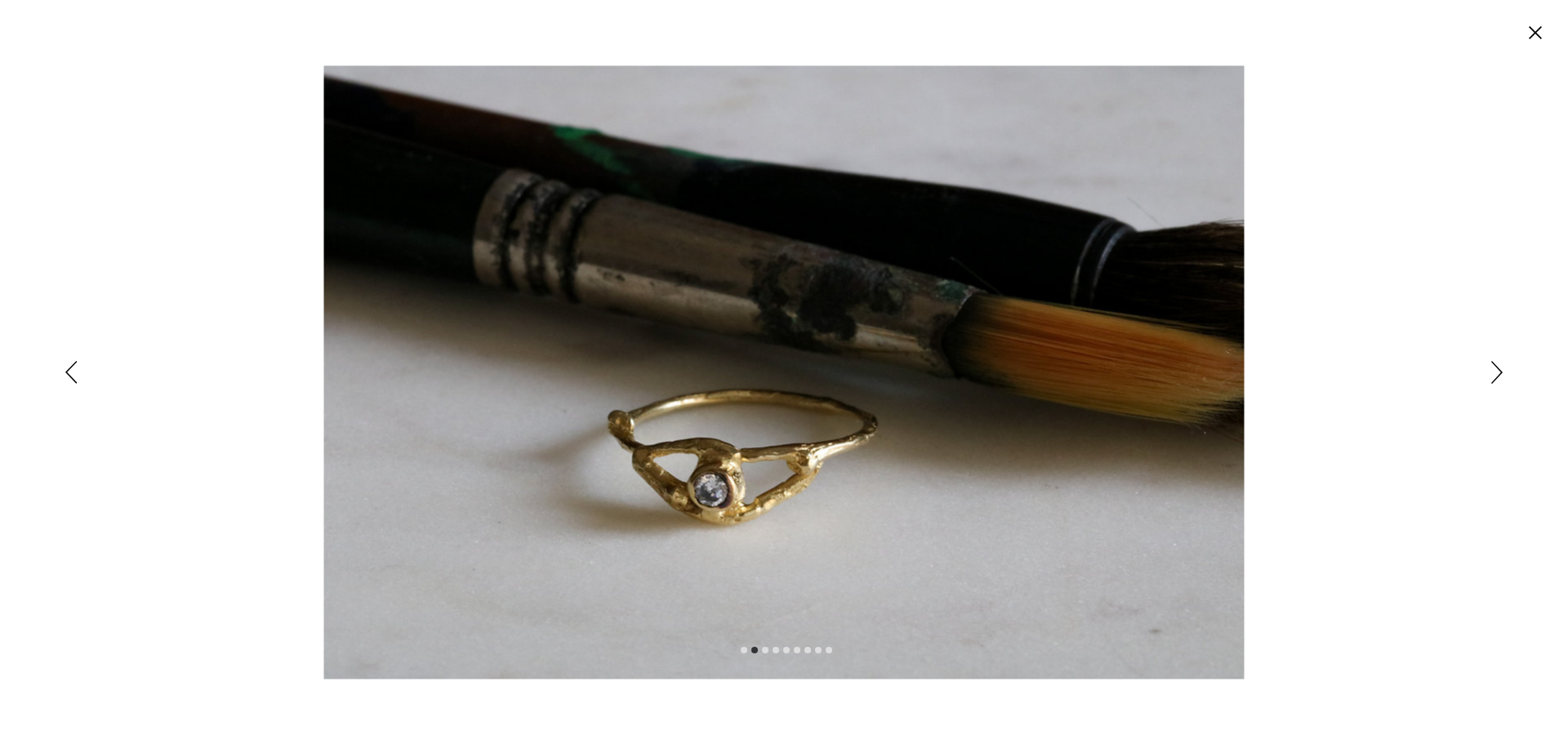
click at [1497, 372] on icon "Siguiente" at bounding box center [1498, 372] width 12 height 23
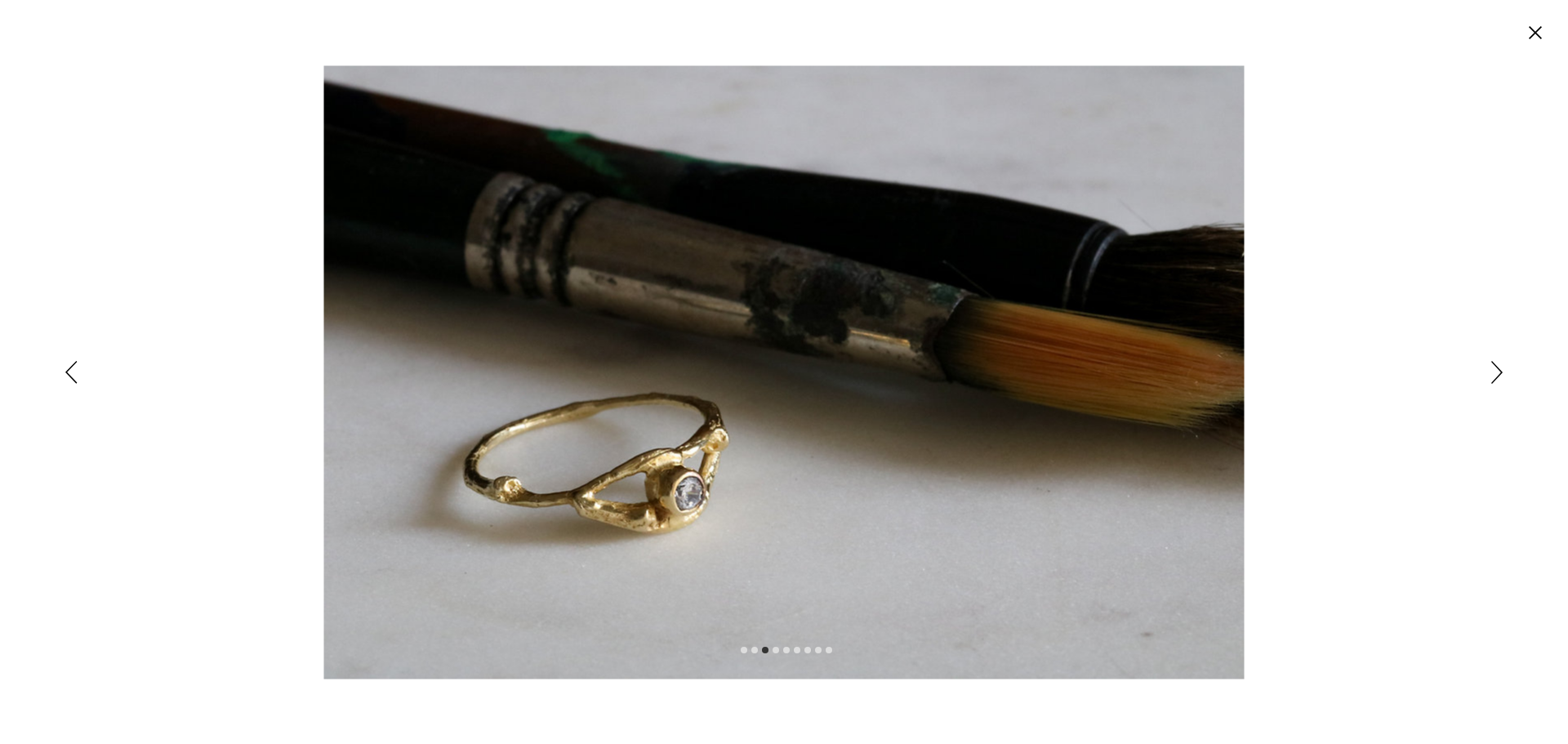
click at [1542, 36] on circle "Cerrar" at bounding box center [1535, 33] width 26 height 26
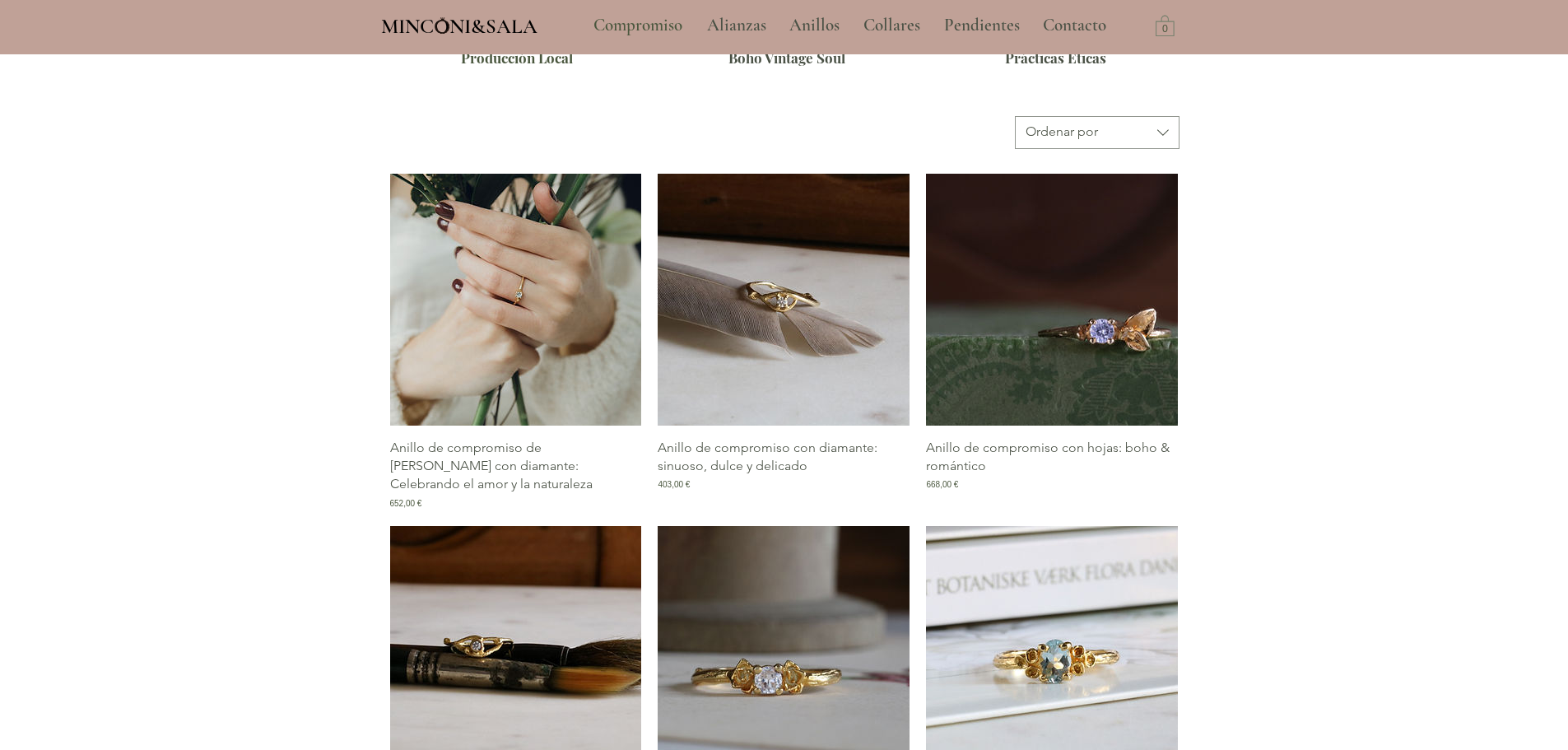
scroll to position [707, 0]
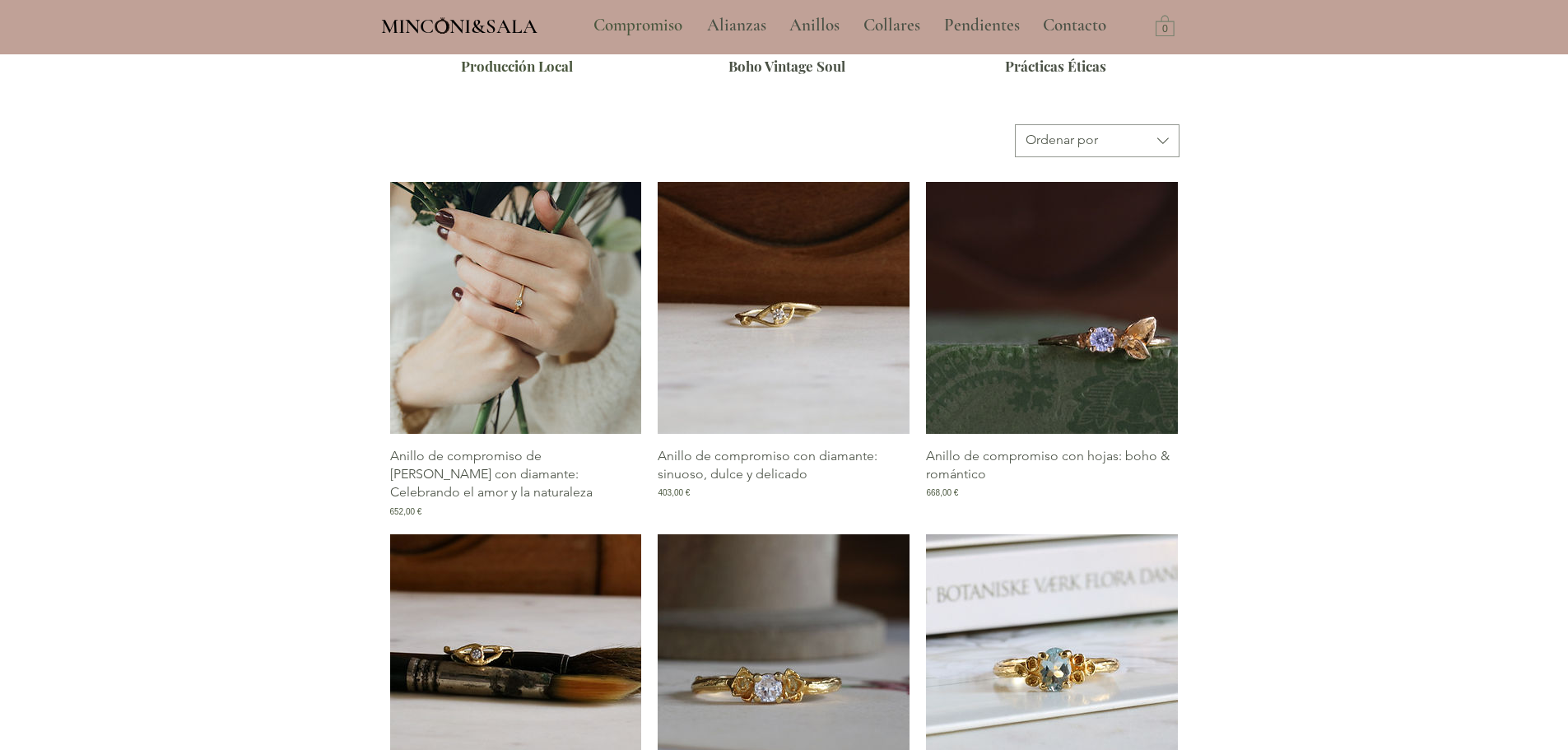
click at [501, 317] on img "Galería de Anillo de compromiso de rama con diamante: Celebrando el amor y la n…" at bounding box center [516, 308] width 252 height 252
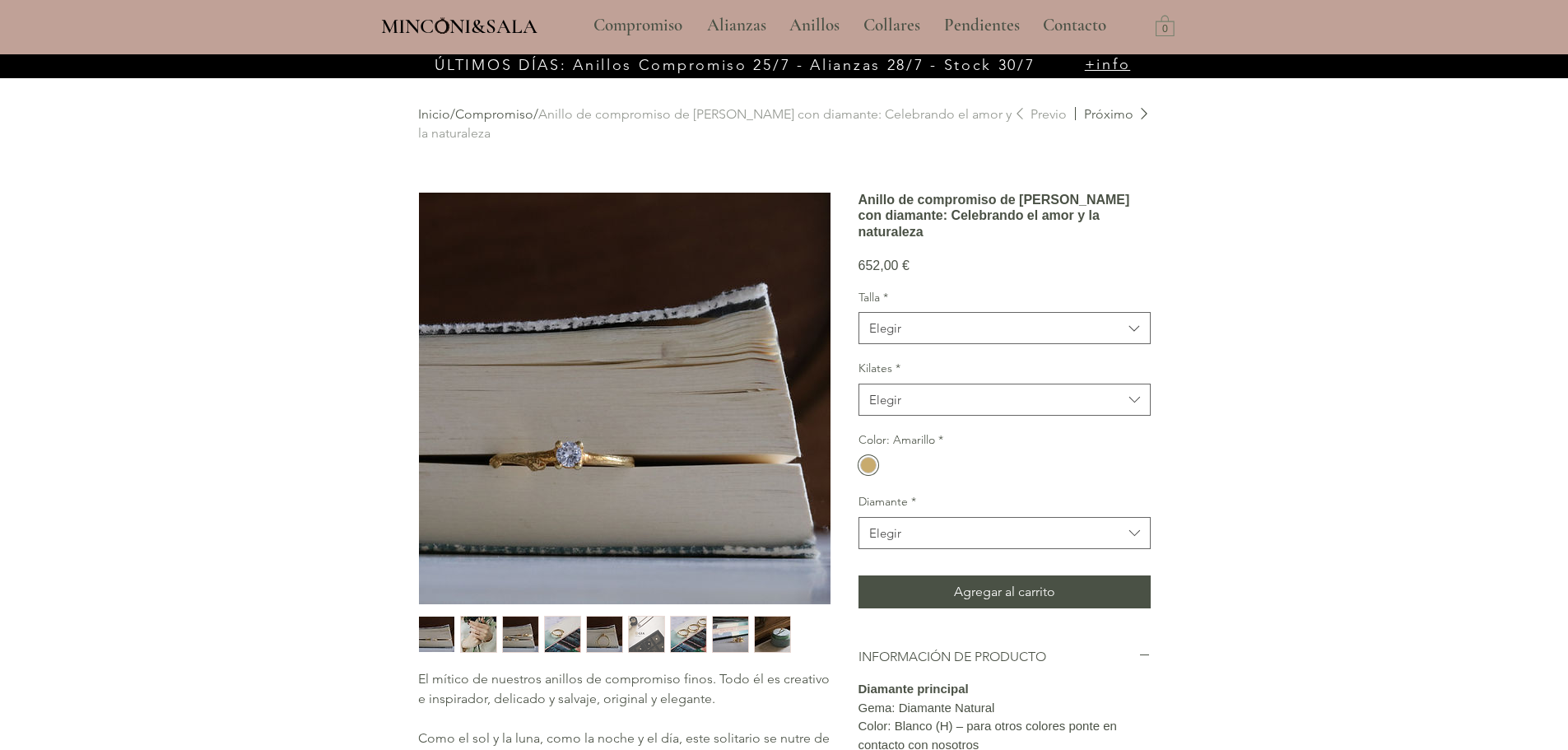
click at [592, 442] on img "main content" at bounding box center [624, 398] width 411 height 411
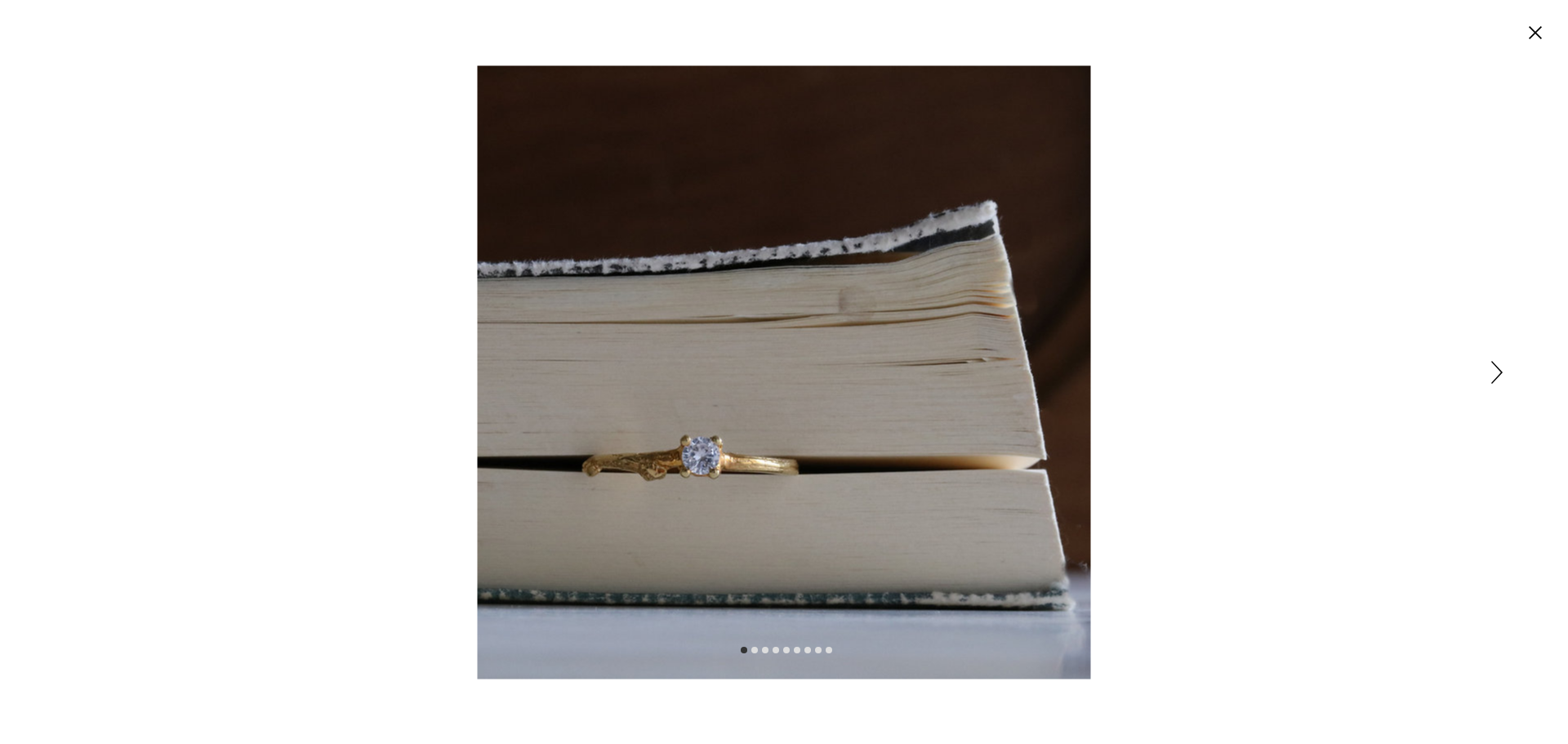
click at [1496, 375] on icon "Siguiente" at bounding box center [1498, 372] width 12 height 23
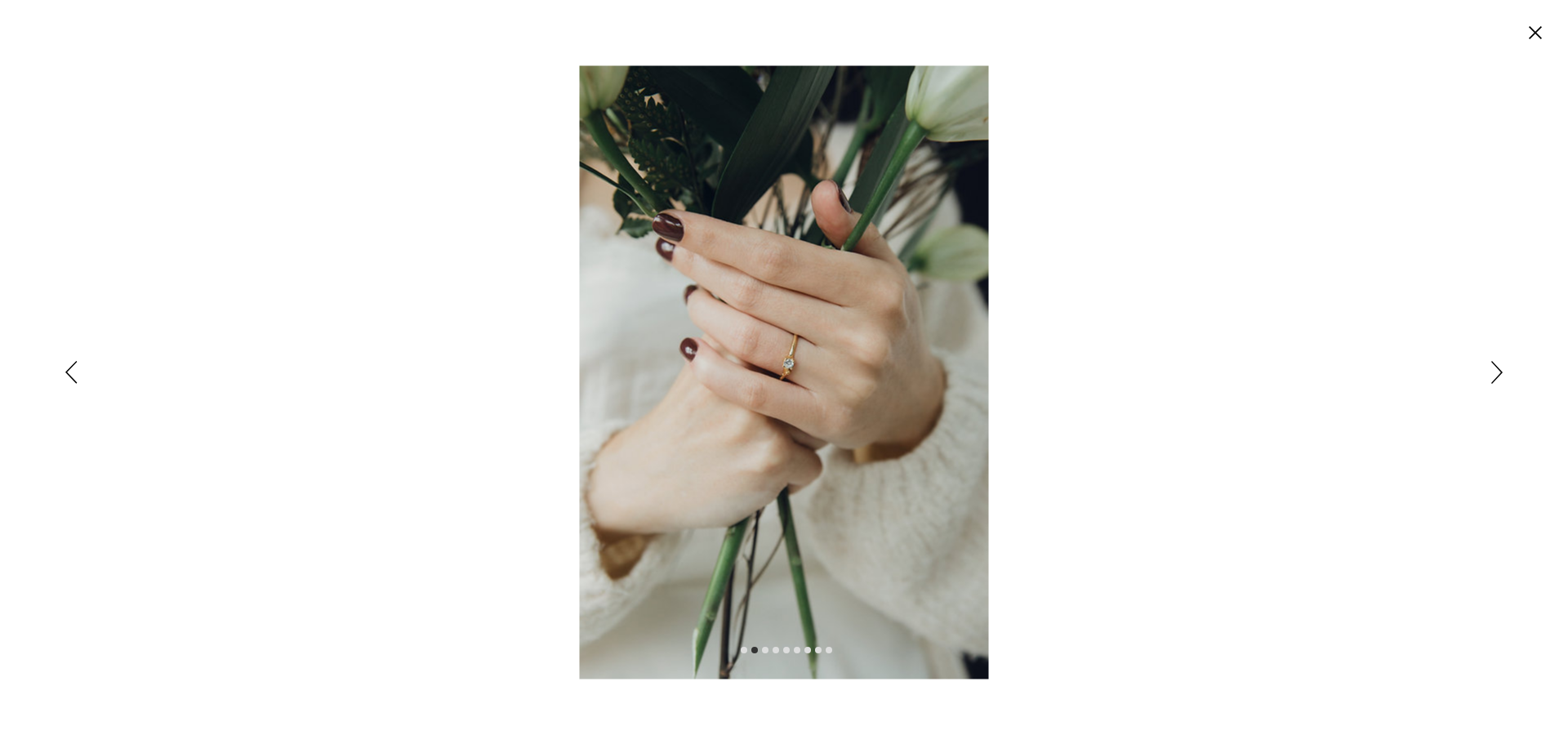
click at [1534, 34] on icon "Cerrar" at bounding box center [1534, 32] width 13 height 13
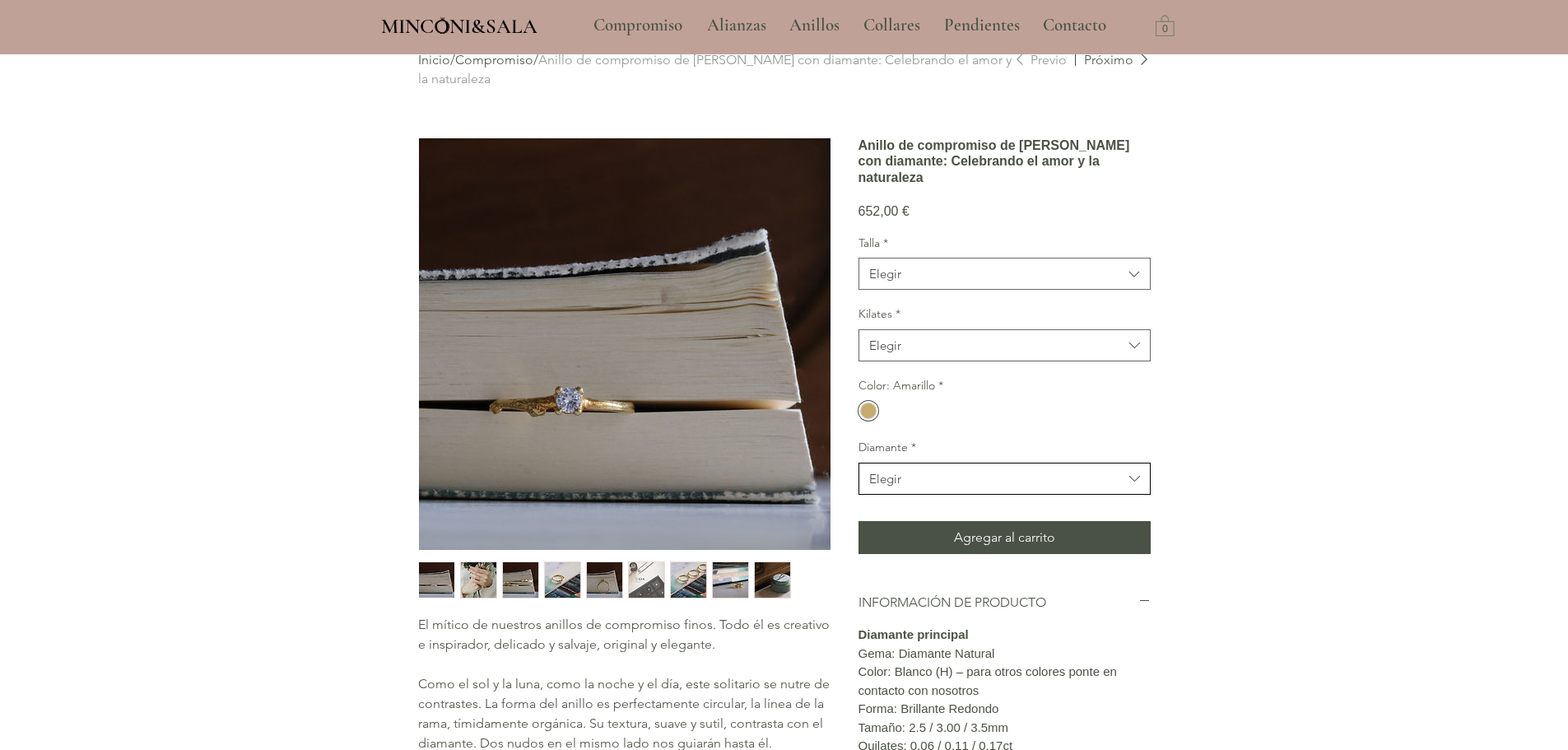
click at [912, 495] on button "Elegir" at bounding box center [1004, 478] width 292 height 32
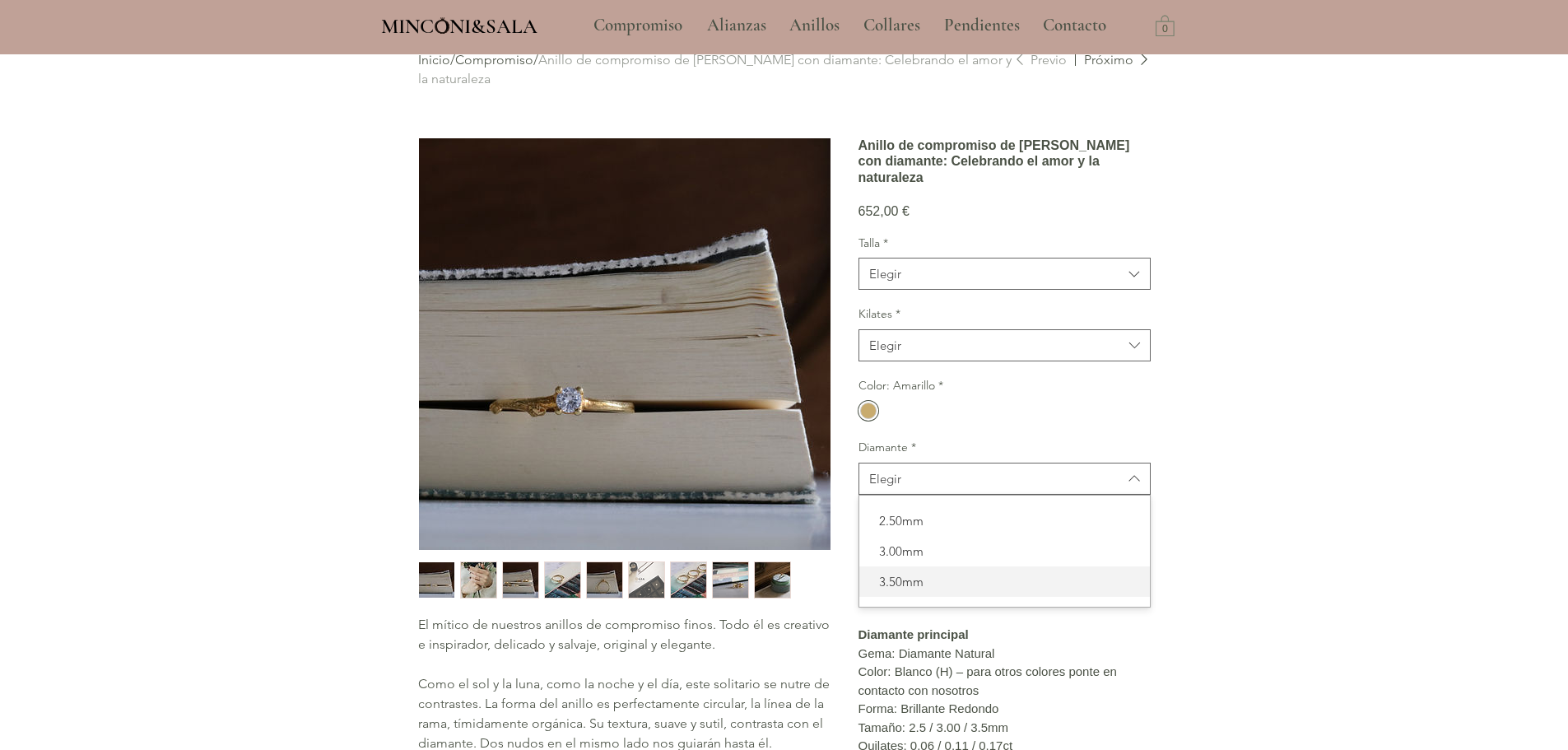
click at [915, 590] on span "3.50mm" at bounding box center [1004, 581] width 271 height 17
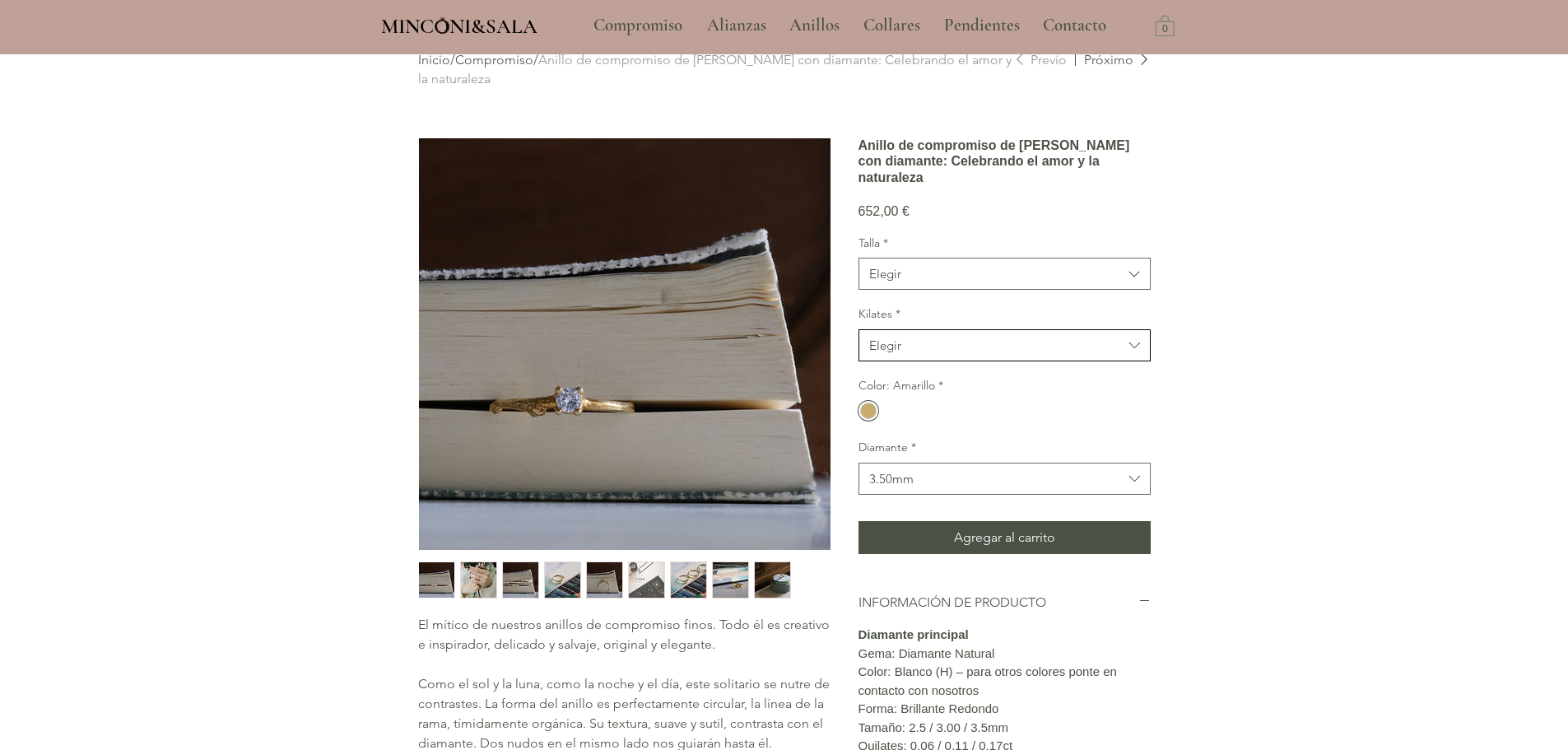
click at [977, 354] on span "Elegir" at bounding box center [995, 345] width 253 height 17
click at [936, 402] on div "18kt" at bounding box center [1004, 387] width 290 height 30
click at [974, 290] on div "Talla * Elegir" at bounding box center [1004, 262] width 292 height 55
click at [974, 282] on span "Elegir" at bounding box center [995, 273] width 253 height 17
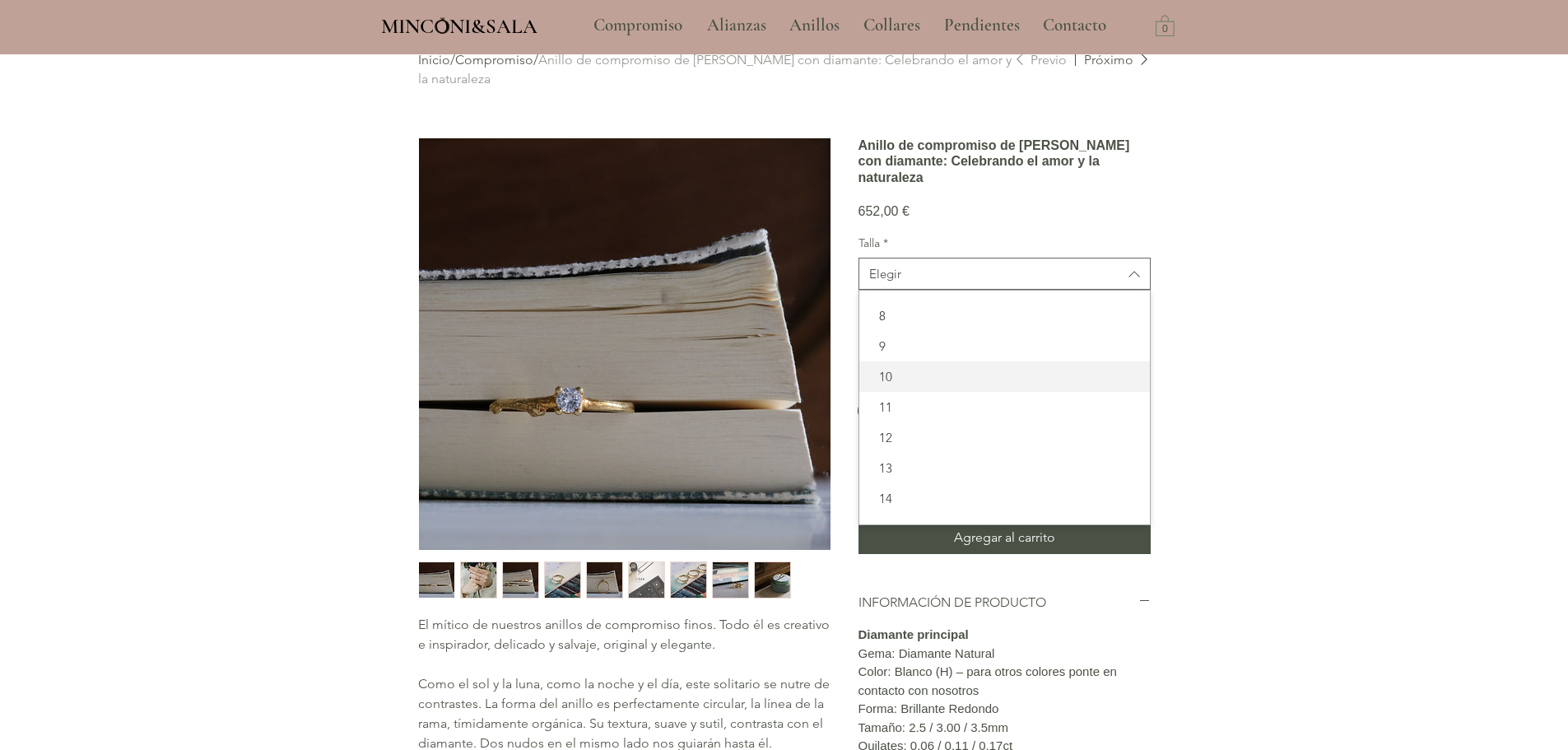
click at [946, 385] on span "10" at bounding box center [1004, 376] width 271 height 17
click at [1299, 421] on div "main content" at bounding box center [784, 600] width 1568 height 1201
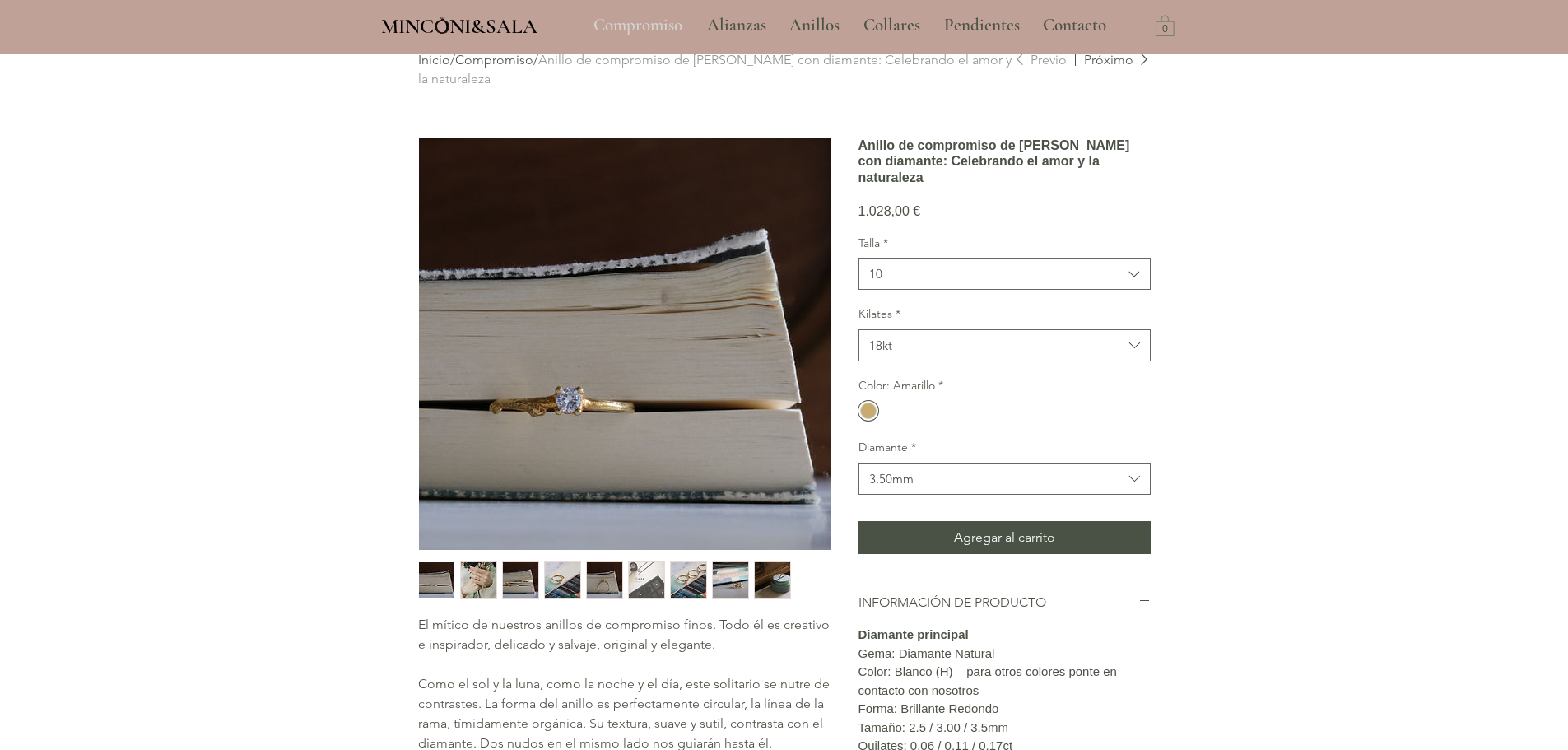
click at [643, 28] on p "Compromiso" at bounding box center [637, 25] width 105 height 41
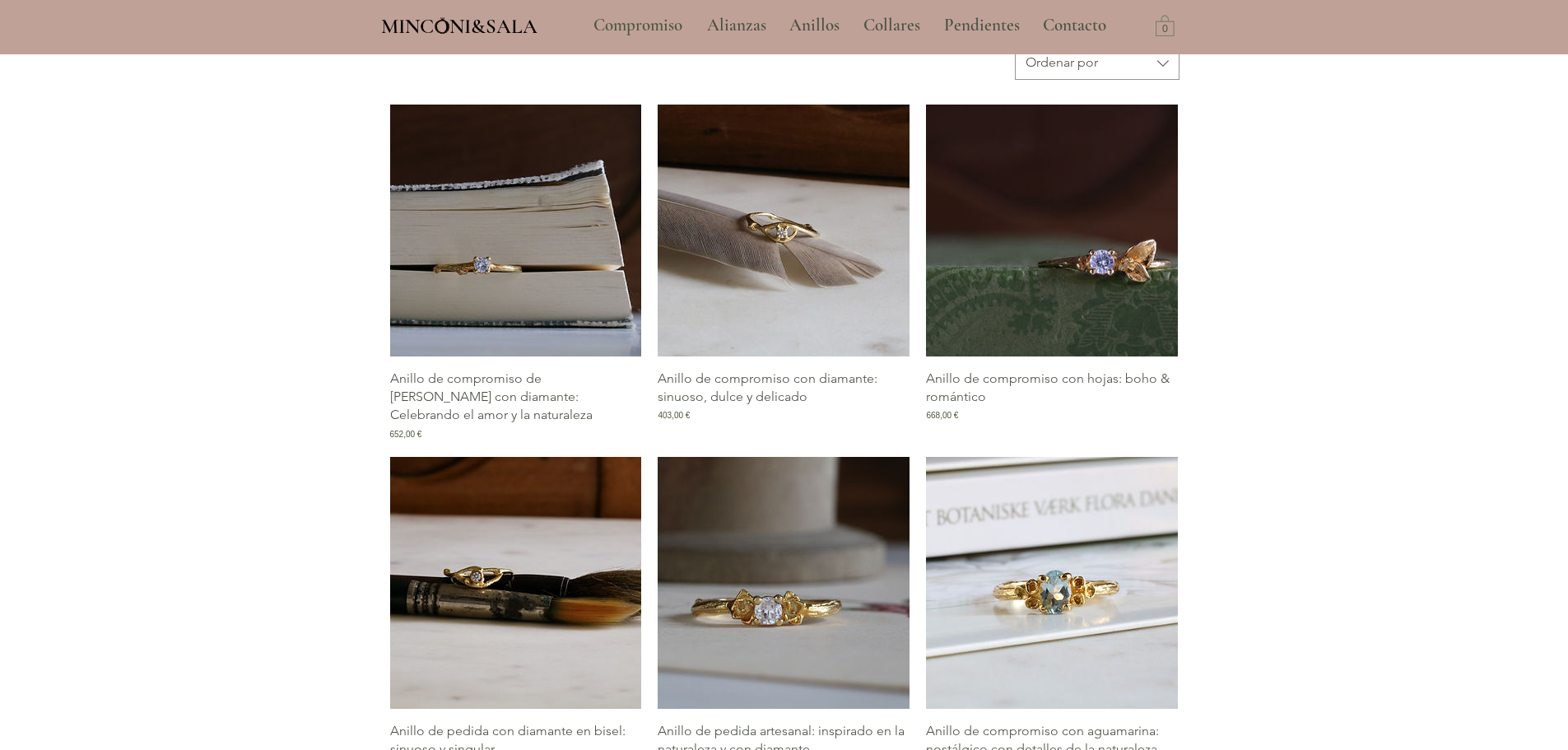
scroll to position [823, 0]
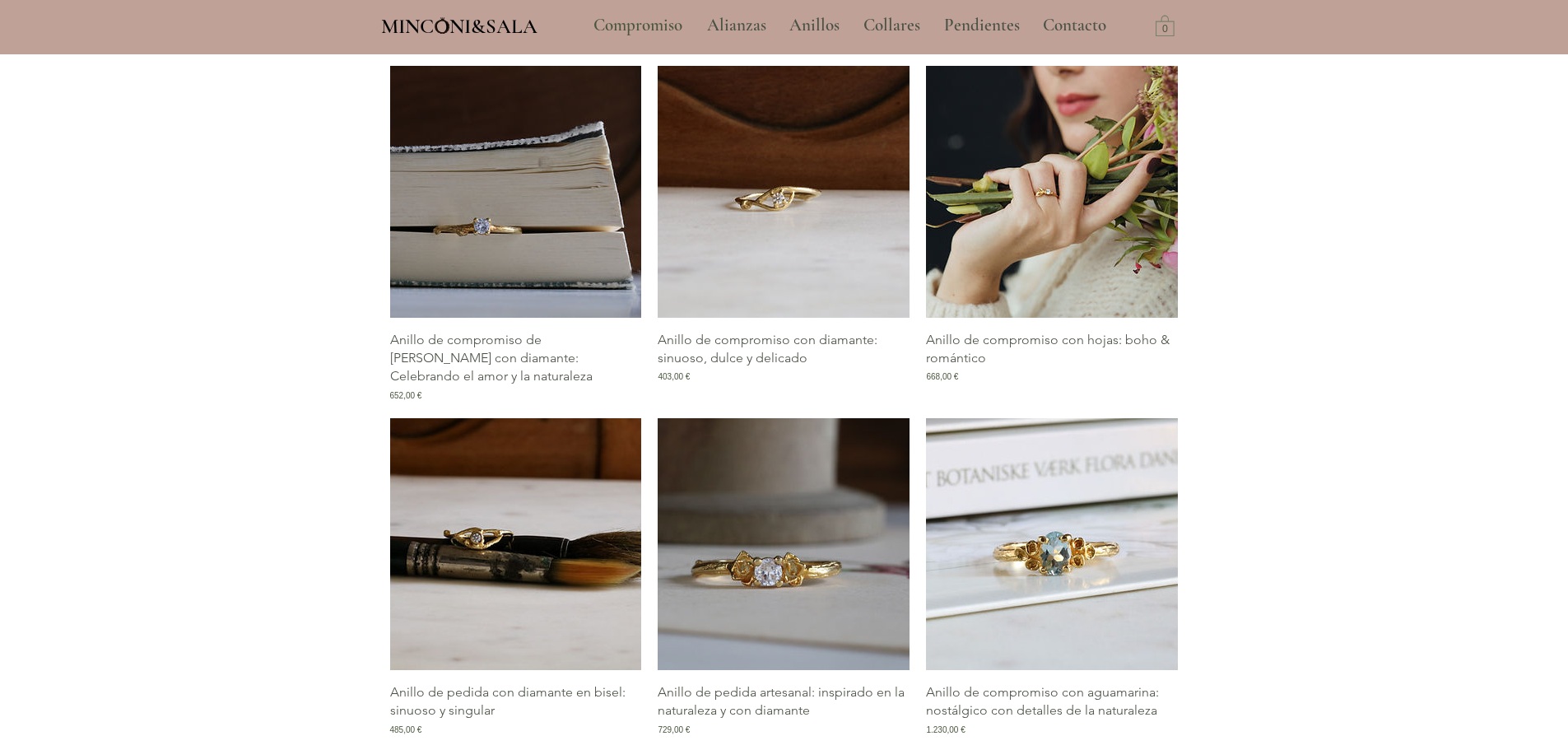
click at [1080, 209] on img "Galería de Anillo de compromiso con hojas: boho & romántico" at bounding box center [1052, 192] width 252 height 252
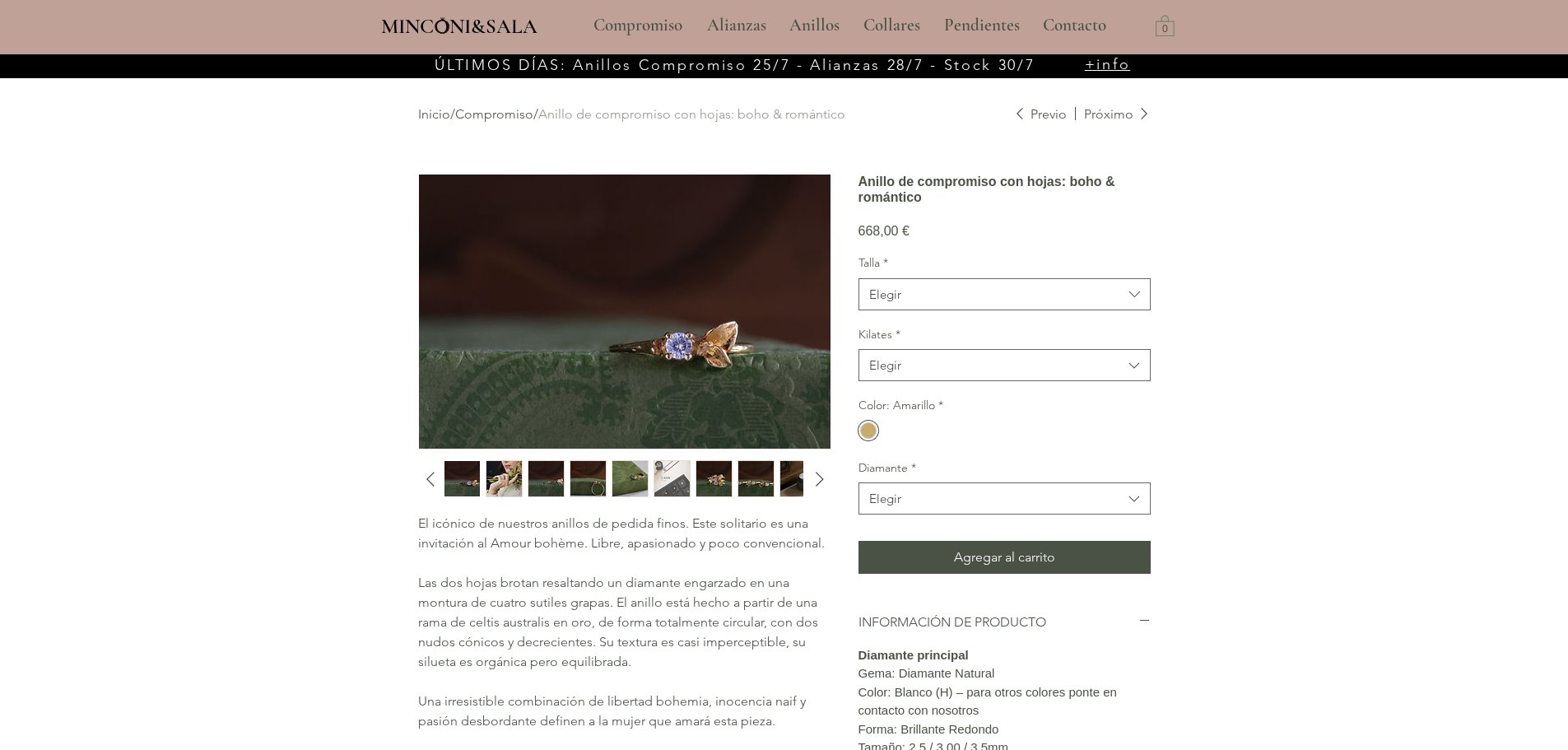
click at [710, 486] on img "7 / 10" at bounding box center [713, 478] width 35 height 35
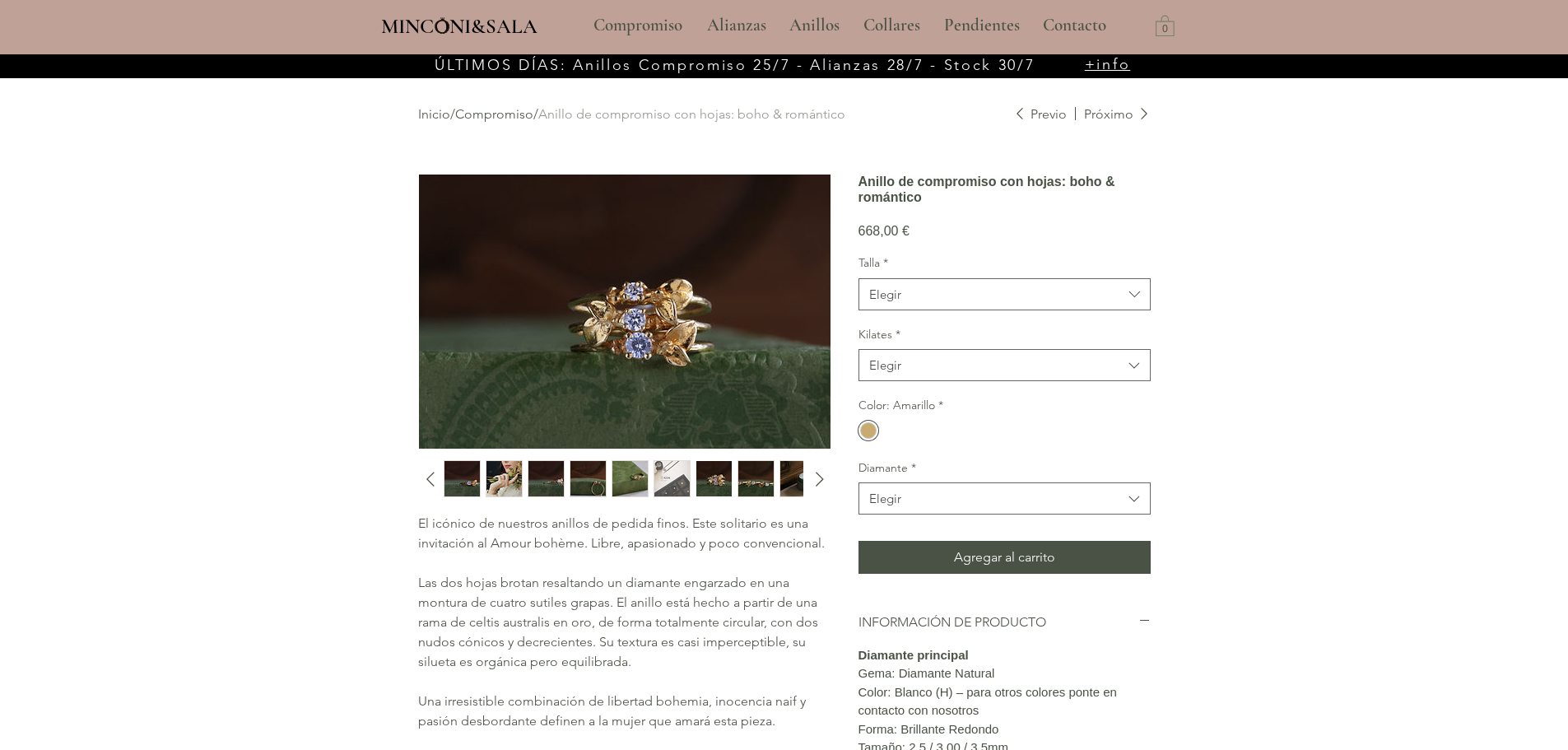
click at [558, 480] on img "3 / 10" at bounding box center [545, 478] width 35 height 35
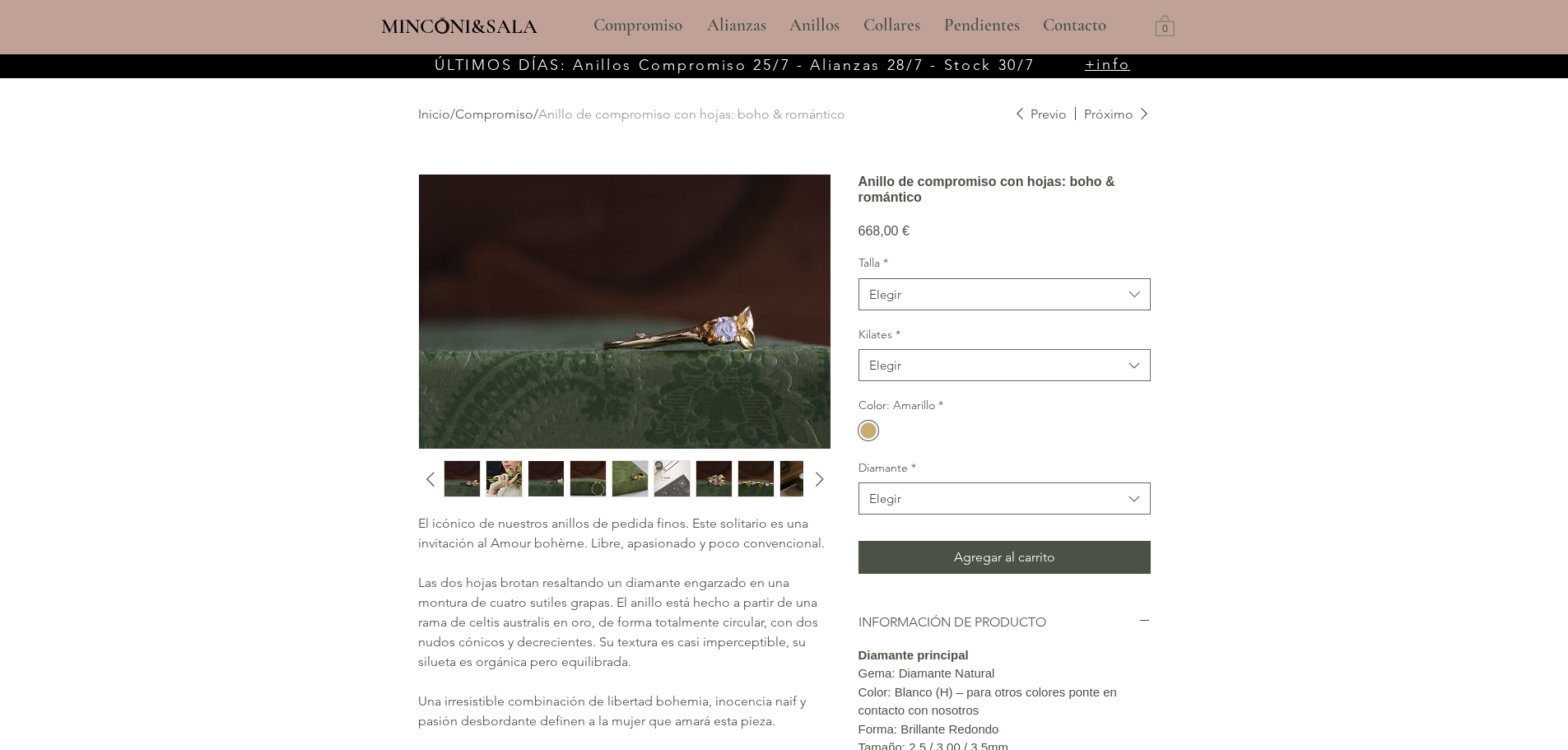
click at [595, 474] on img "4 / 10" at bounding box center [587, 478] width 35 height 35
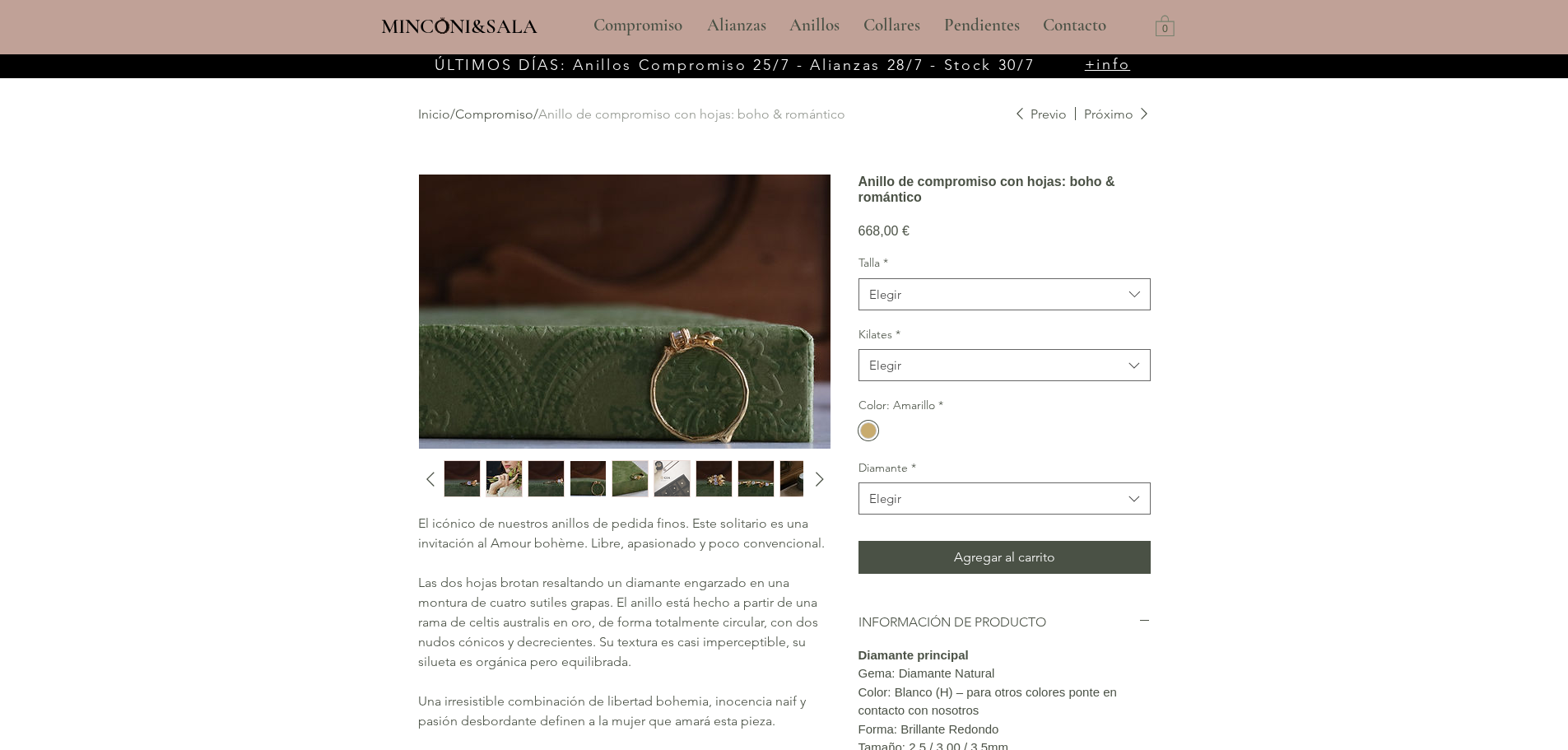
click at [617, 479] on img "5 / 10" at bounding box center [629, 478] width 35 height 35
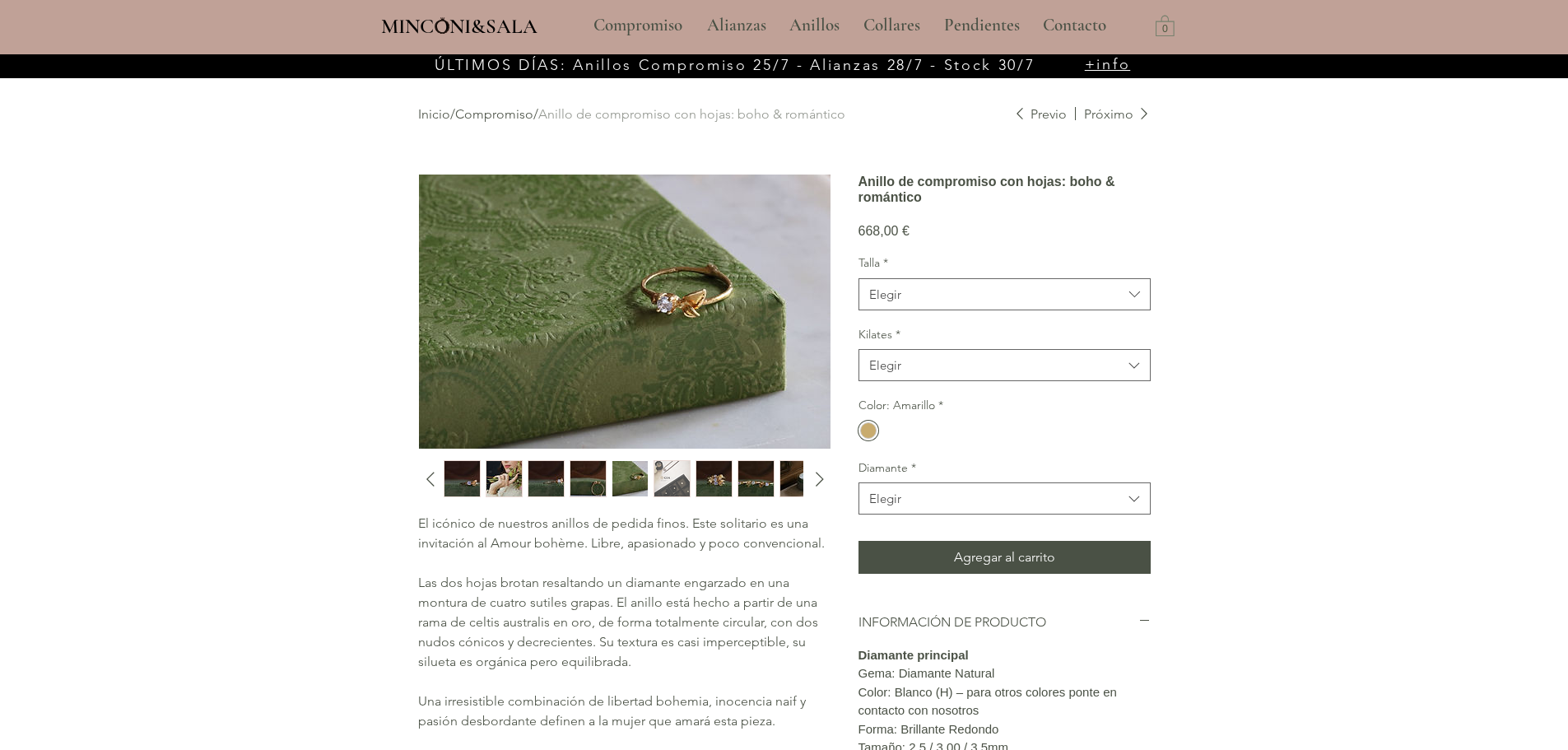
click at [673, 287] on img "main content" at bounding box center [624, 311] width 411 height 274
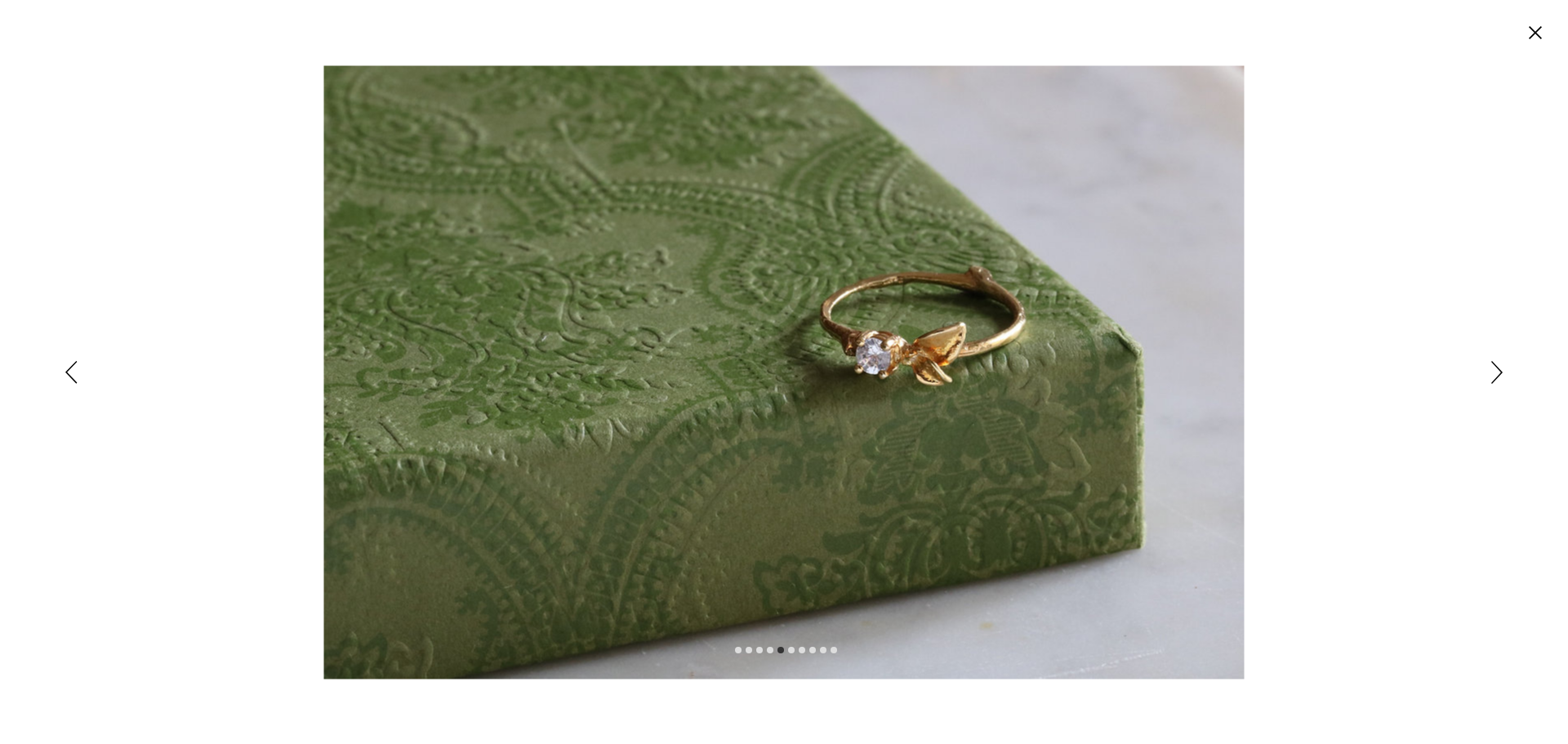
click at [1547, 39] on icon "Cerrar" at bounding box center [1535, 33] width 26 height 26
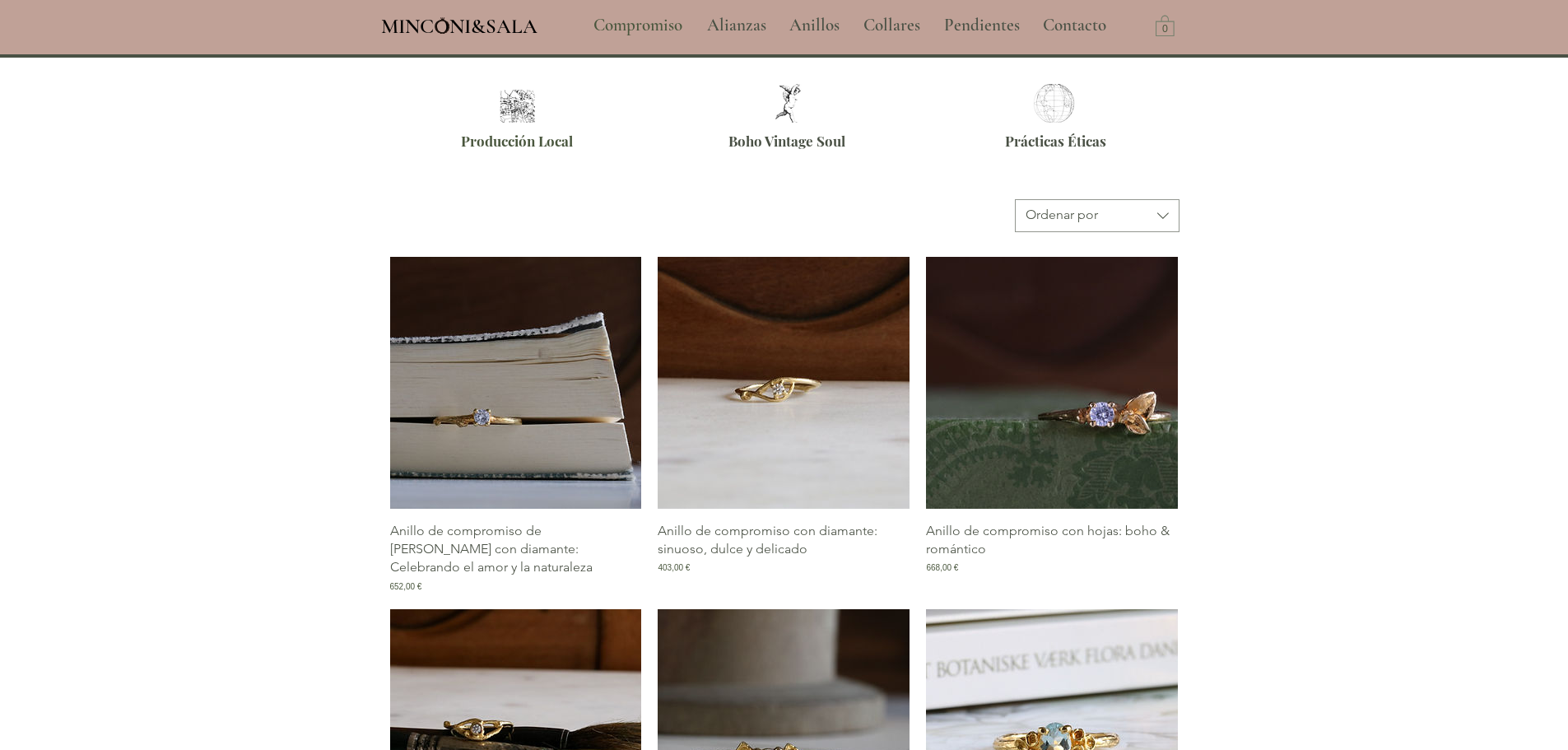
scroll to position [603, 0]
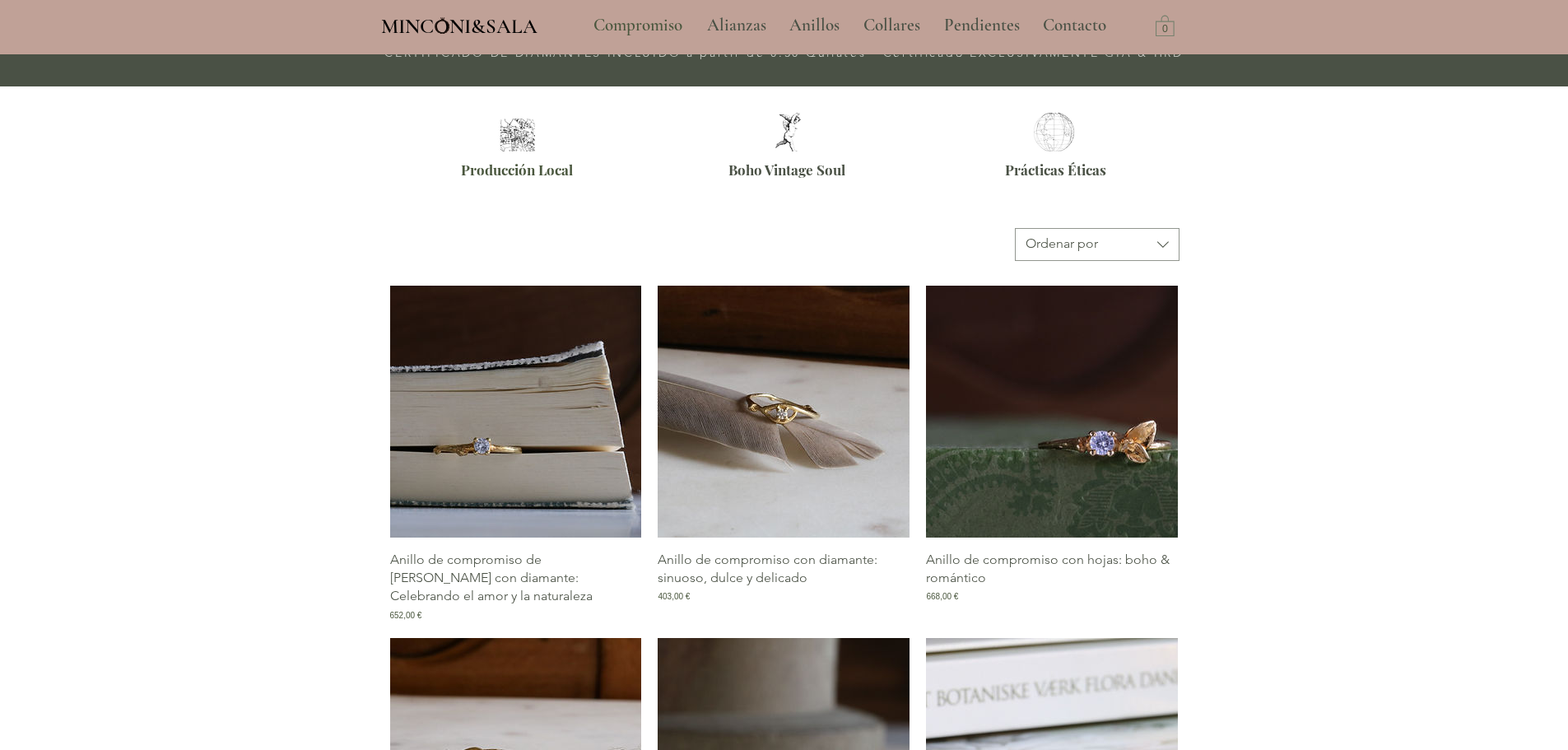
click at [809, 392] on img "Galería de Anillo de compromiso con diamante: sinuoso, dulce y delicado" at bounding box center [784, 412] width 252 height 252
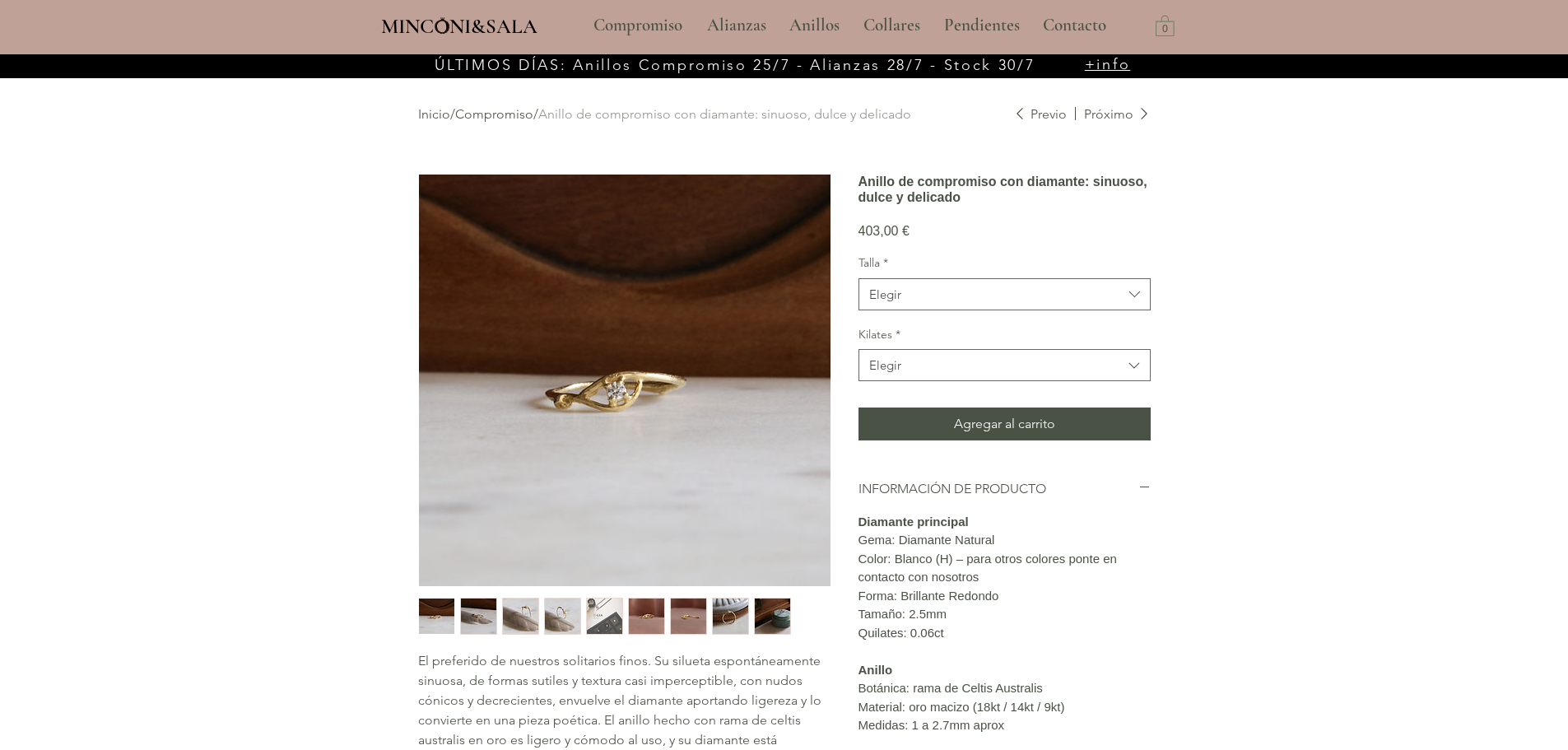
click at [621, 392] on img "main content" at bounding box center [624, 379] width 411 height 411
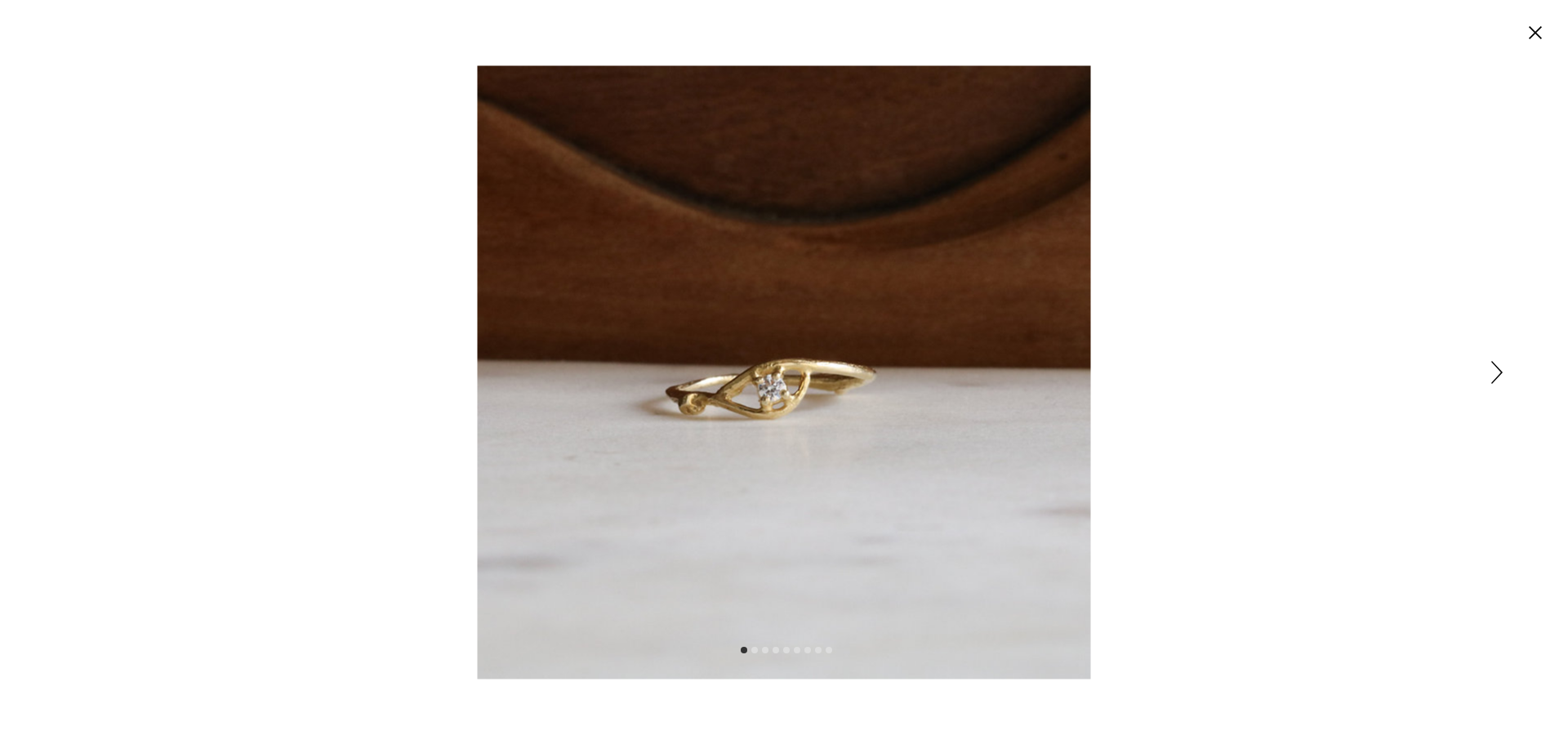
click at [777, 381] on img "Expanded image viewer" at bounding box center [784, 372] width 613 height 613
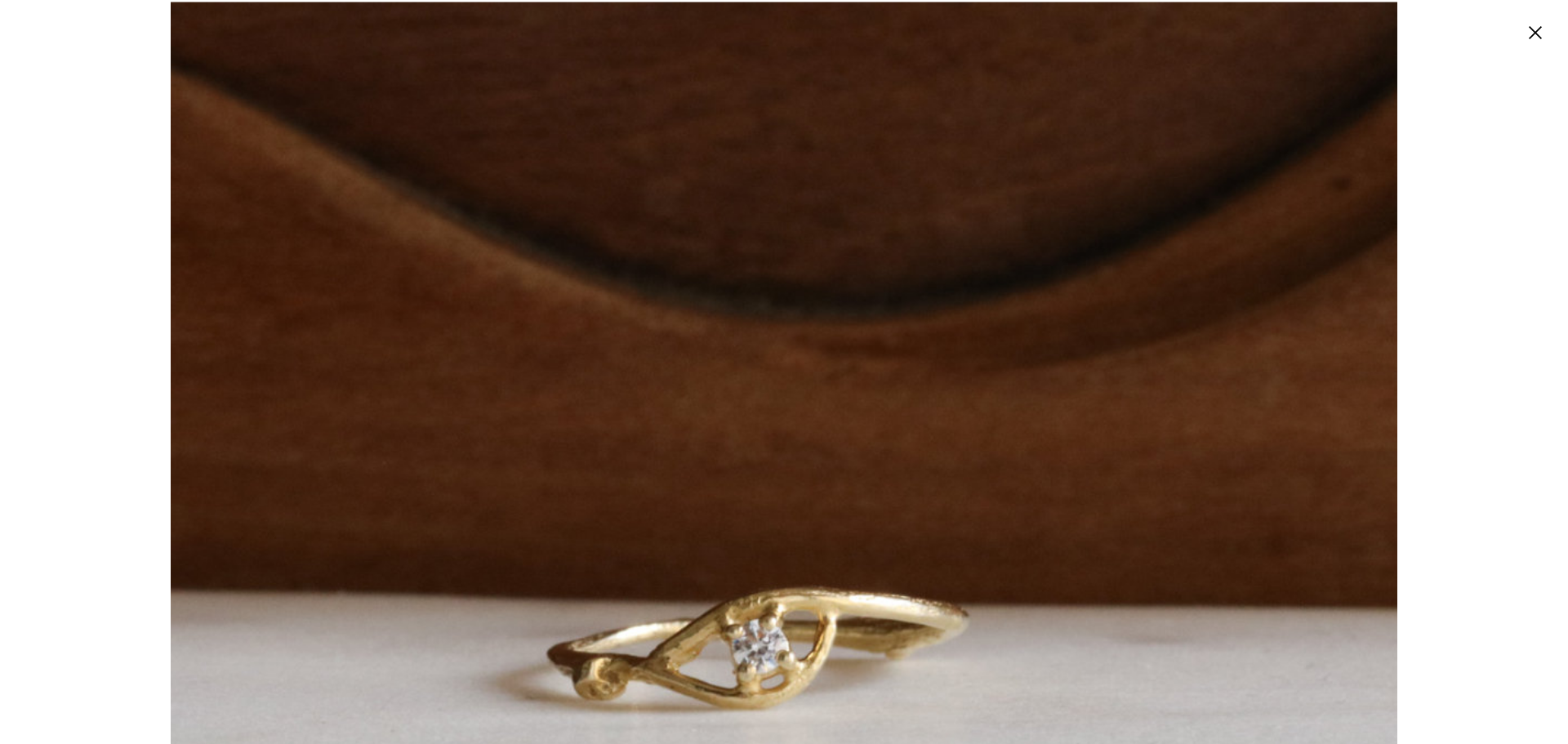
click at [1533, 34] on circle "Cerrar" at bounding box center [1535, 33] width 26 height 26
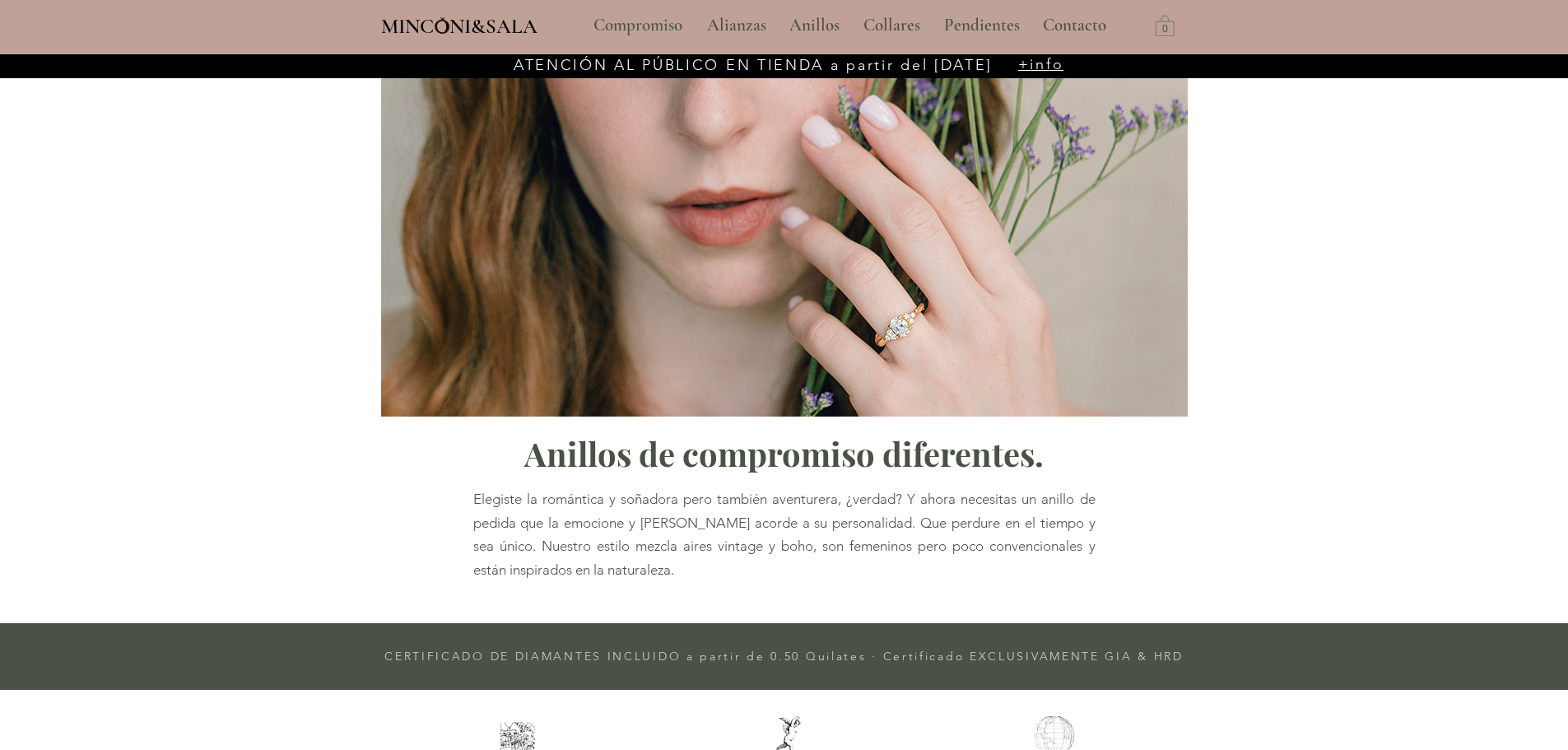
scroll to position [685, 0]
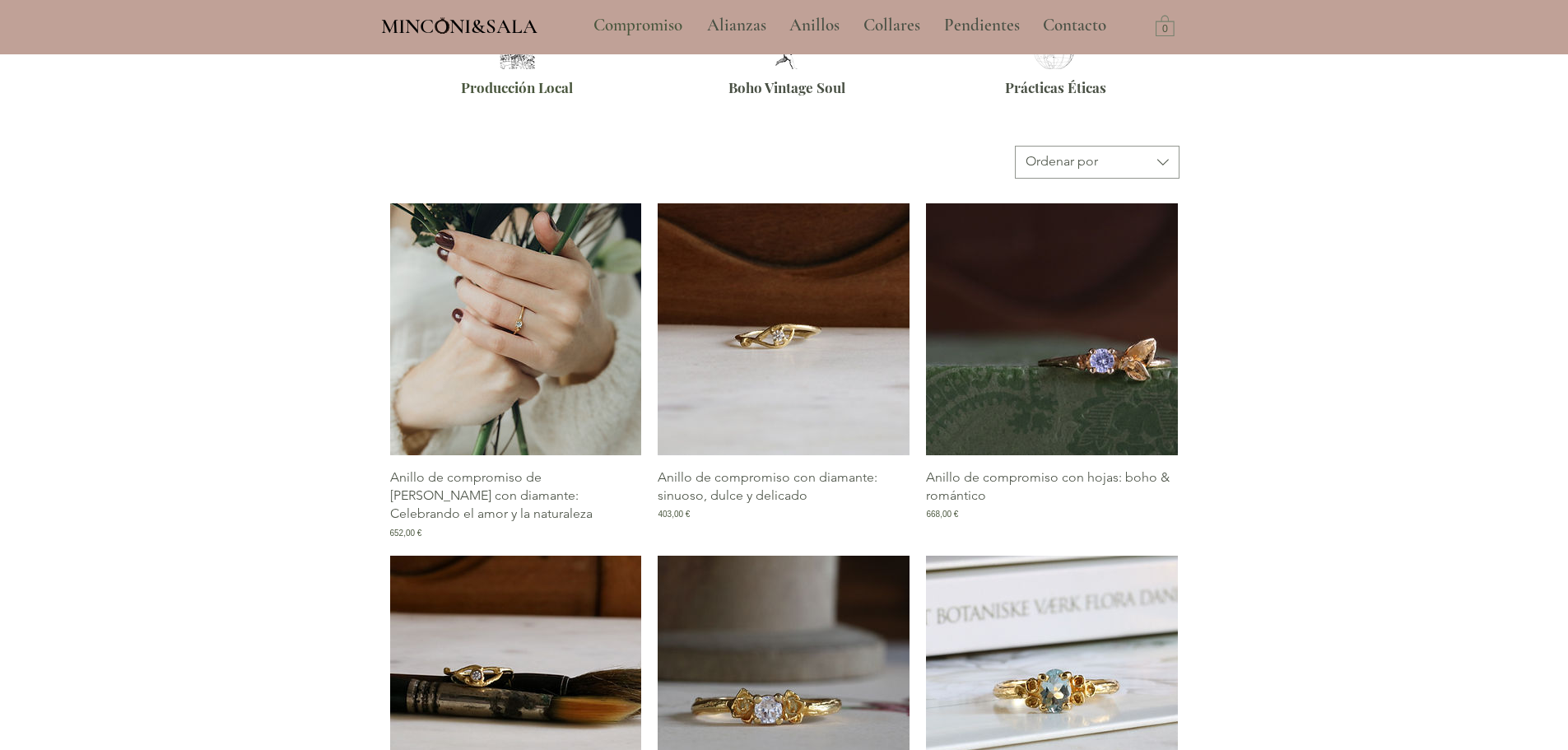
click at [543, 314] on img "Galería de Anillo de compromiso de rama con diamante: Celebrando el amor y la n…" at bounding box center [516, 329] width 252 height 252
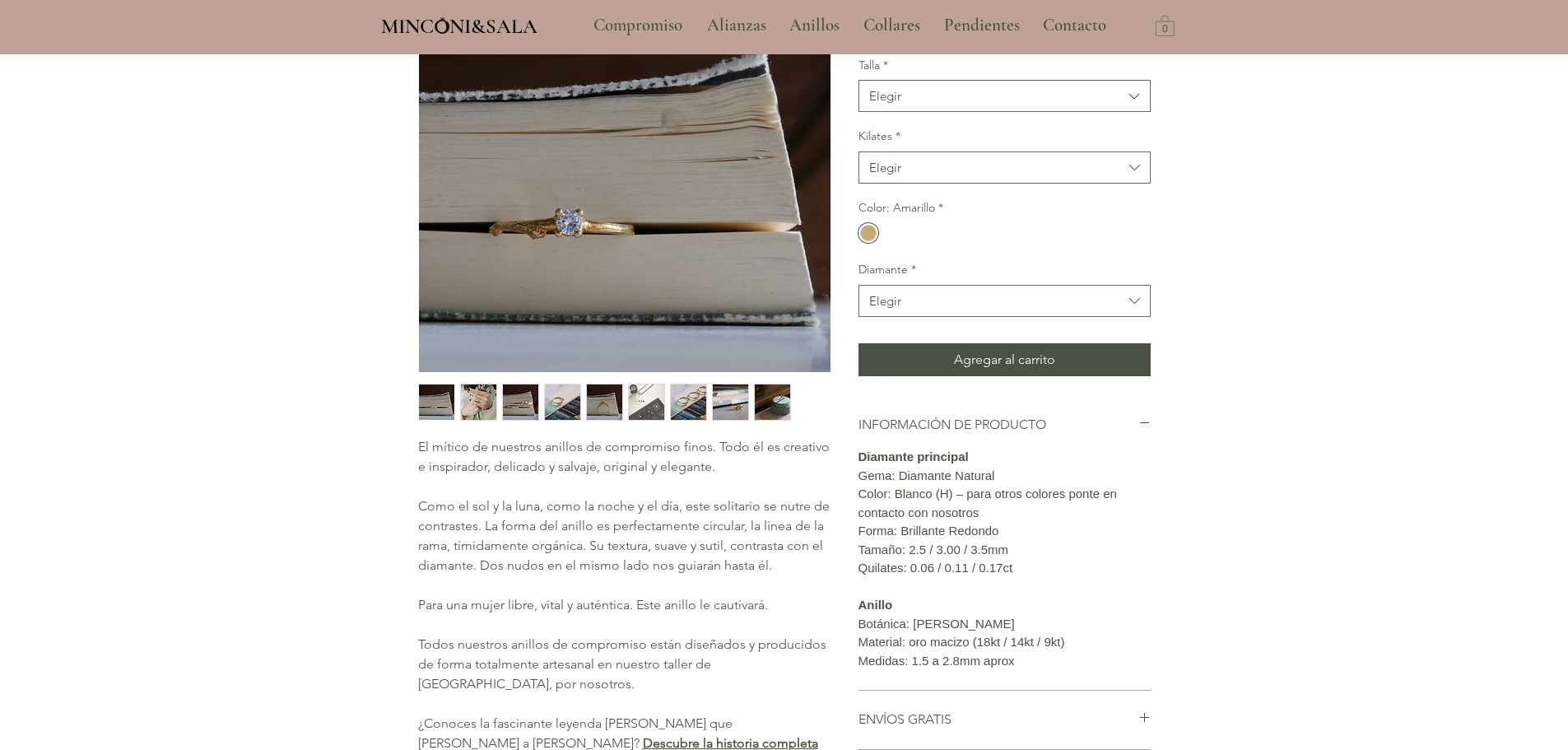
scroll to position [247, 0]
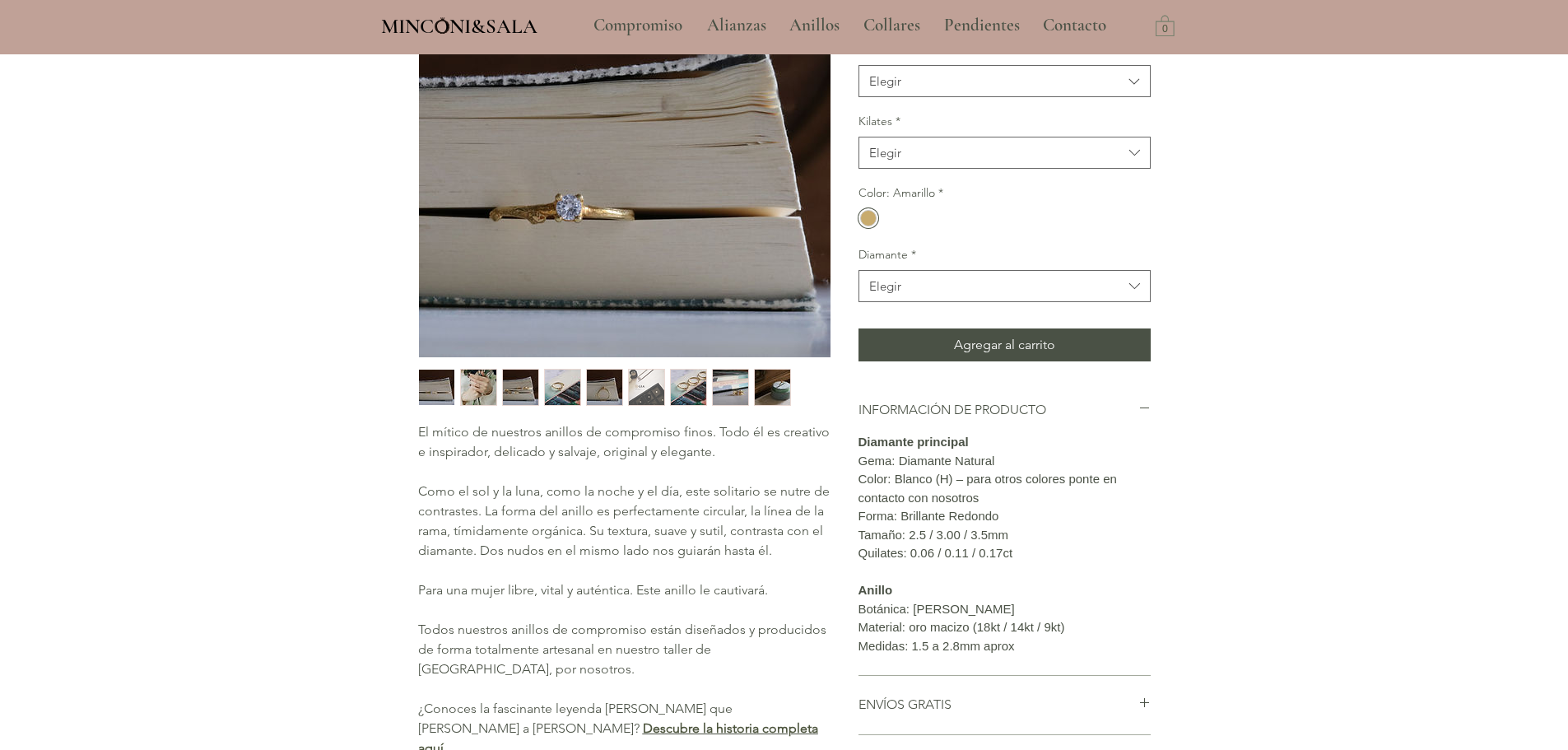
click at [553, 385] on img "4 / 9" at bounding box center [562, 386] width 35 height 35
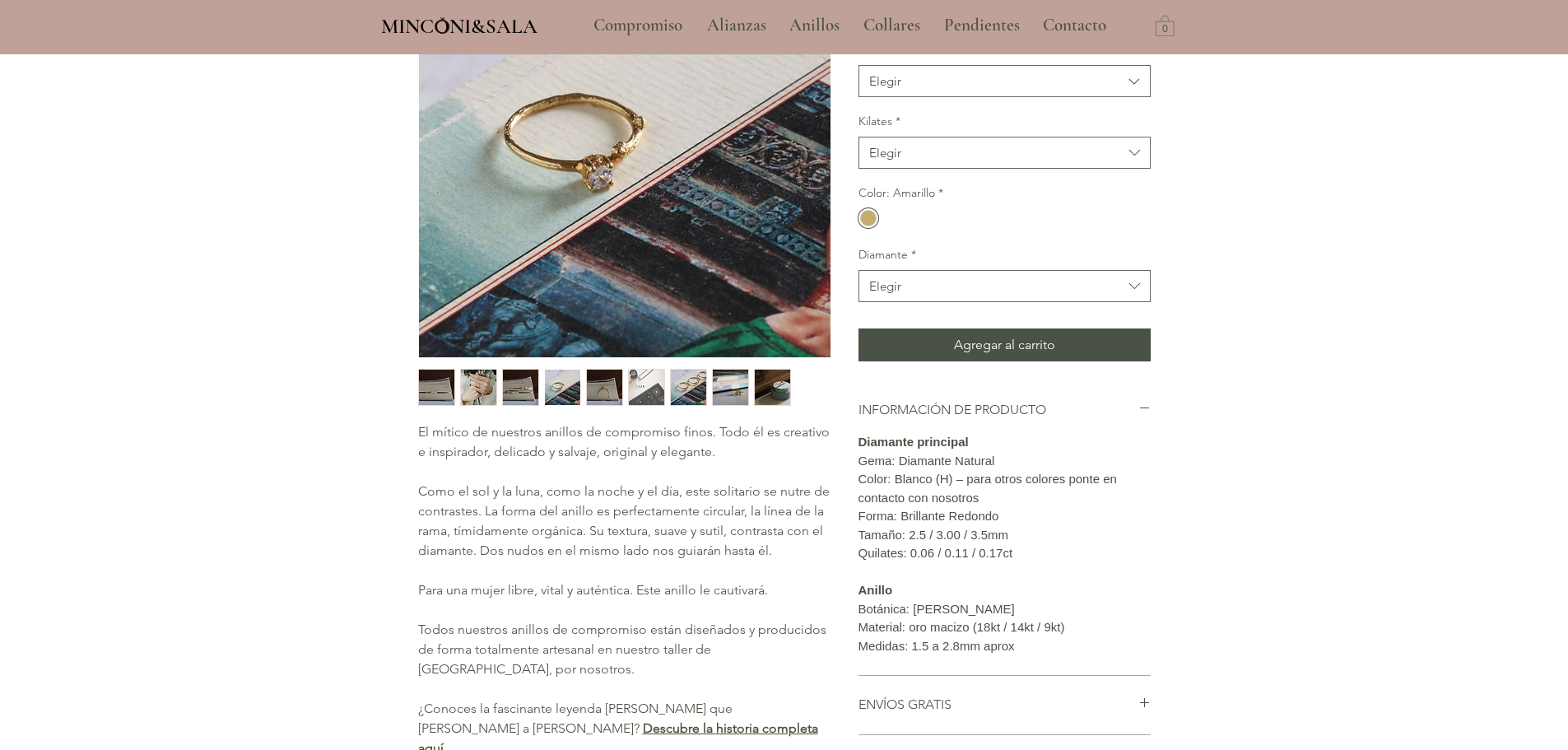
click at [518, 396] on img "3 / 9" at bounding box center [520, 386] width 35 height 35
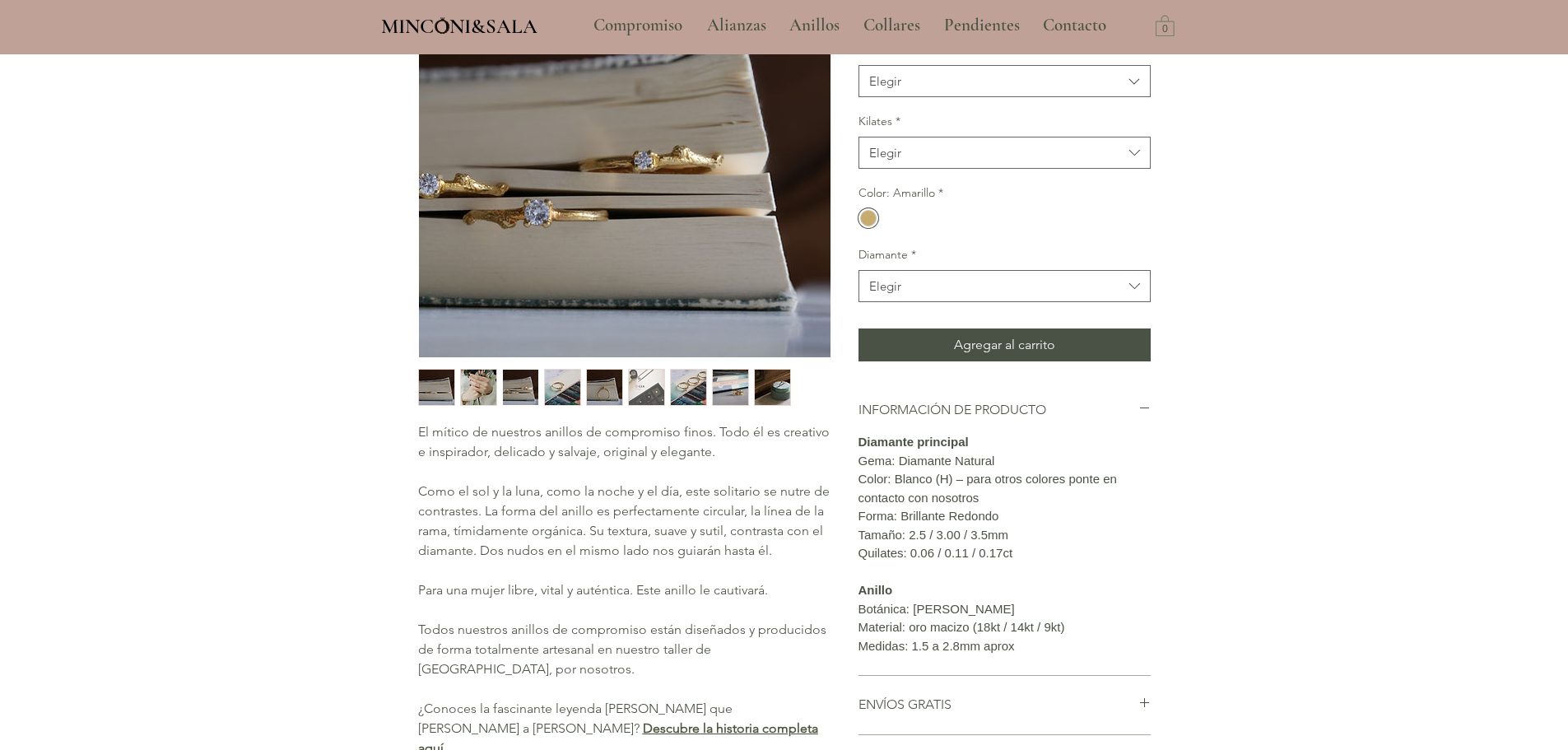
click at [476, 390] on img "2 / 9" at bounding box center [478, 386] width 35 height 35
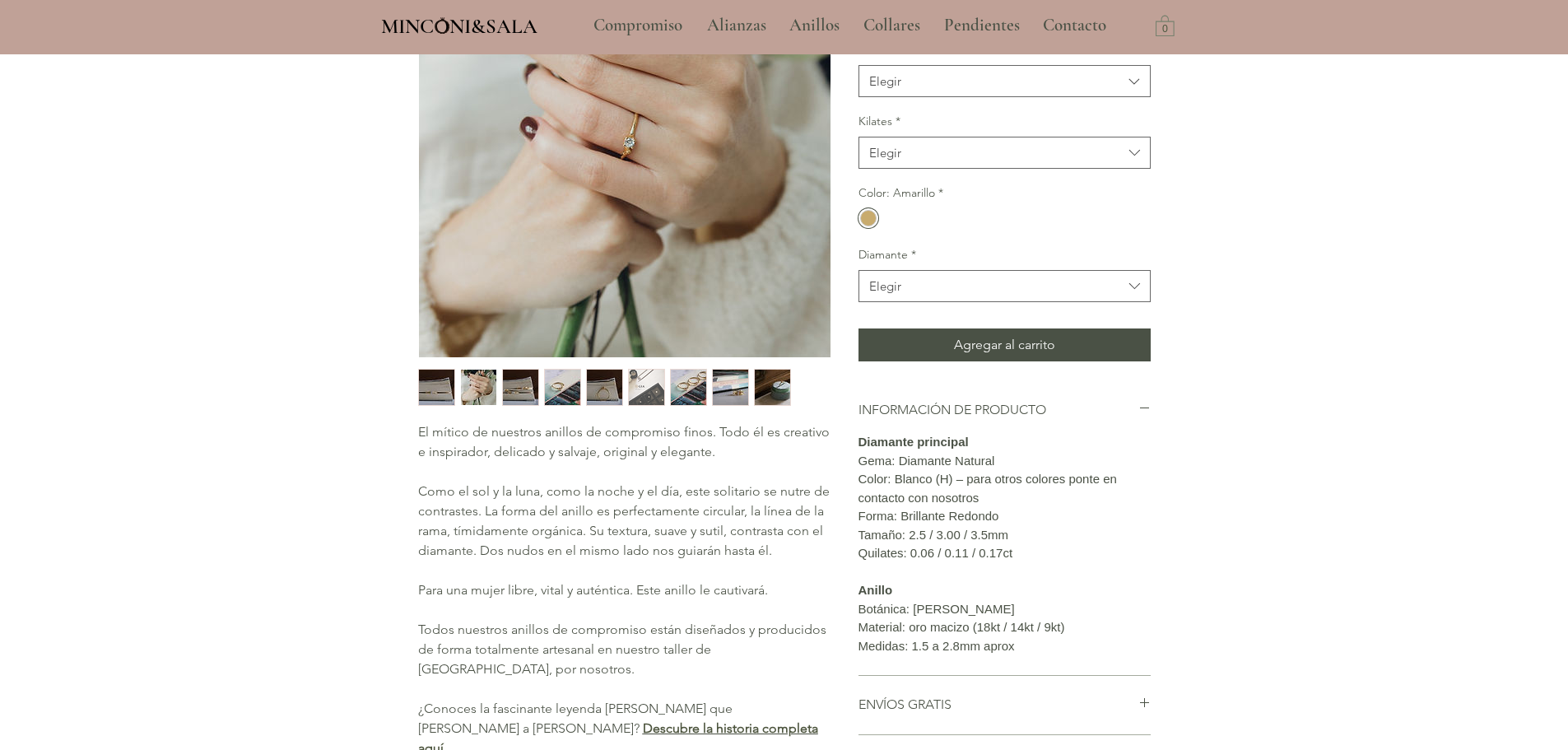
click at [761, 390] on img "9 / 9" at bounding box center [772, 386] width 35 height 35
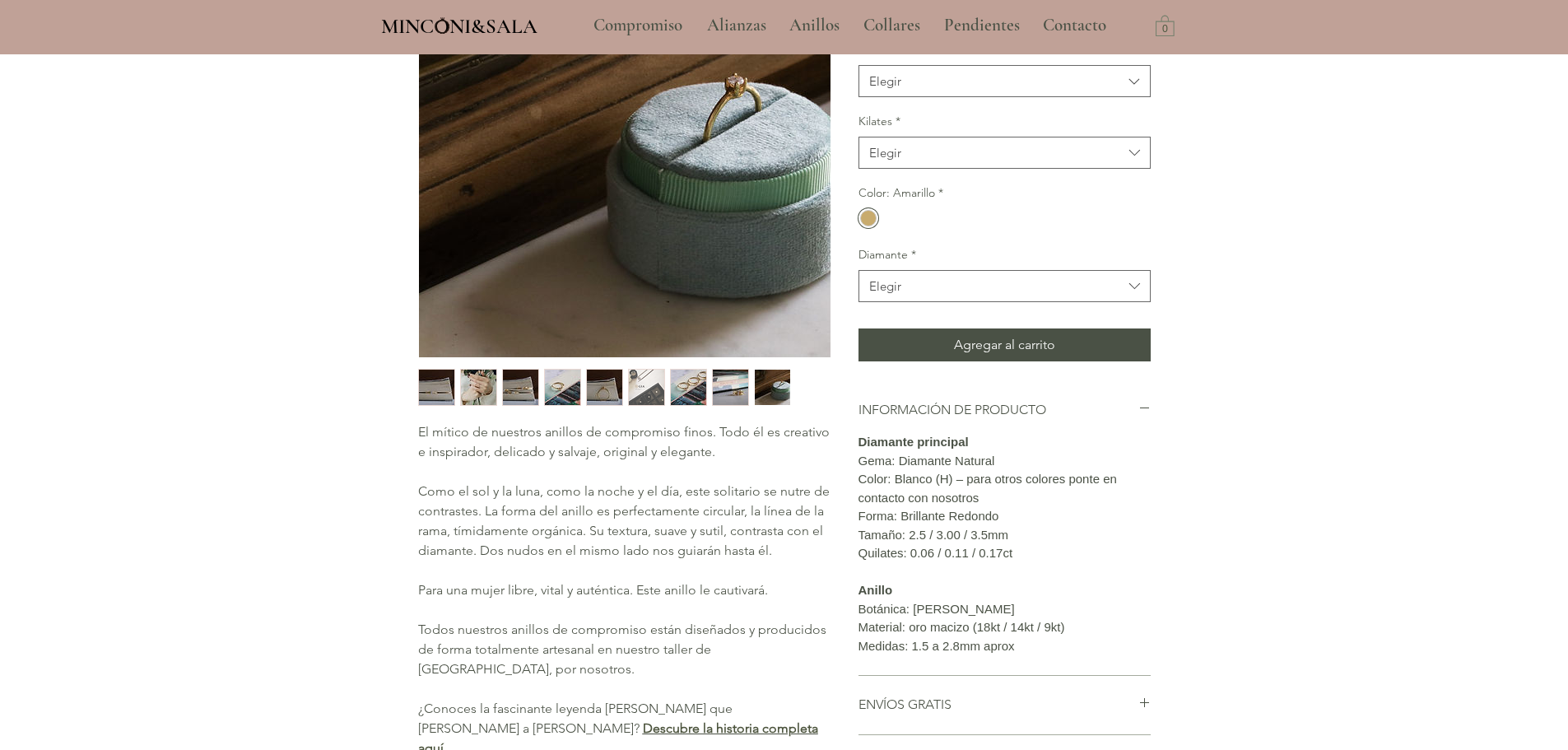
click at [726, 383] on img "8 / 9" at bounding box center [730, 386] width 35 height 35
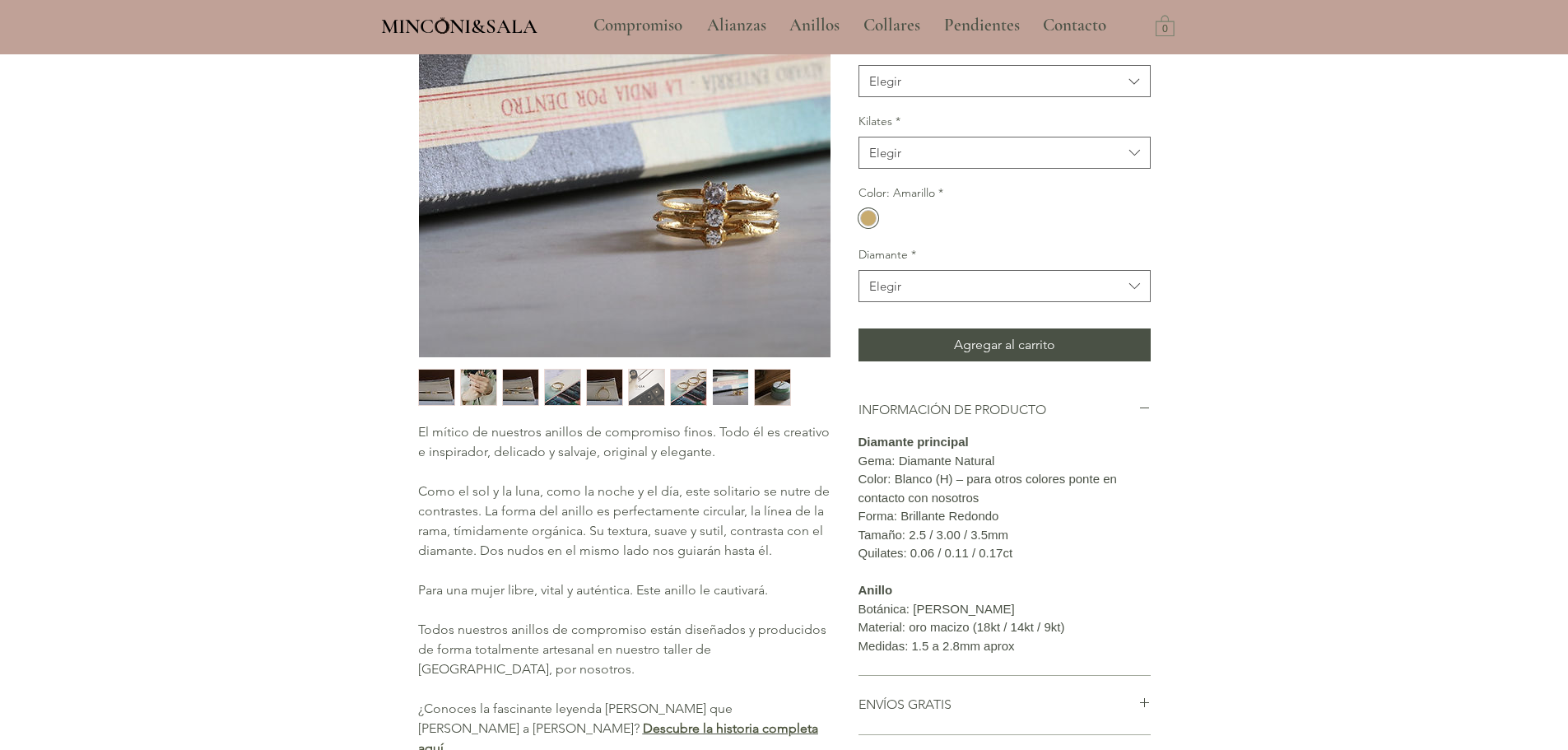
click at [769, 383] on img "9 / 9" at bounding box center [772, 386] width 35 height 35
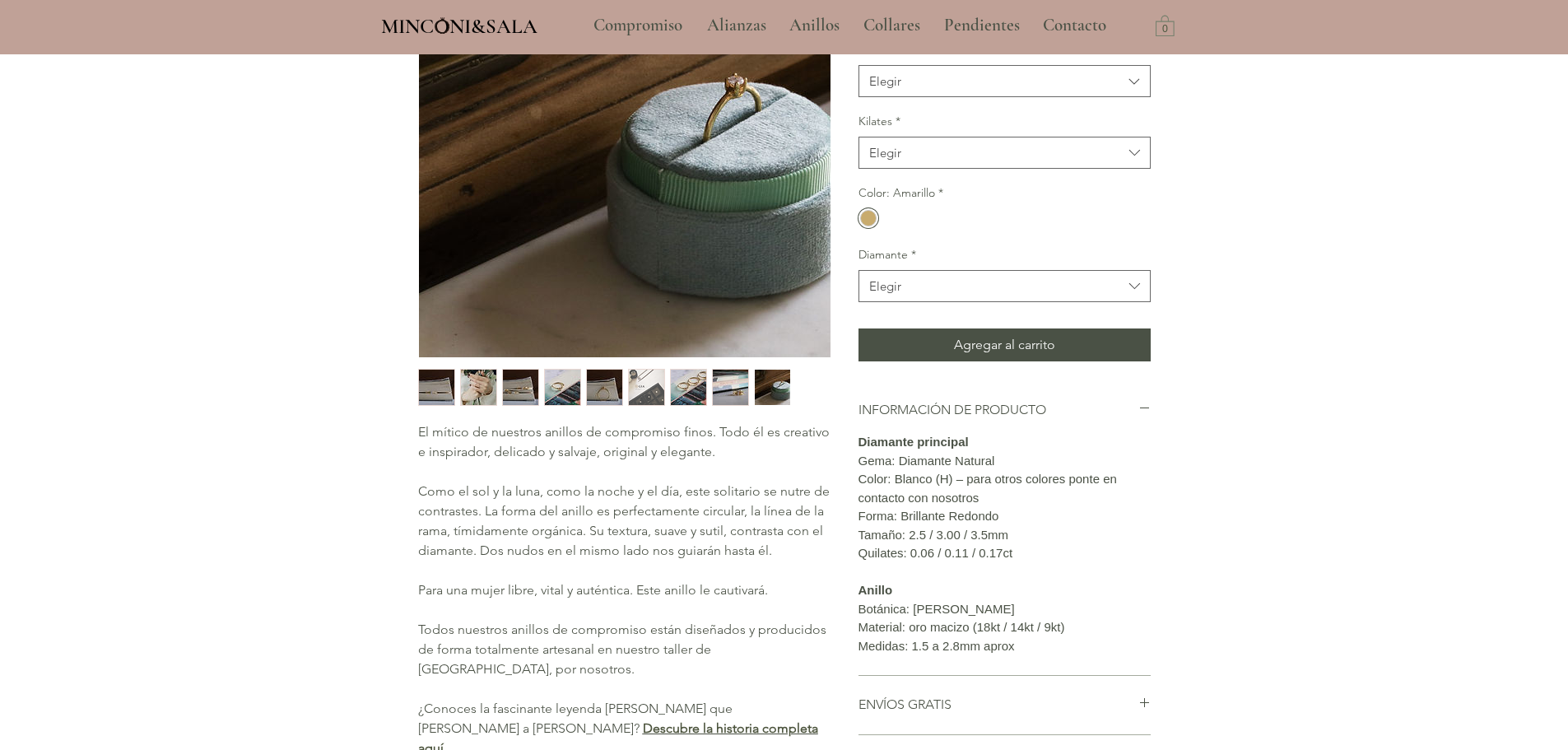
click at [662, 202] on img "main content" at bounding box center [624, 151] width 411 height 411
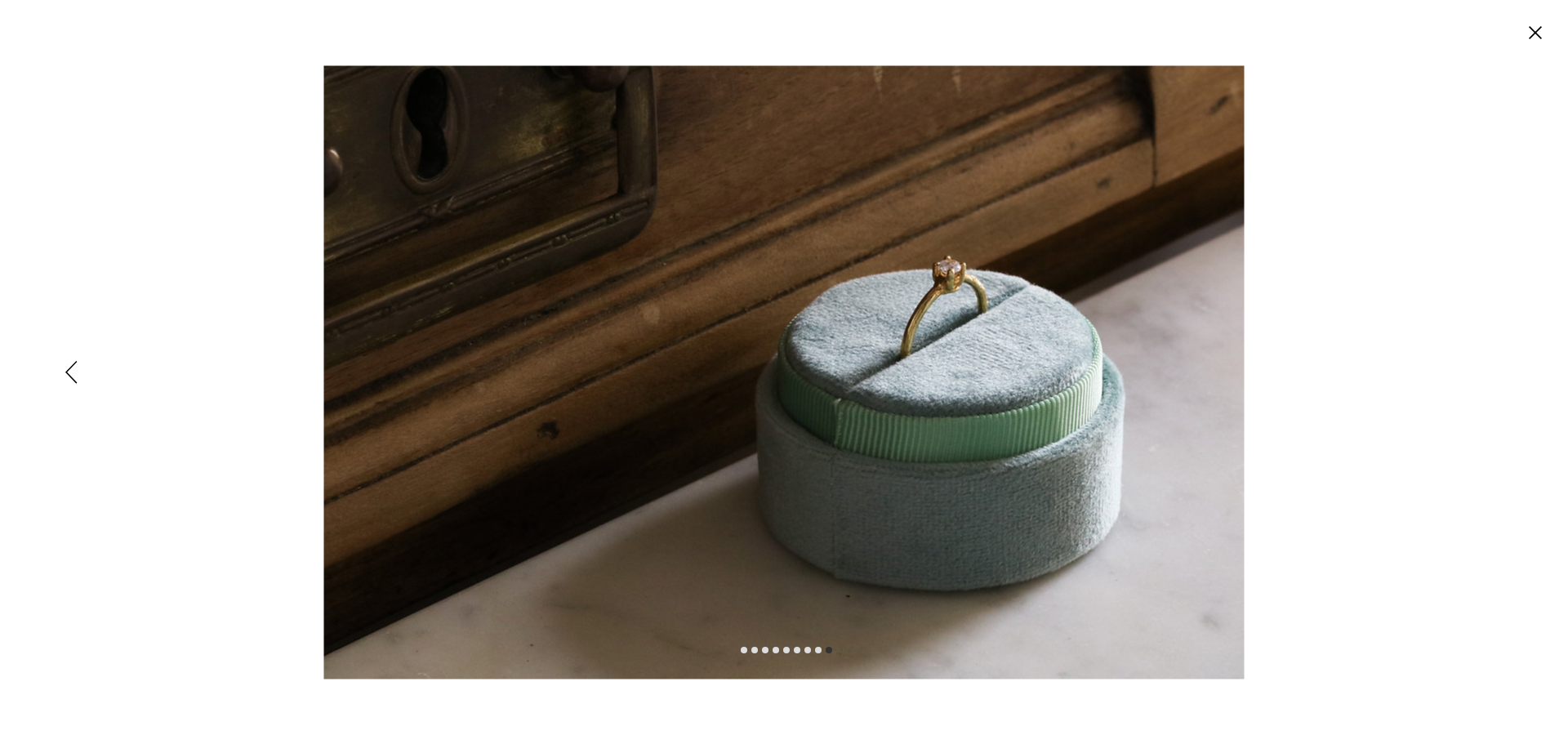
click at [1542, 37] on circle "Cerrar" at bounding box center [1535, 33] width 26 height 26
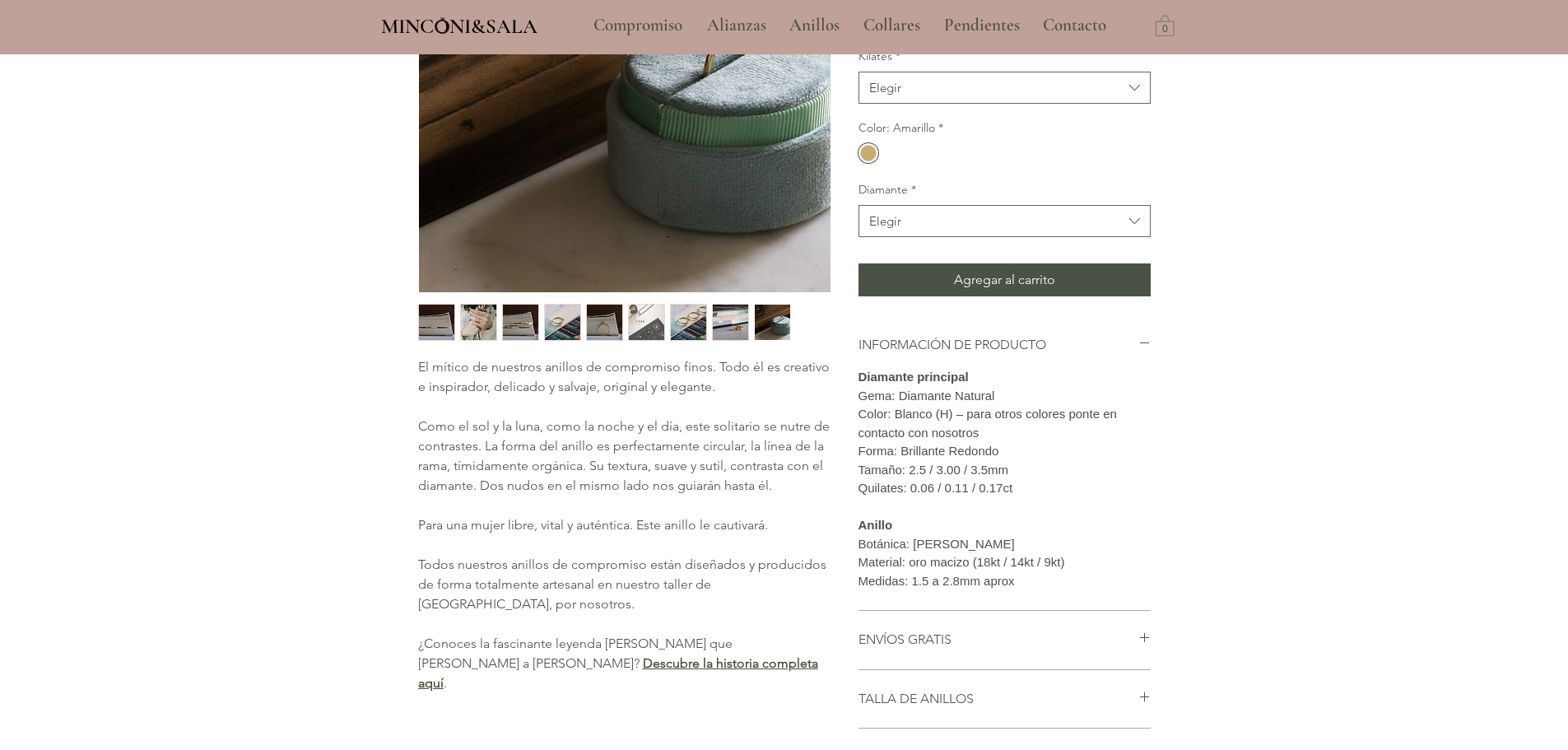
scroll to position [165, 0]
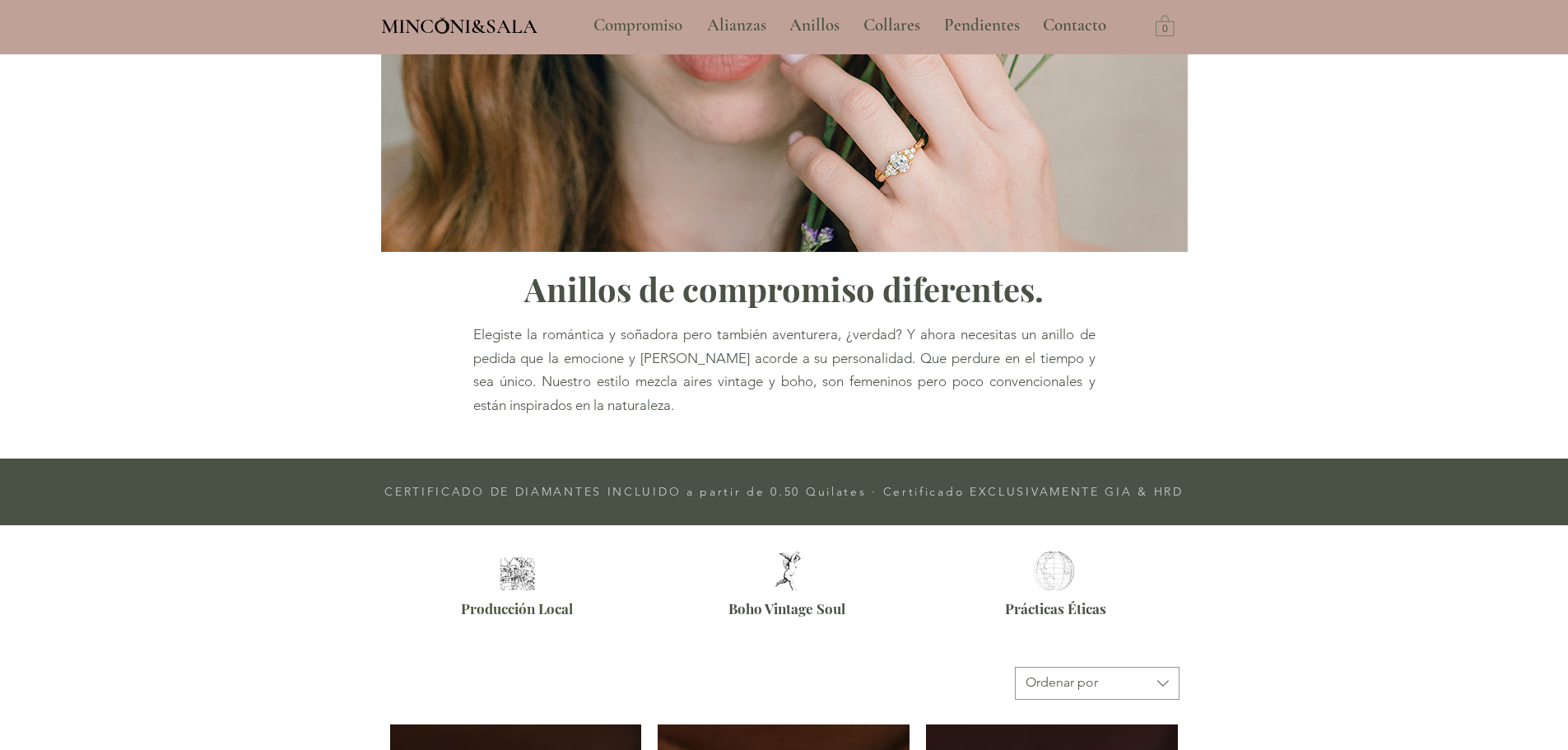
scroll to position [685, 0]
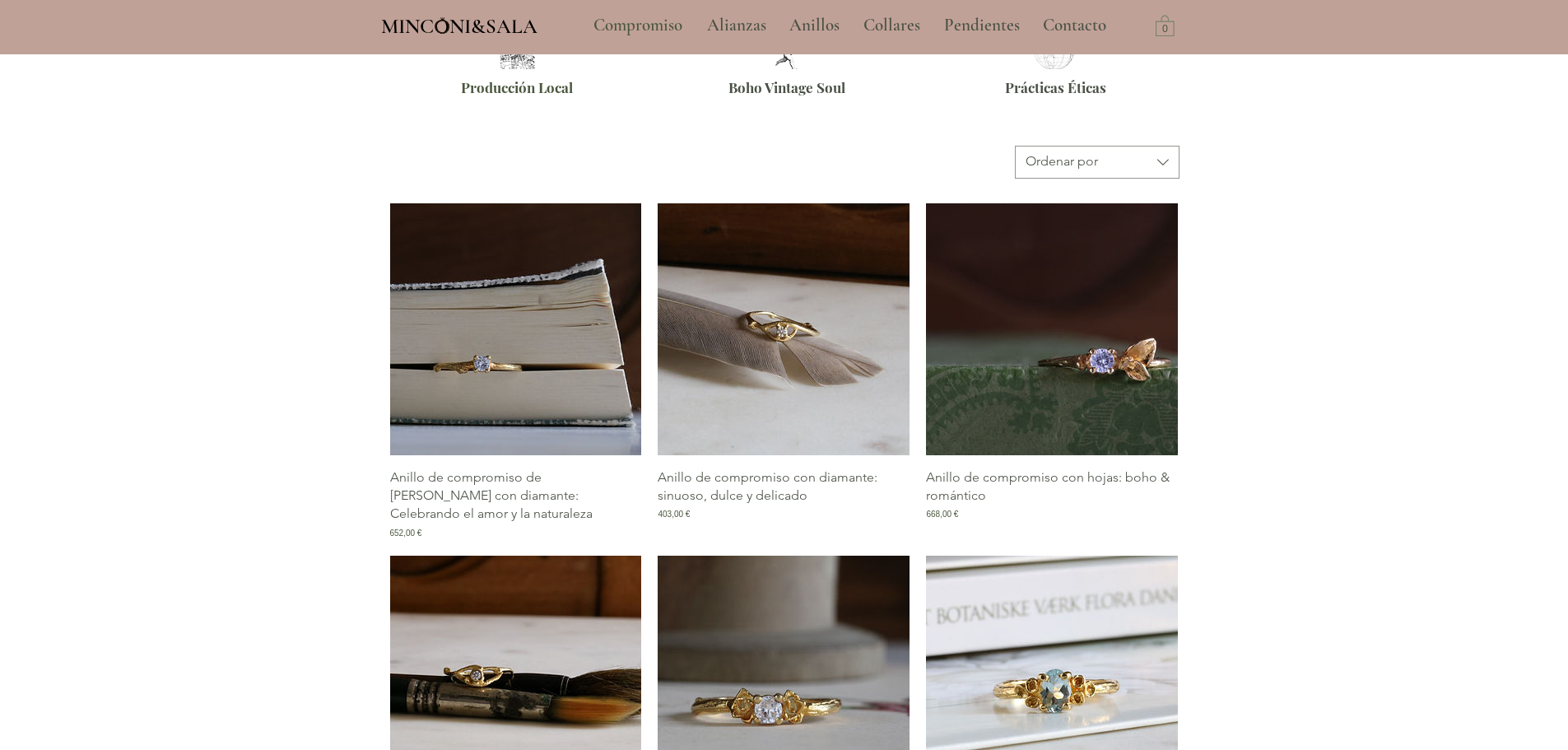
click at [807, 358] on img "Galería de Anillo de compromiso con diamante: sinuoso, dulce y delicado" at bounding box center [784, 329] width 252 height 252
click at [787, 332] on img "Galería de Anillo de compromiso con diamante: sinuoso, dulce y delicado" at bounding box center [784, 329] width 252 height 252
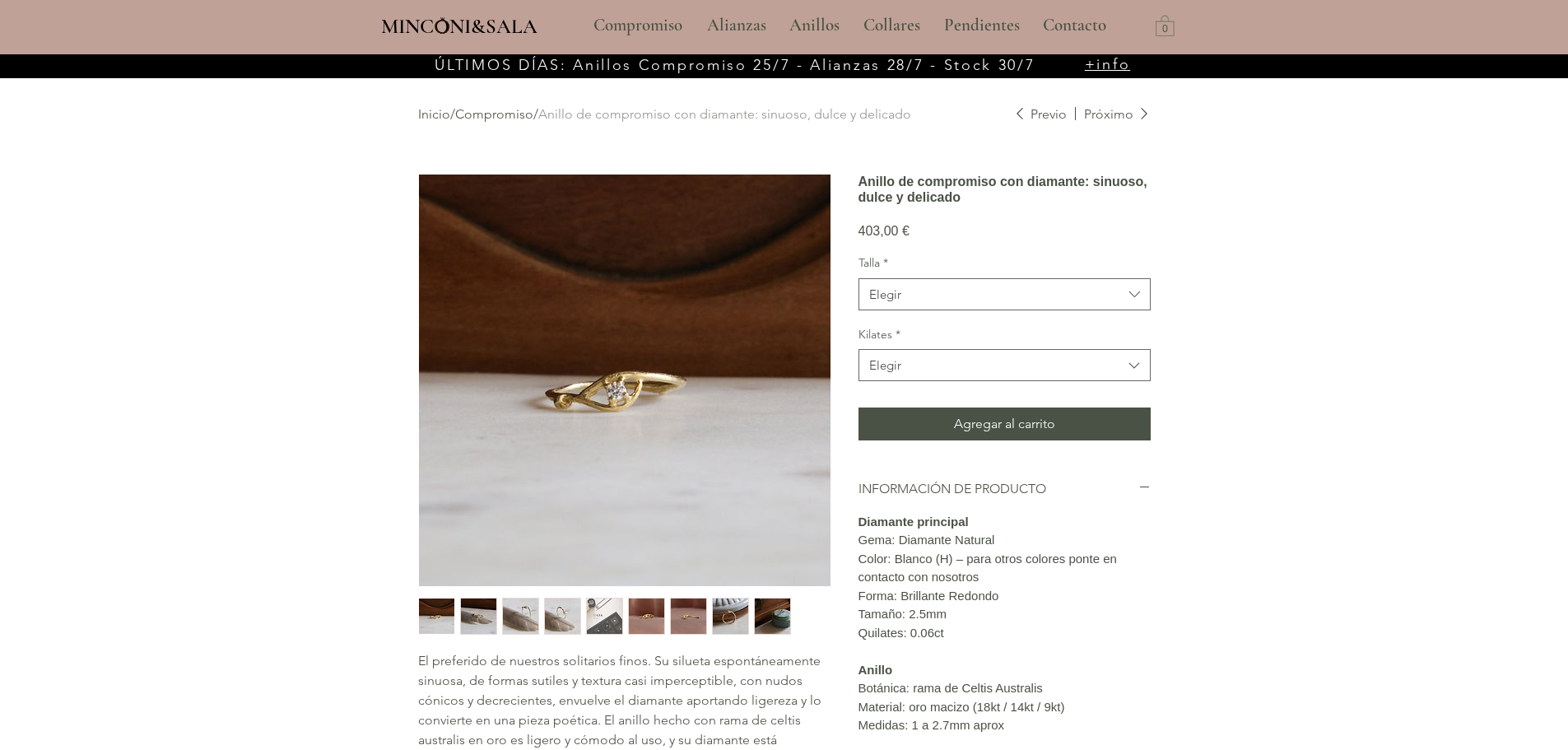
click at [472, 611] on img "2 / 9" at bounding box center [478, 615] width 35 height 35
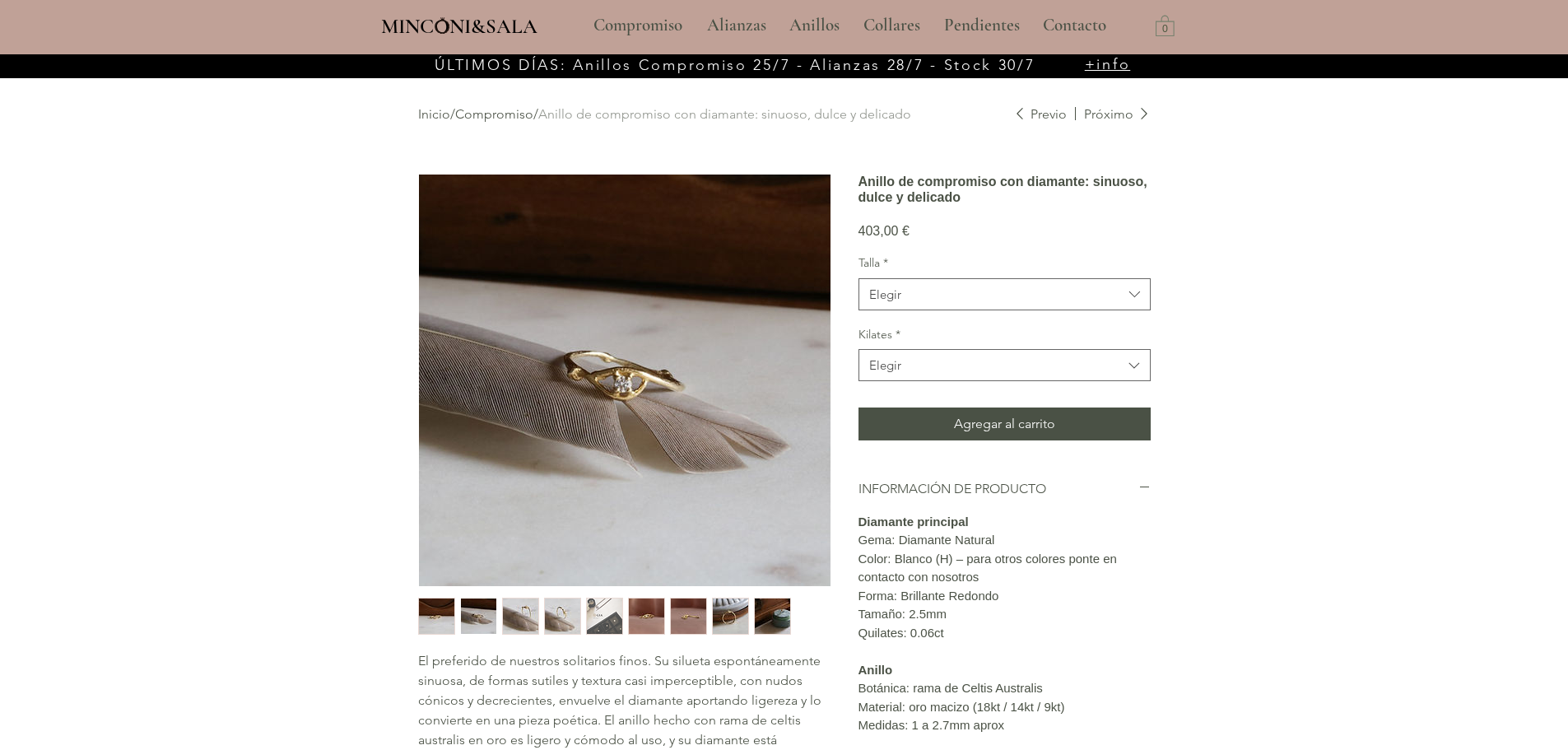
click at [517, 623] on img "3 / 9" at bounding box center [520, 615] width 35 height 35
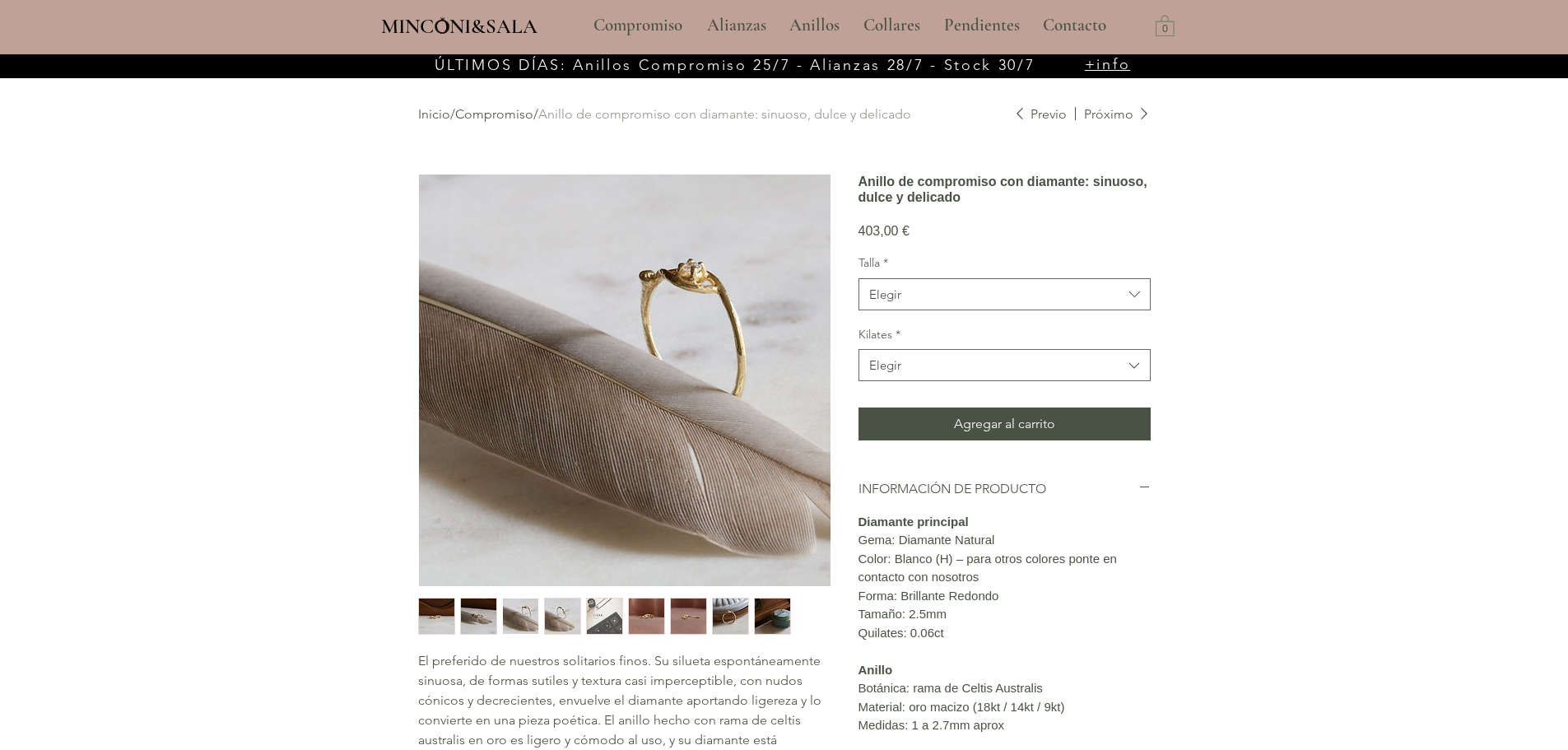
click at [563, 616] on img "4 / 9" at bounding box center [562, 615] width 35 height 35
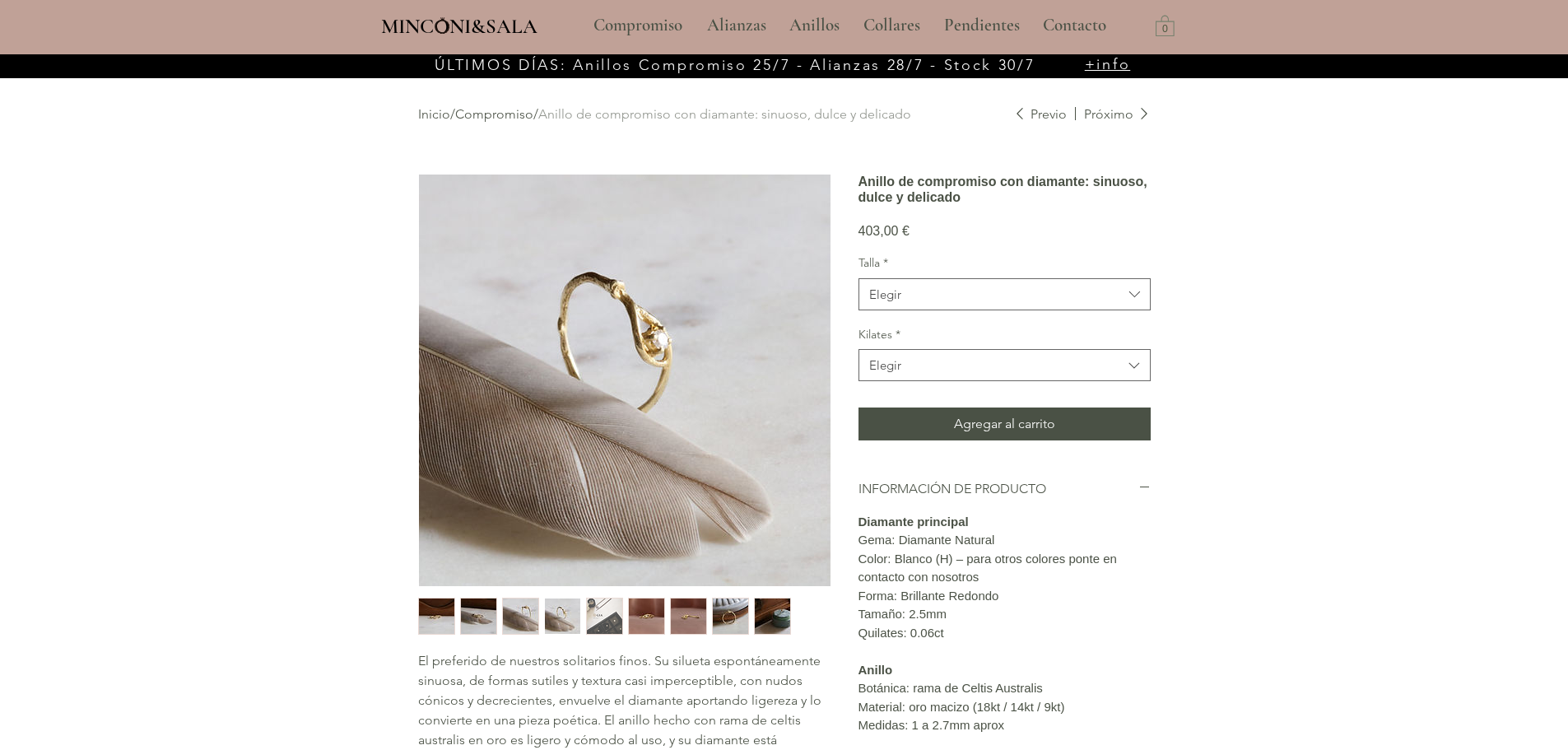
click at [596, 611] on img "5 / 9" at bounding box center [604, 615] width 35 height 35
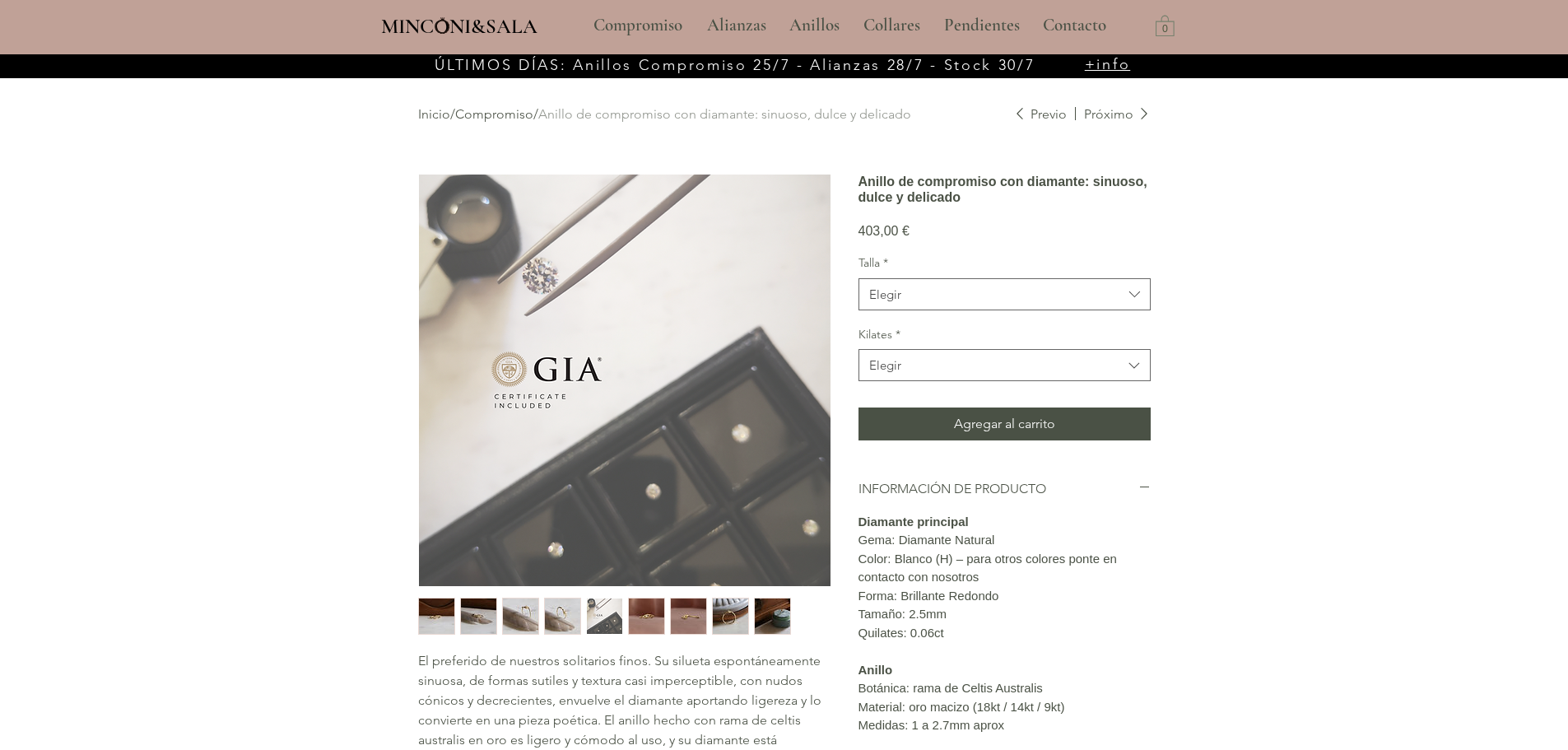
click at [662, 613] on img "6 / 9" at bounding box center [646, 615] width 35 height 35
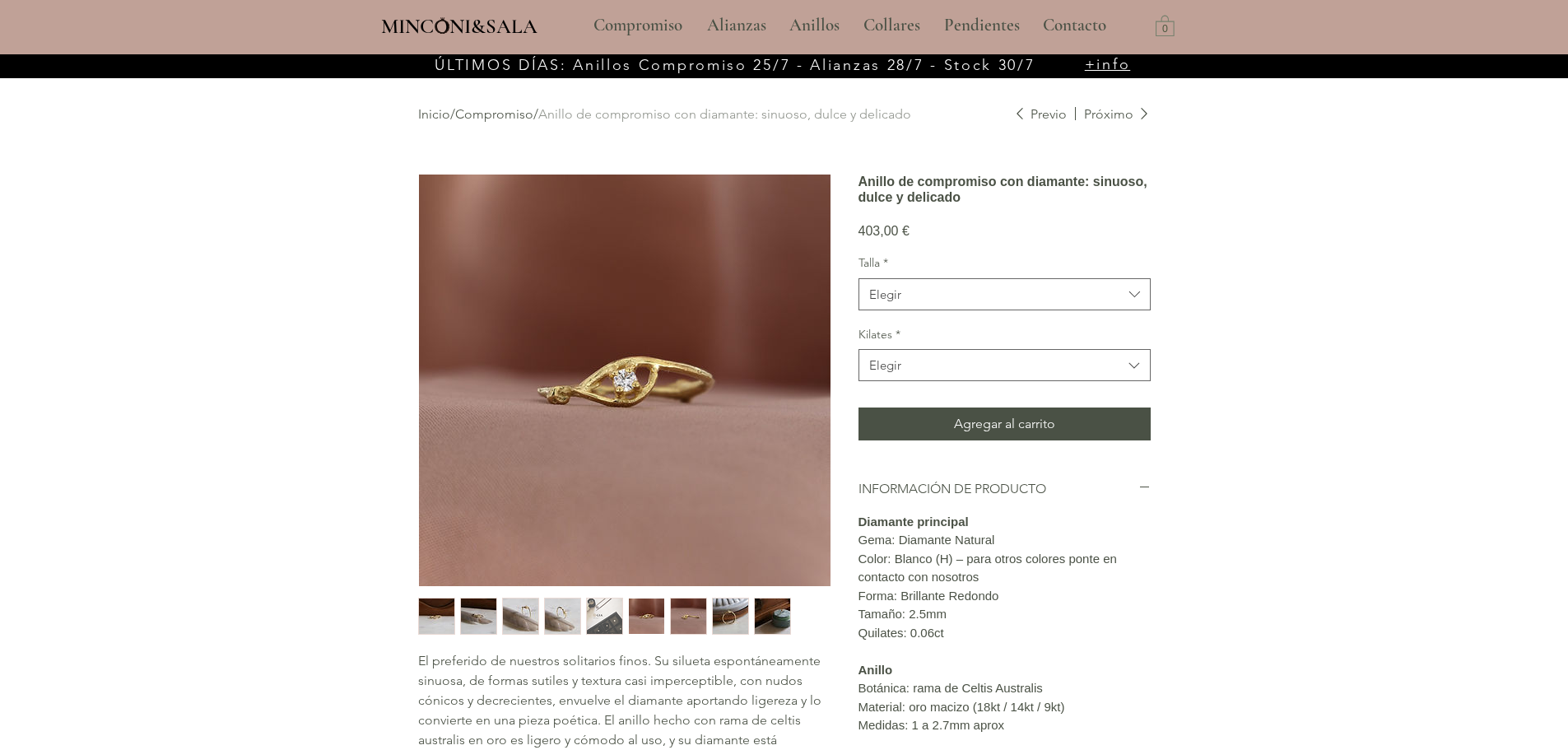
click at [681, 616] on img "7 / 9" at bounding box center [688, 615] width 35 height 35
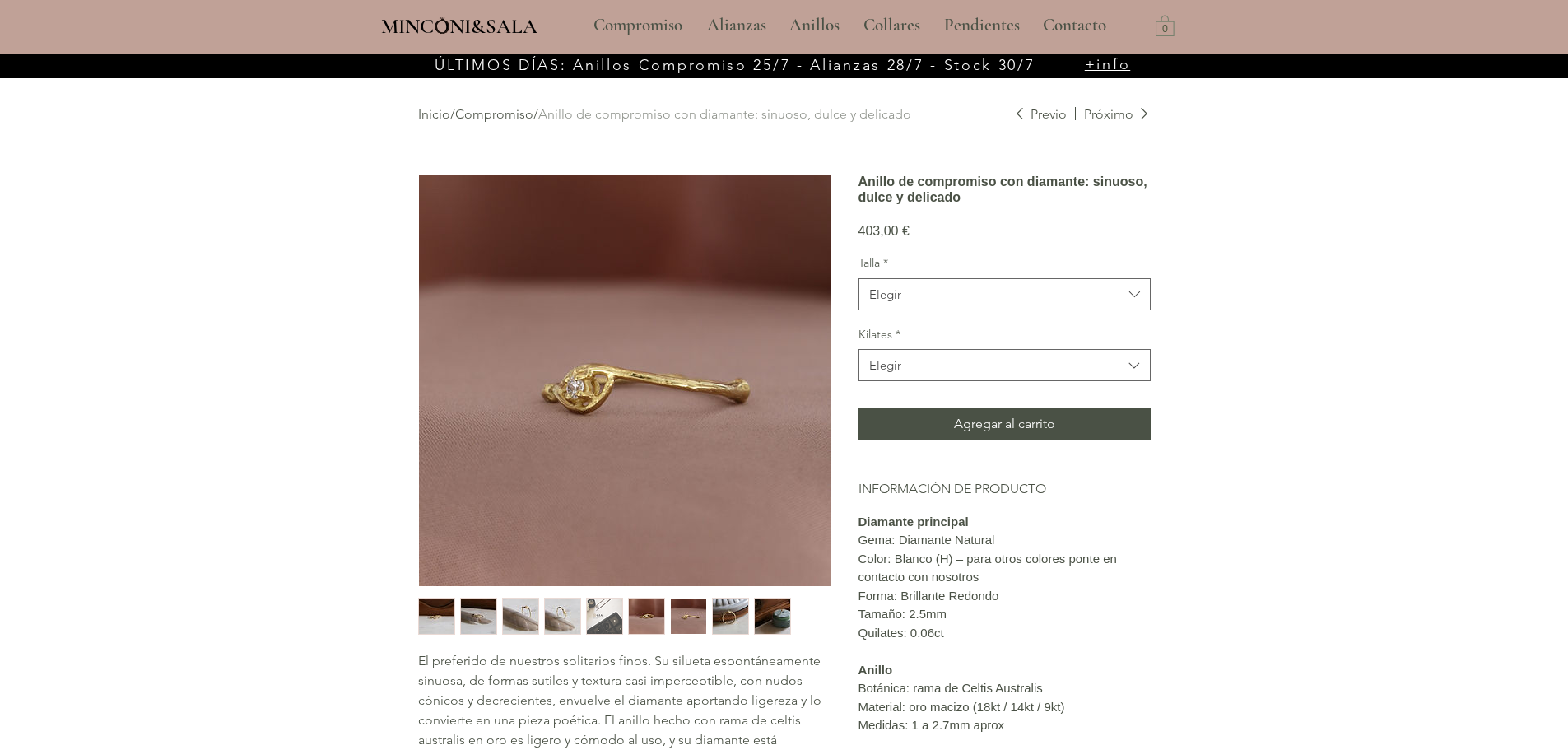
click at [693, 628] on img "7 / 9" at bounding box center [688, 615] width 35 height 35
click at [725, 617] on img "8 / 9" at bounding box center [730, 615] width 35 height 35
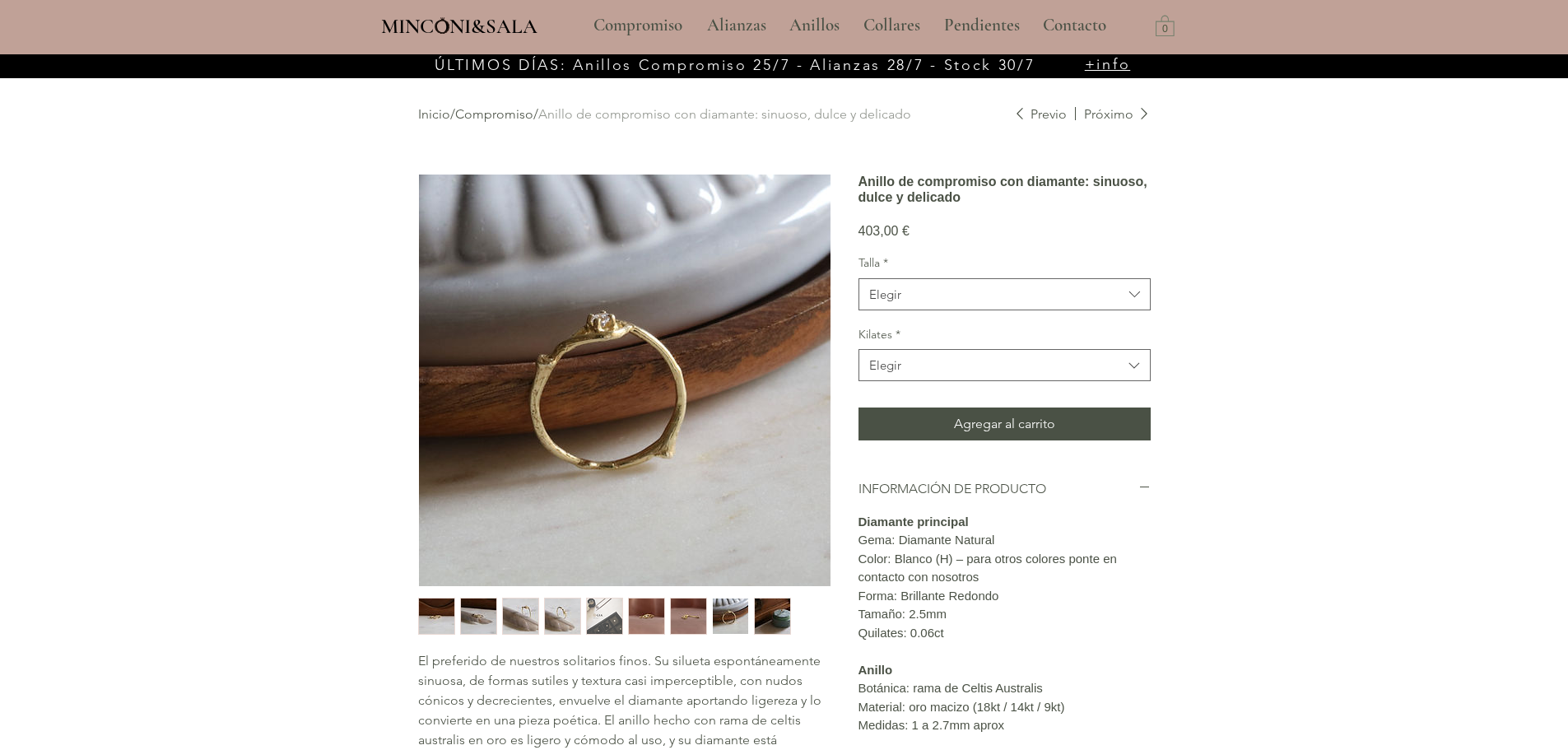
click at [768, 622] on img "9 / 9" at bounding box center [772, 615] width 35 height 35
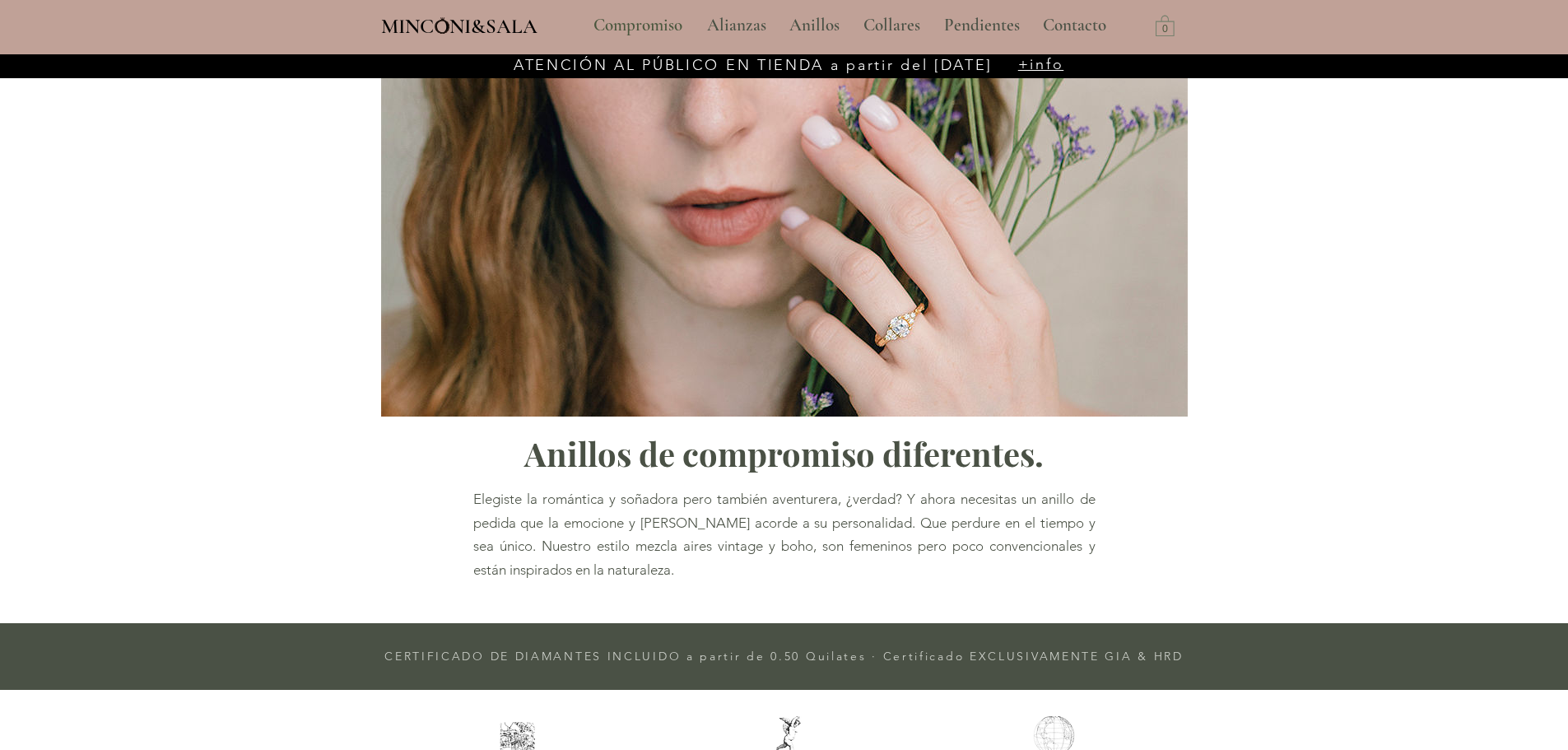
scroll to position [685, 0]
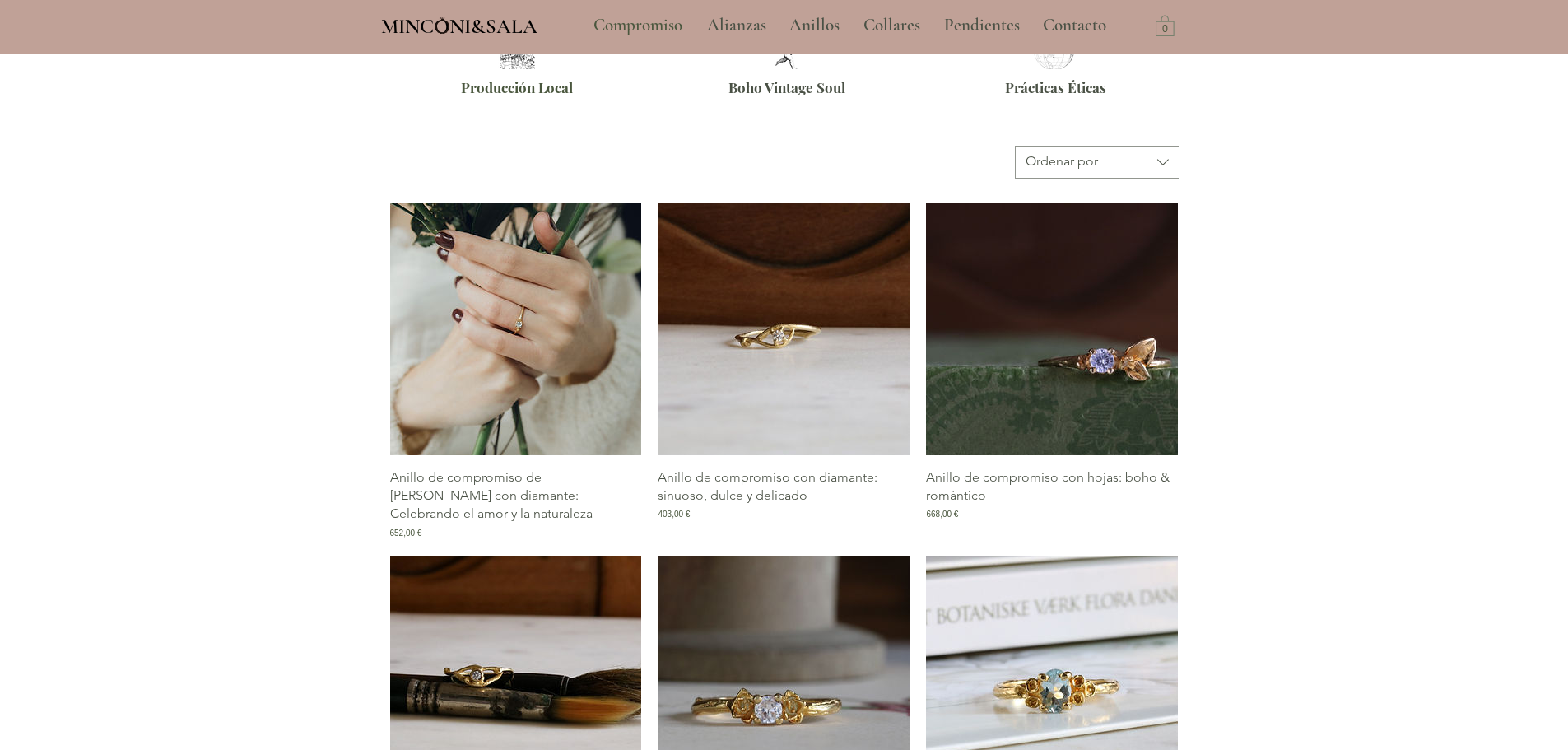
click at [502, 335] on img "Galería de Anillo de compromiso de rama con diamante: Celebrando el amor y la n…" at bounding box center [516, 329] width 252 height 252
